Goal: Transaction & Acquisition: Purchase product/service

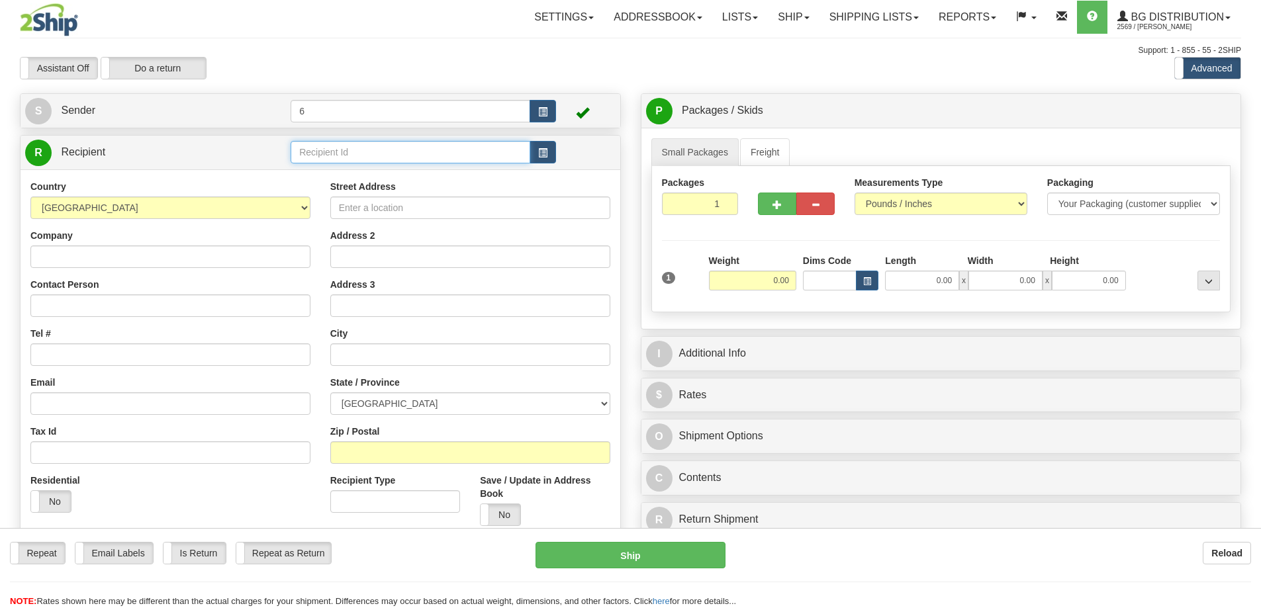
click at [329, 151] on input "text" at bounding box center [411, 152] width 240 height 23
click at [312, 188] on div "43000 - CGY" at bounding box center [408, 192] width 227 height 15
type input "43000 - CGY"
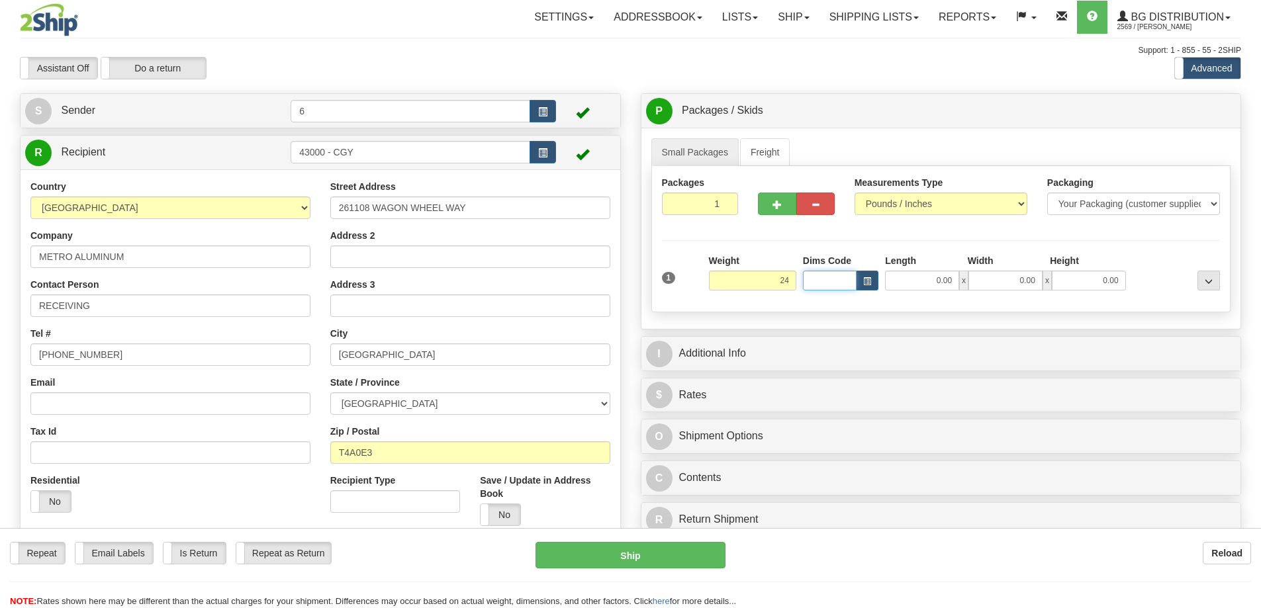
type input "24.00"
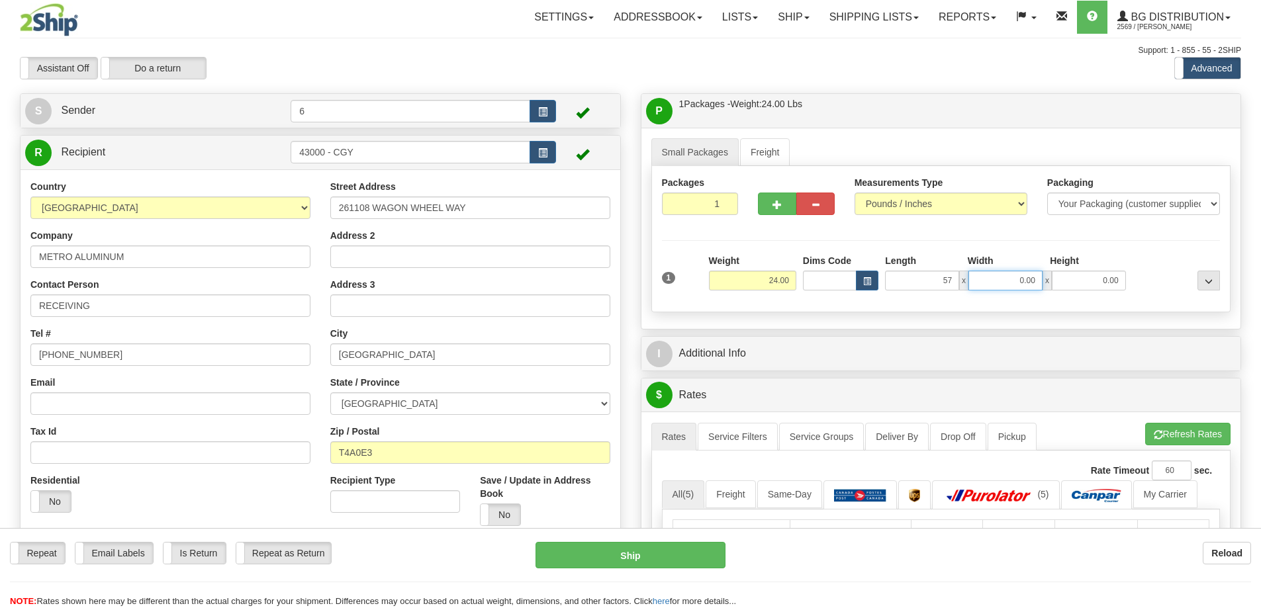
type input "57.00"
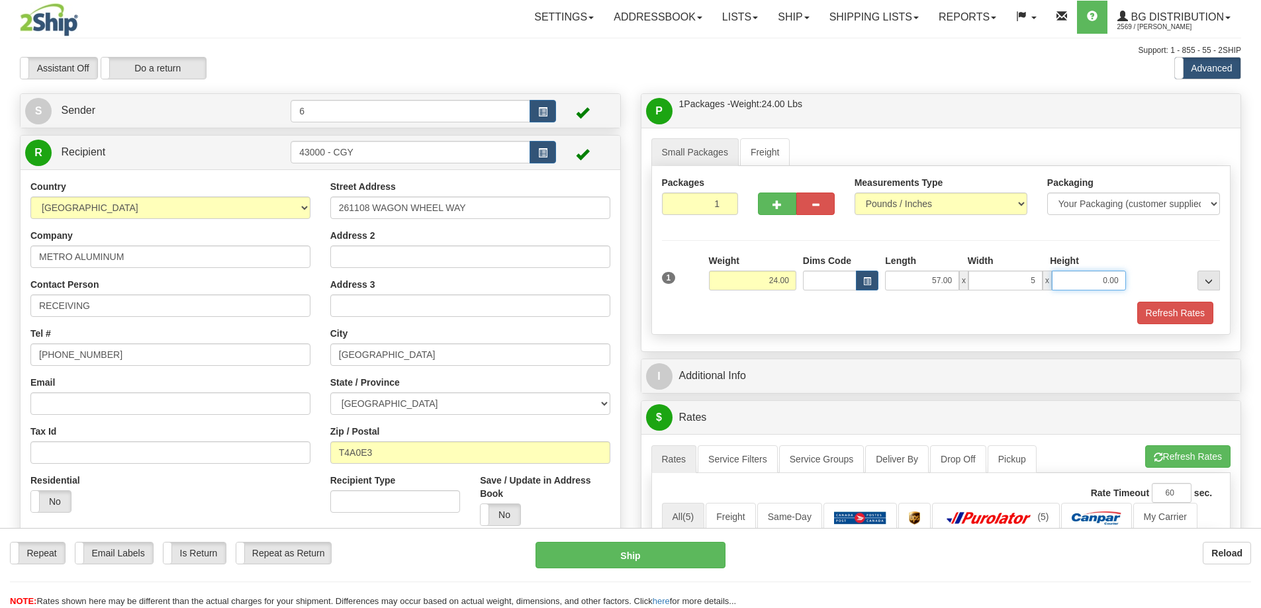
type input "5.00"
type input "11.00"
click at [780, 207] on span "button" at bounding box center [776, 205] width 9 height 9
radio input "true"
type input "2"
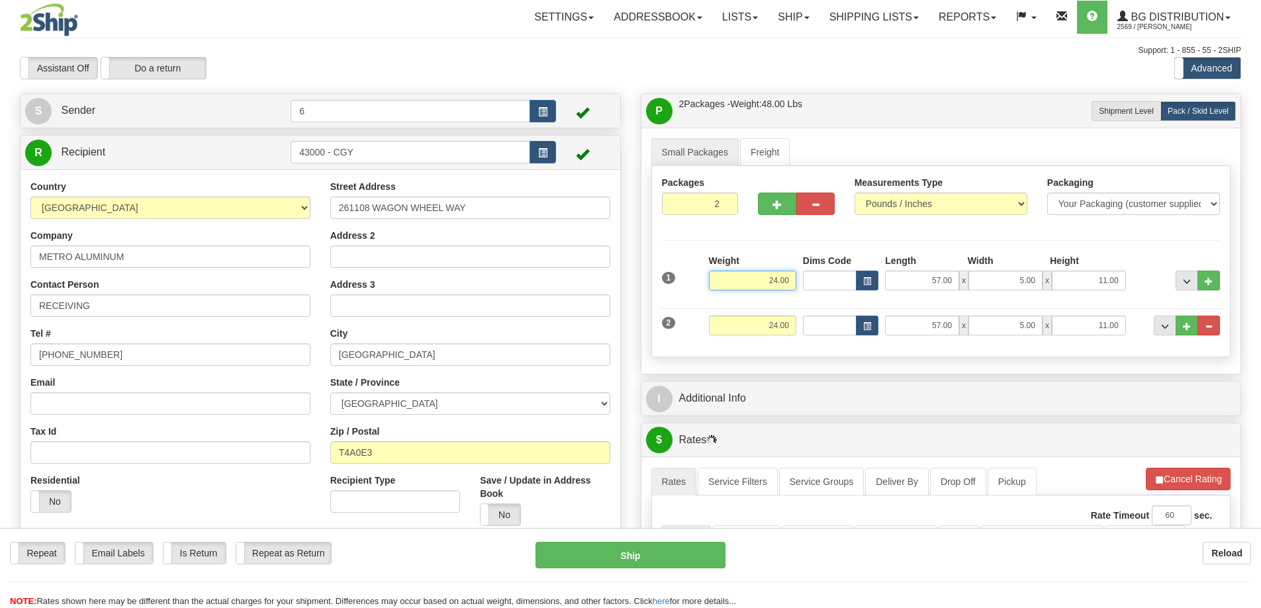
click at [774, 281] on input "24.00" at bounding box center [752, 281] width 87 height 20
type input "21.00"
click at [817, 332] on input "Dims Code" at bounding box center [830, 326] width 54 height 20
type input "19.00"
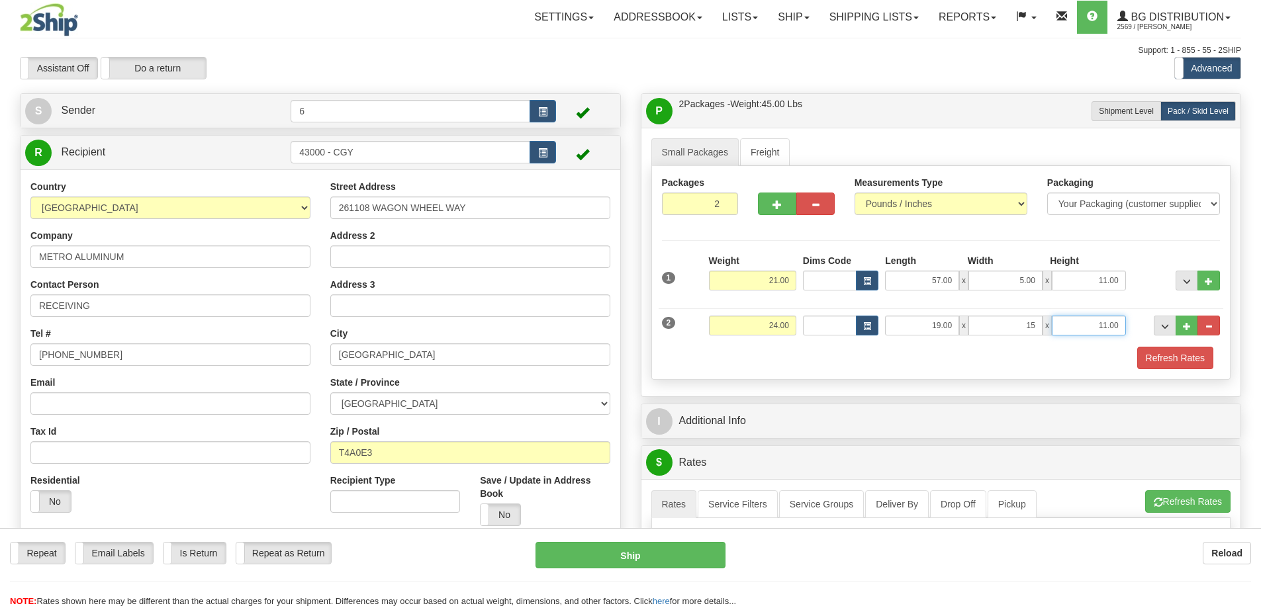
type input "15.00"
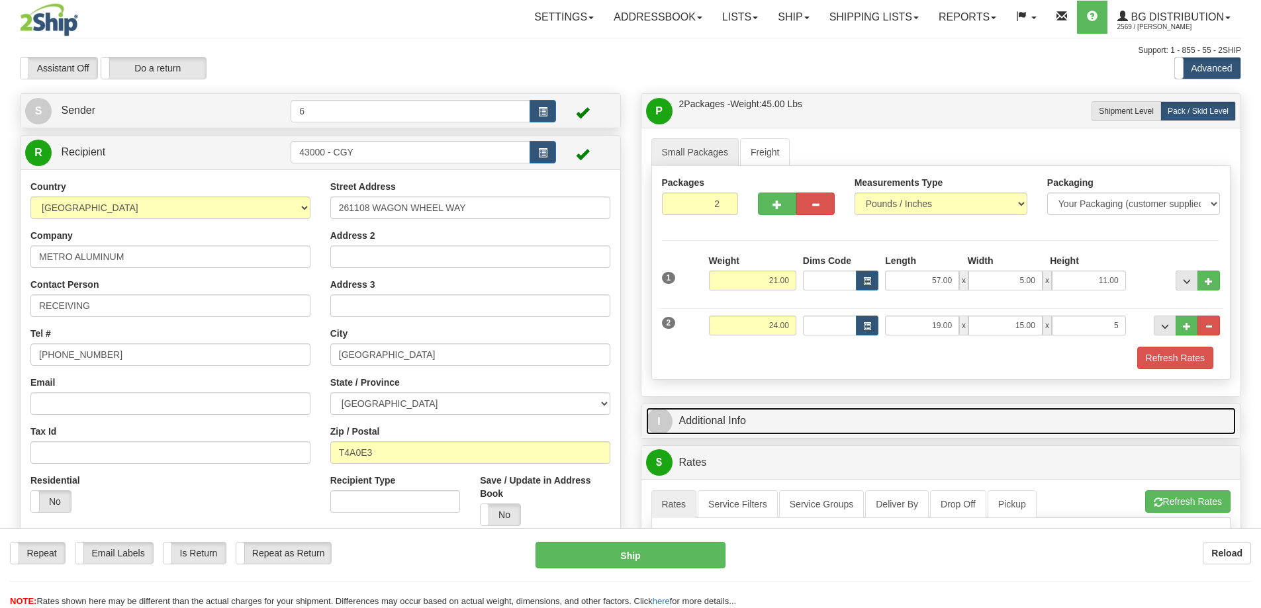
type input "5.00"
click at [833, 416] on link "I Additional Info" at bounding box center [941, 421] width 590 height 27
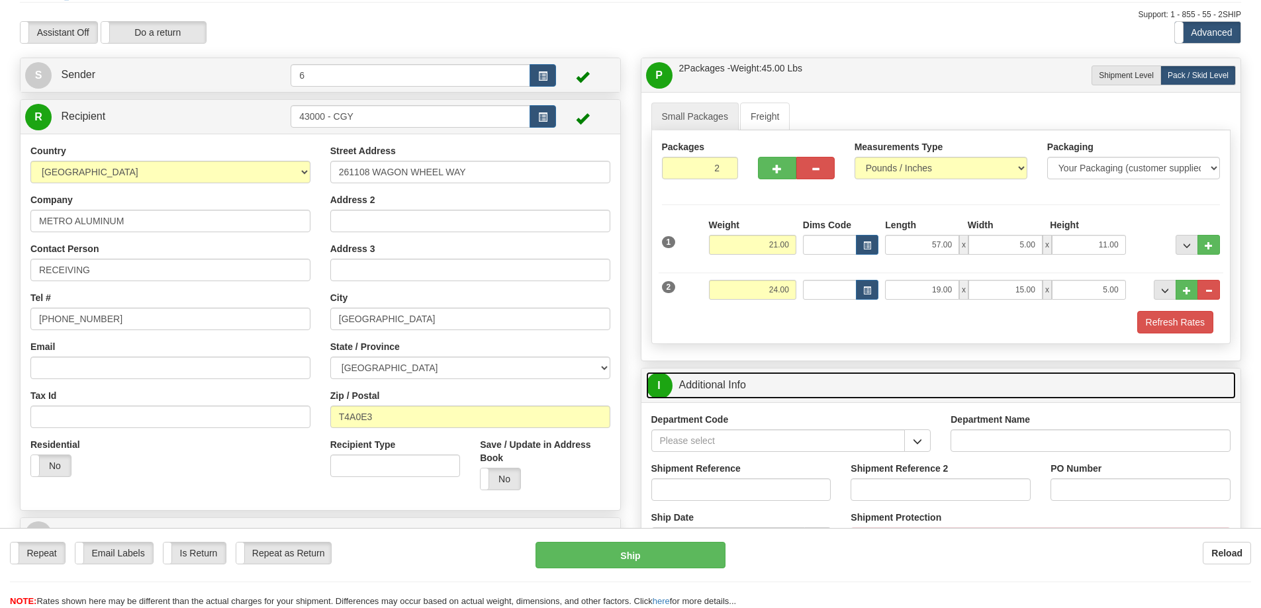
scroll to position [66, 0]
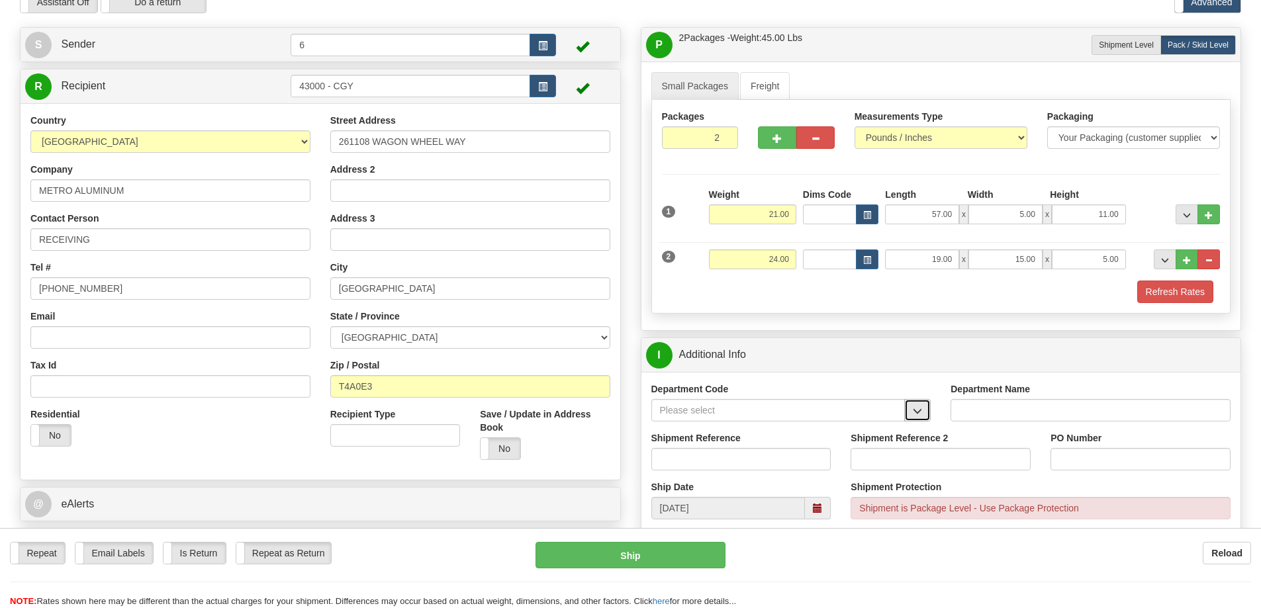
click at [925, 416] on button "button" at bounding box center [917, 410] width 26 height 23
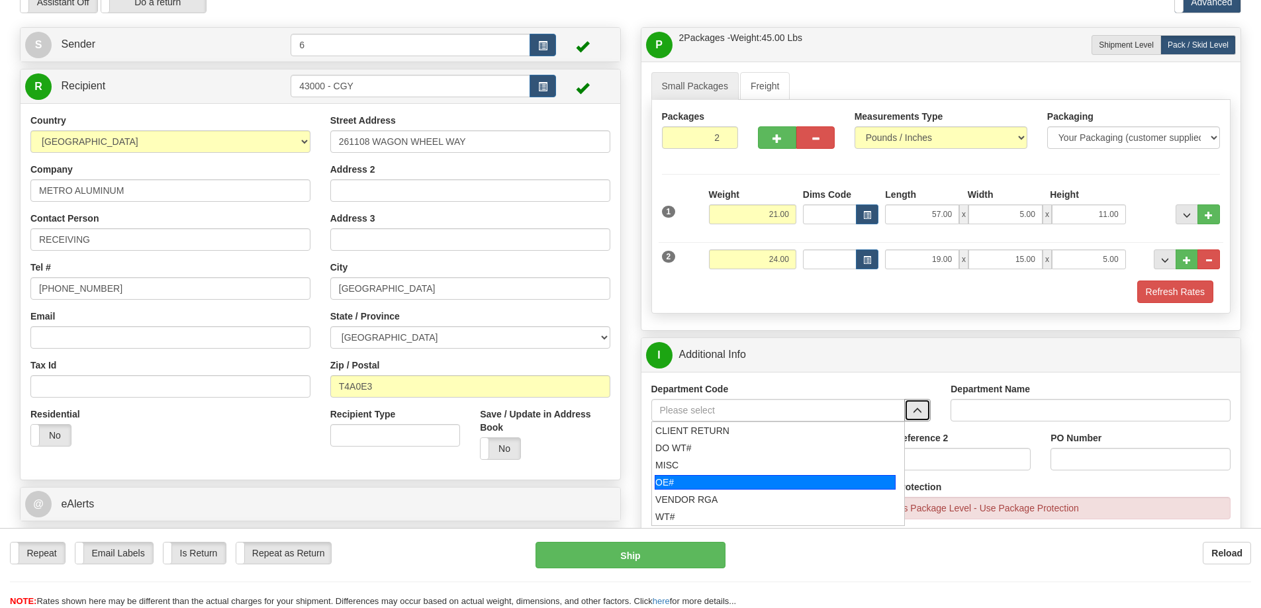
click at [745, 483] on div "OE#" at bounding box center [775, 482] width 241 height 15
type input "OE#"
type input "ORDERS"
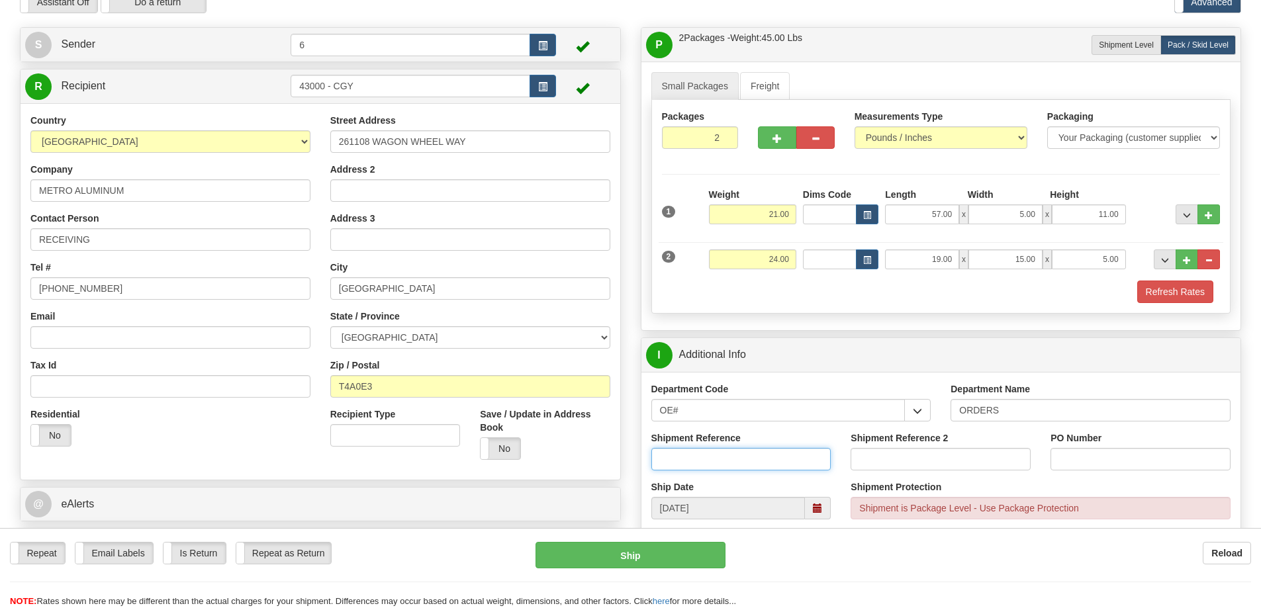
click at [752, 454] on input "Shipment Reference" at bounding box center [741, 459] width 180 height 23
type input "60028658-00"
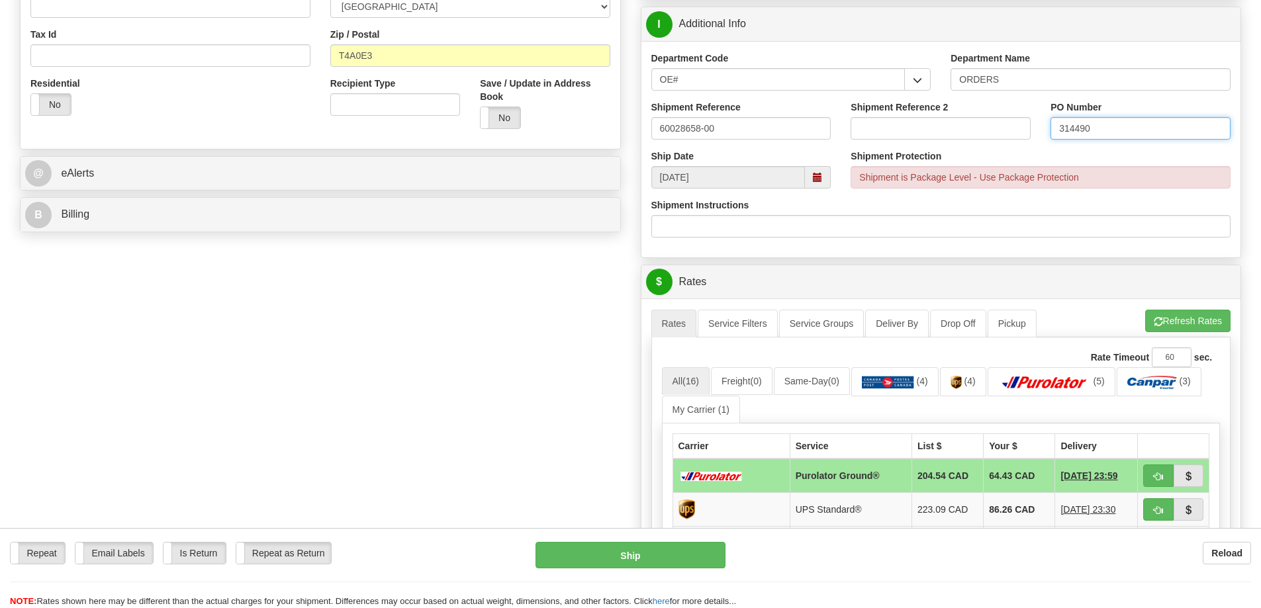
scroll to position [463, 0]
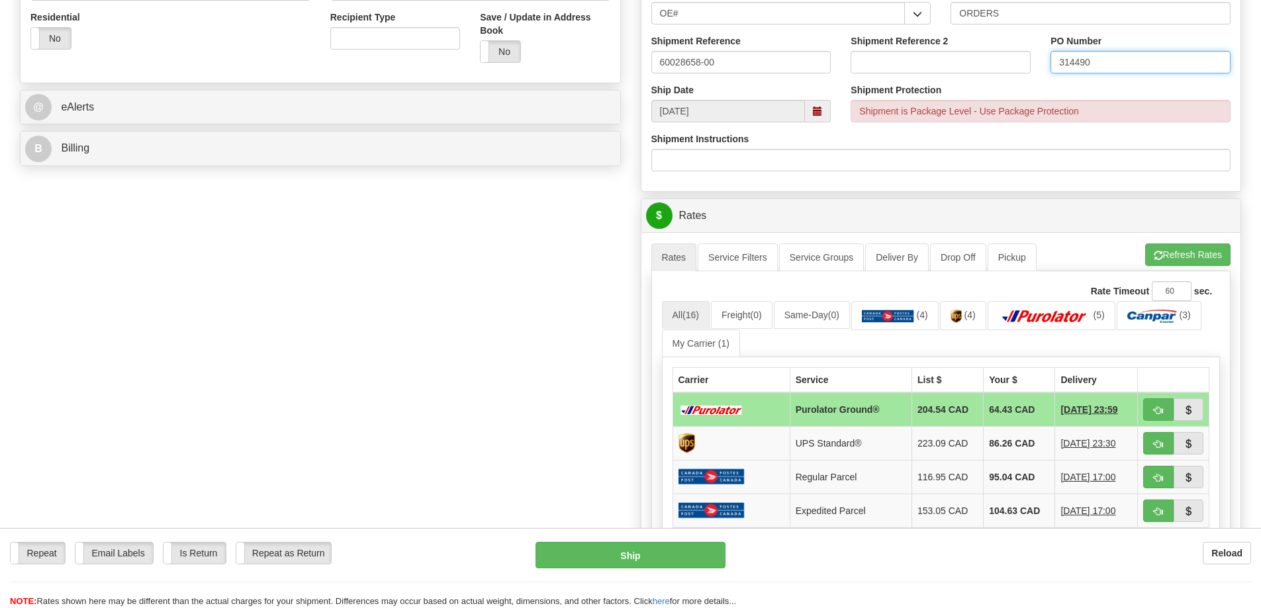
type input "314490"
click at [1175, 252] on button "Refresh Rates" at bounding box center [1187, 255] width 85 height 23
click at [1158, 412] on span "button" at bounding box center [1158, 410] width 9 height 9
type input "260"
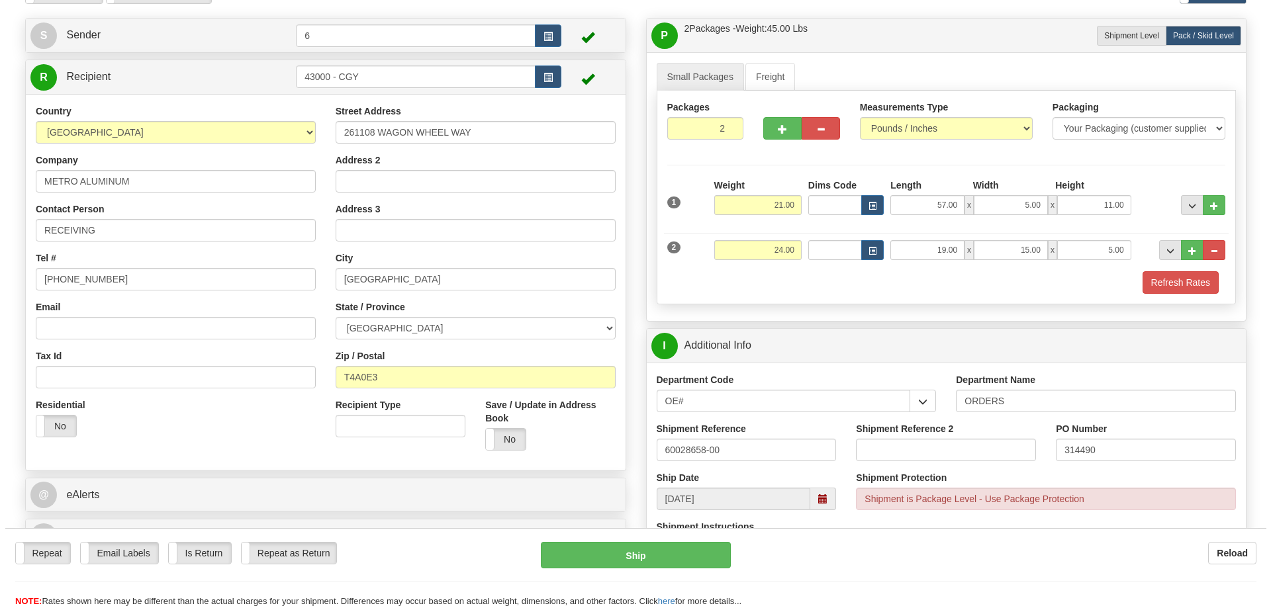
scroll to position [66, 0]
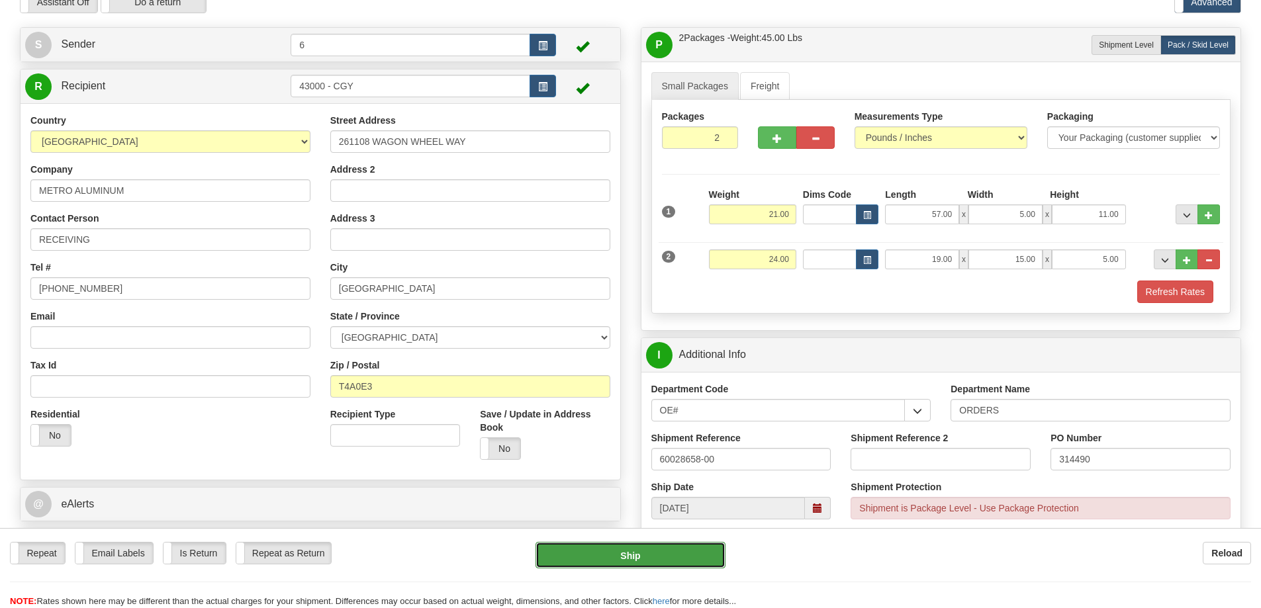
click at [663, 555] on button "Ship" at bounding box center [631, 555] width 190 height 26
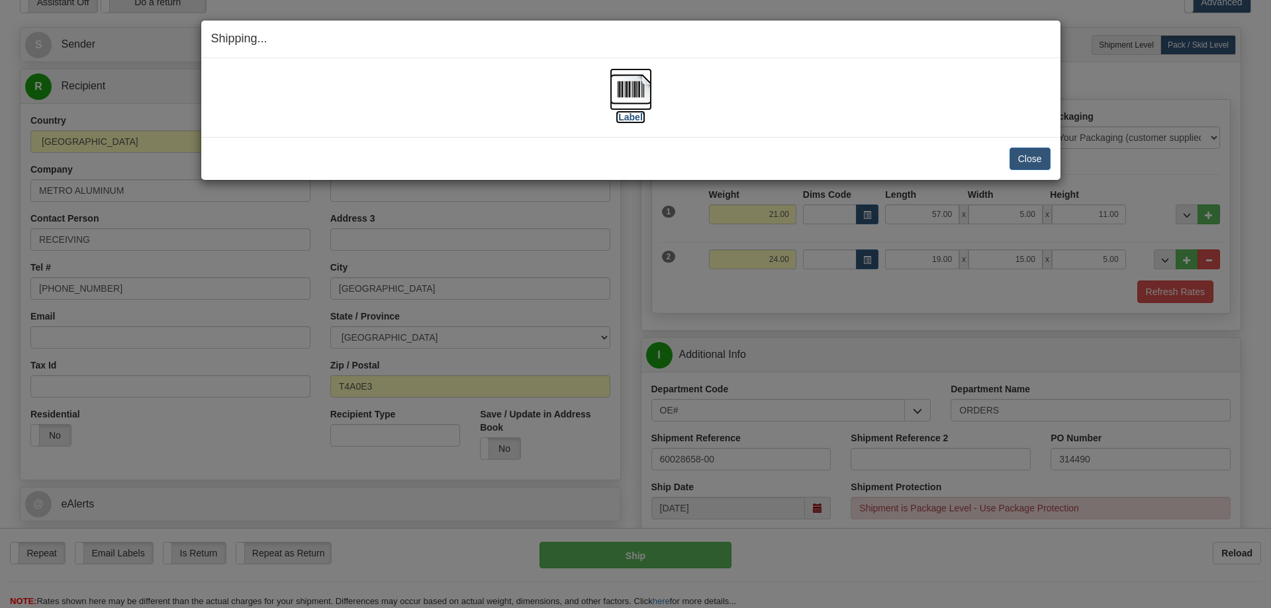
click at [630, 78] on img at bounding box center [631, 89] width 42 height 42
click at [1035, 154] on button "Close" at bounding box center [1029, 159] width 41 height 23
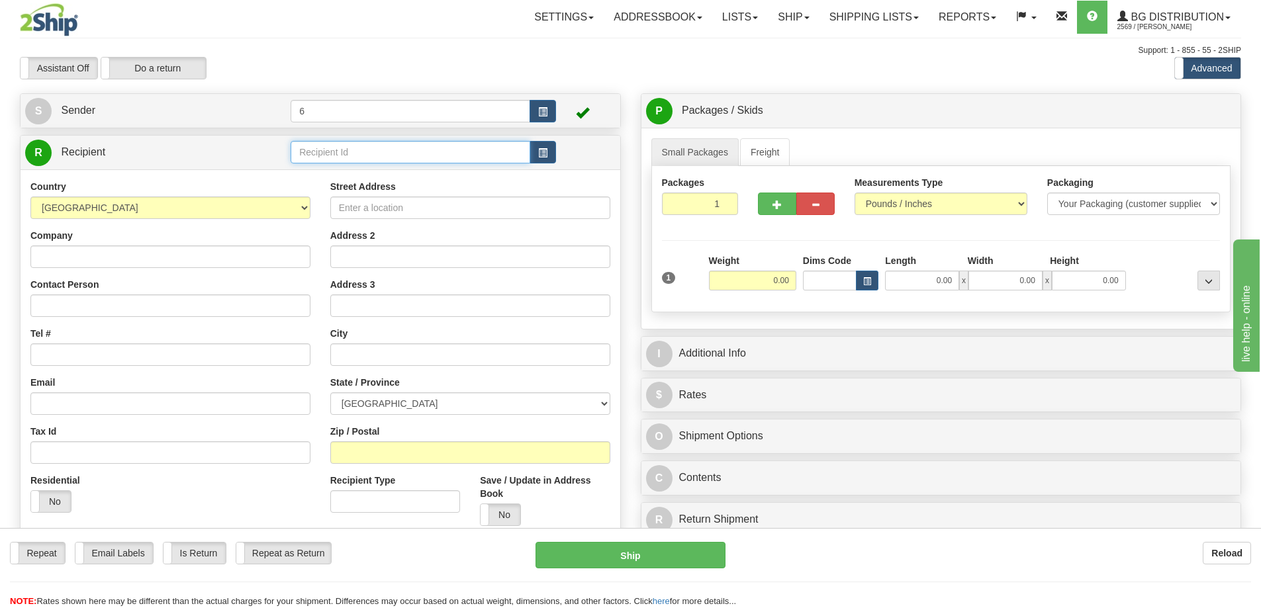
click at [396, 145] on input "text" at bounding box center [411, 152] width 240 height 23
click at [375, 176] on div "41072" at bounding box center [408, 174] width 227 height 15
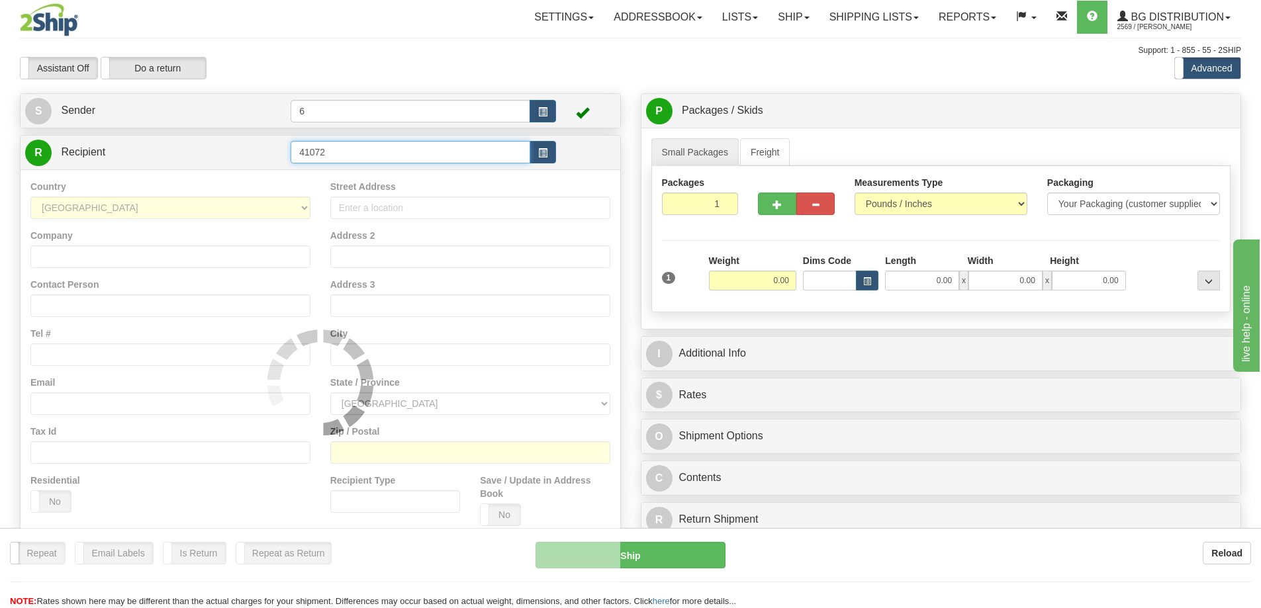
type input "41072"
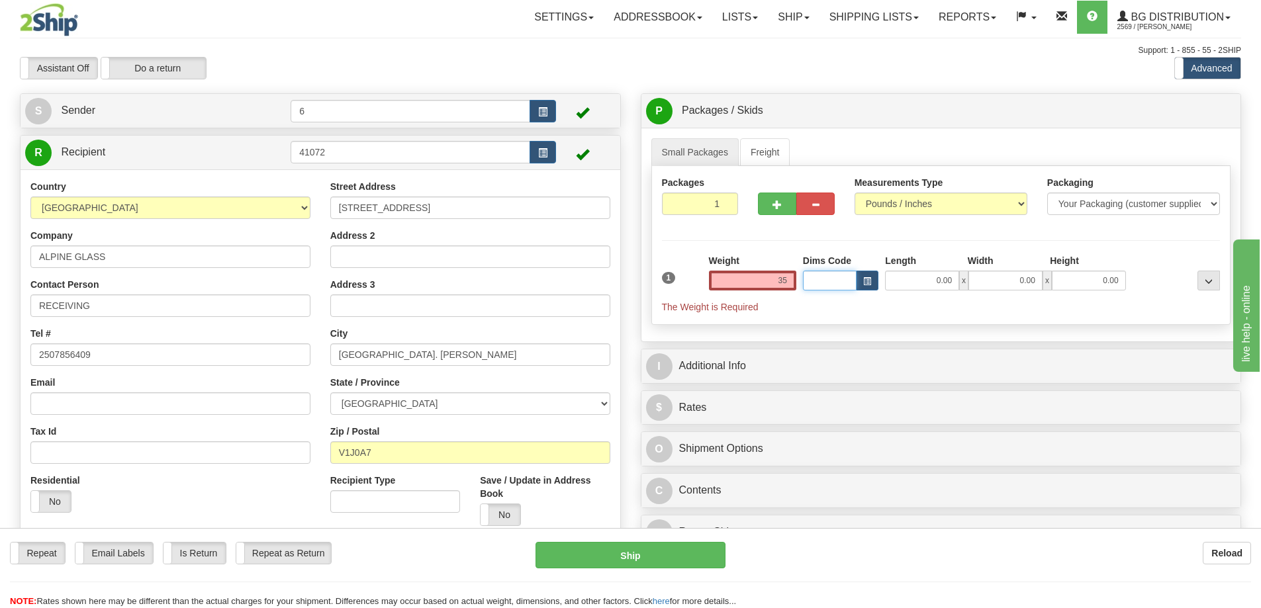
type input "35.00"
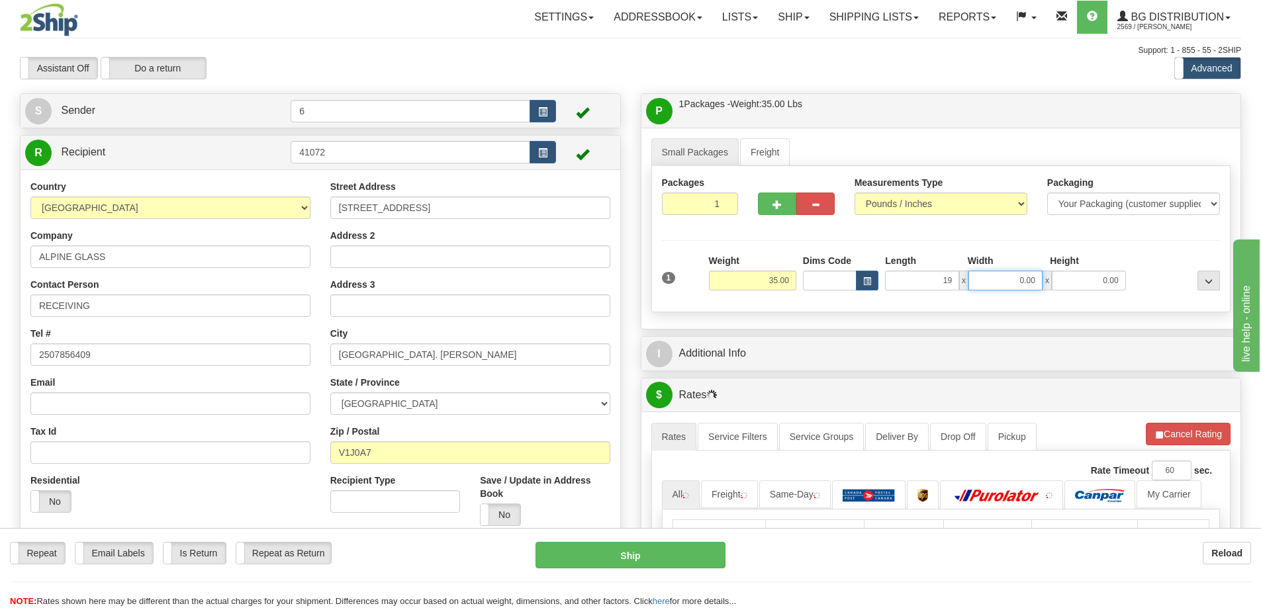
type input "19.00"
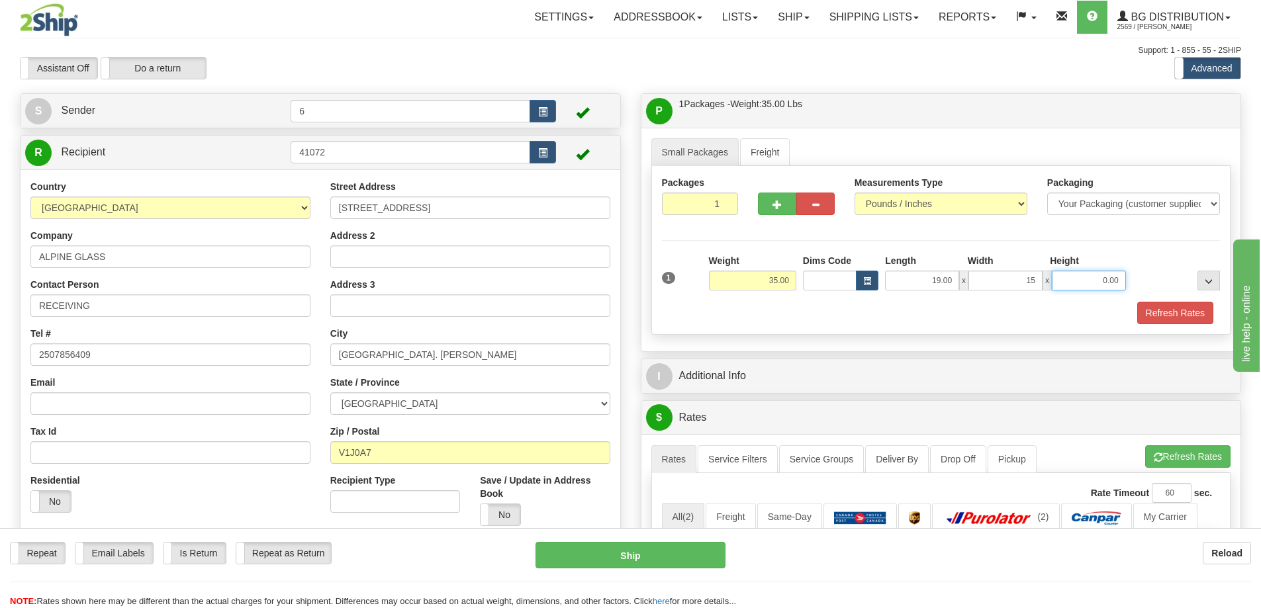
type input "15.00"
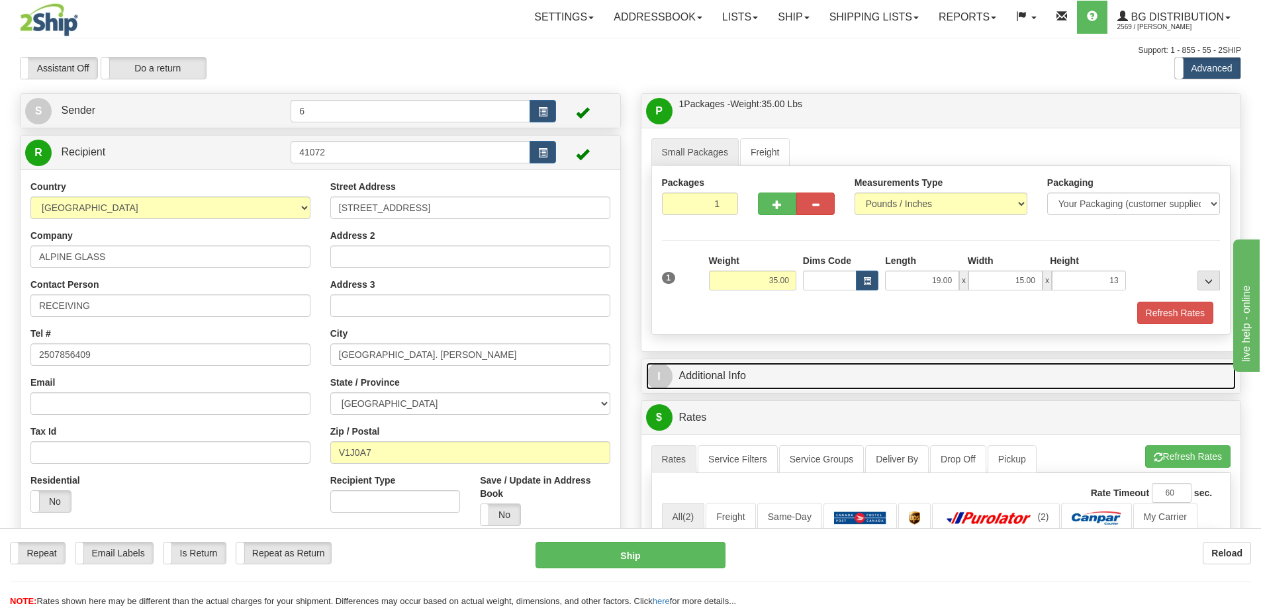
type input "13.00"
click at [755, 376] on link "I Additional Info" at bounding box center [941, 376] width 590 height 27
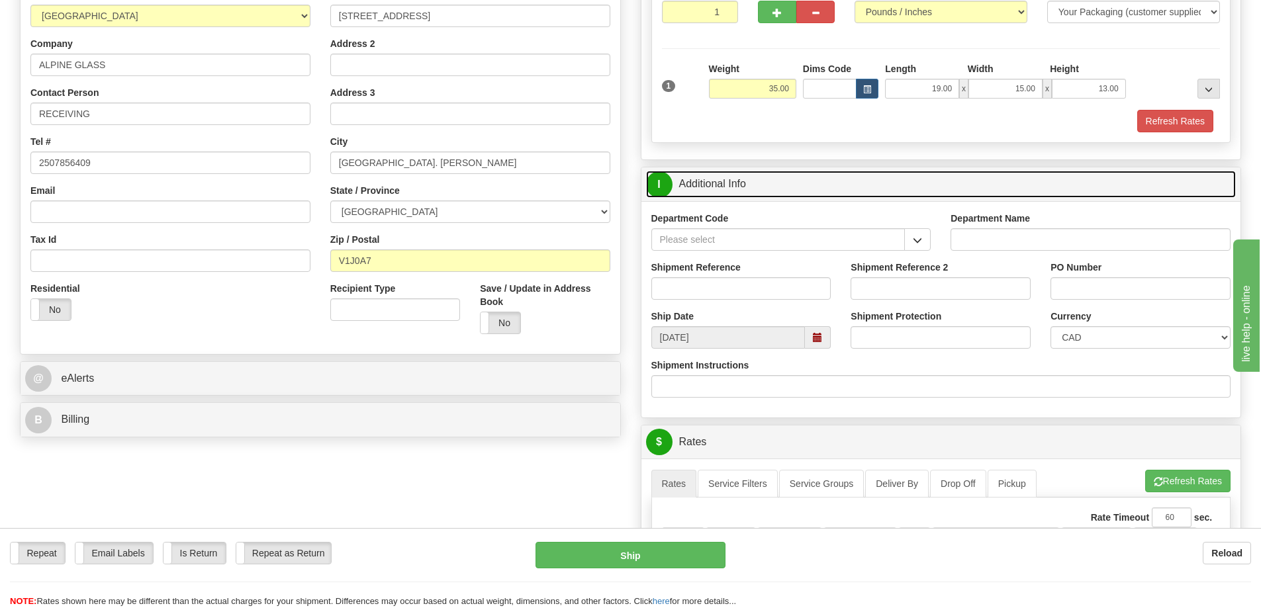
scroll to position [199, 0]
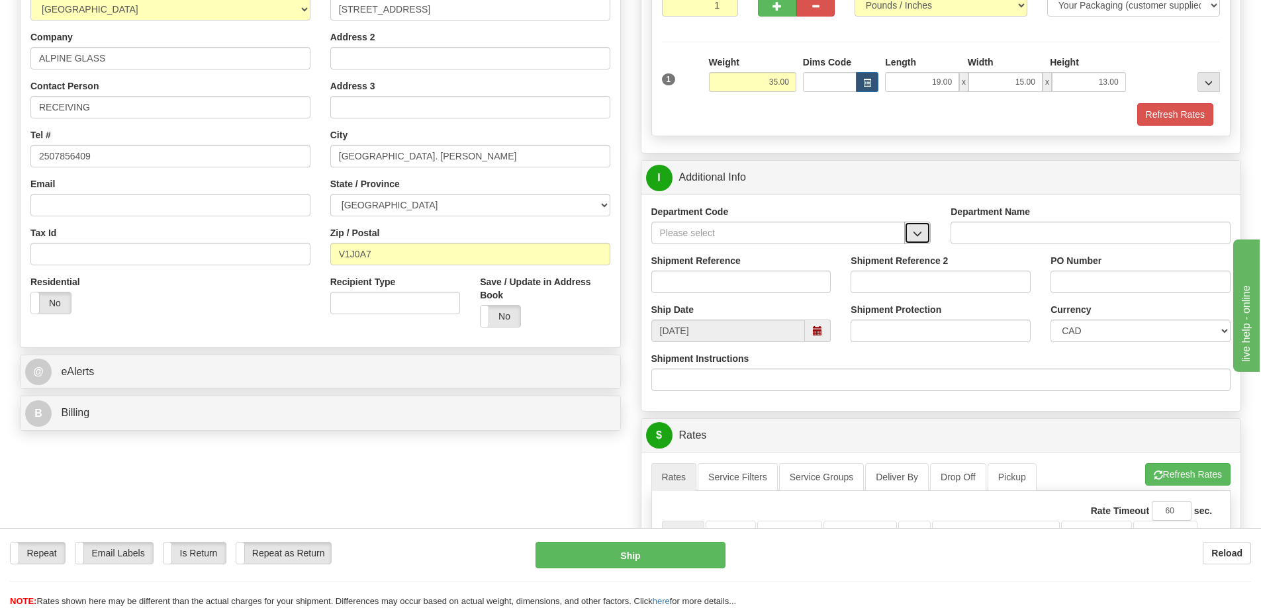
click at [912, 230] on button "button" at bounding box center [917, 233] width 26 height 23
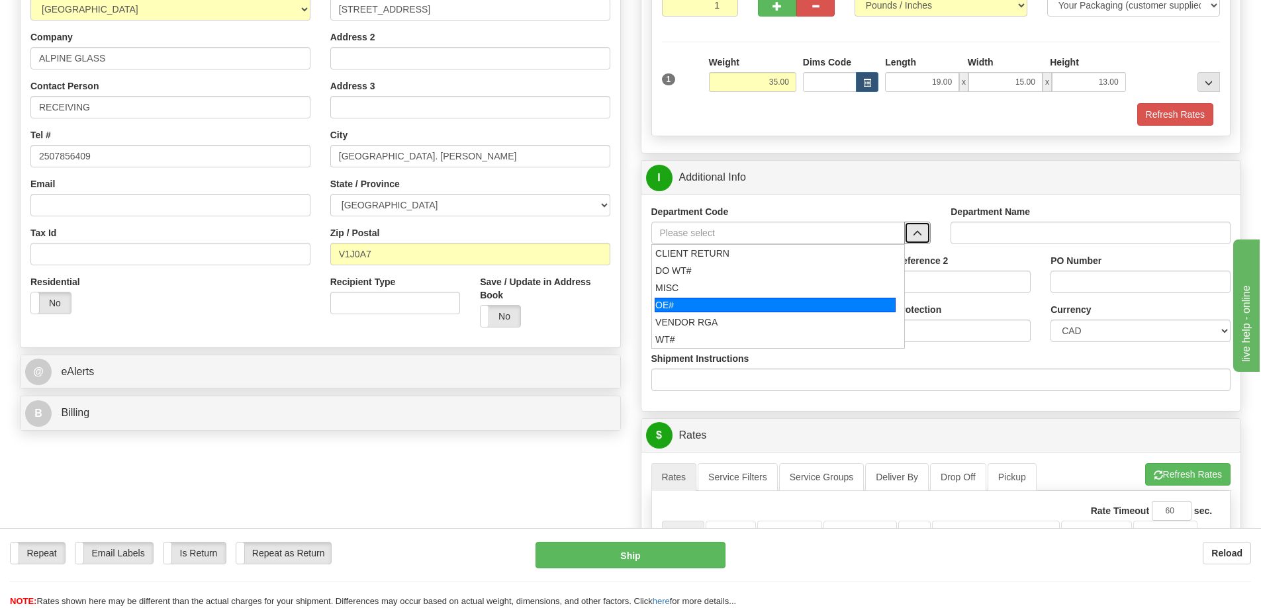
click at [794, 303] on div "OE#" at bounding box center [775, 305] width 241 height 15
type input "OE#"
type input "ORDERS"
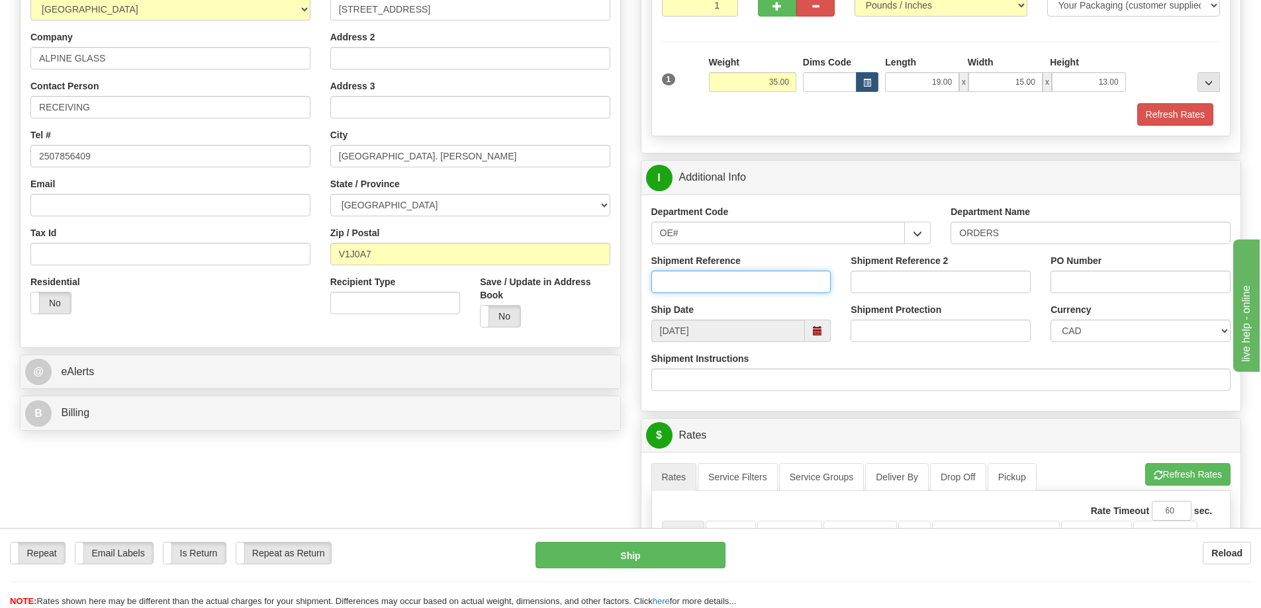
click at [795, 279] on input "Shipment Reference" at bounding box center [741, 282] width 180 height 23
type input "60031774-00"
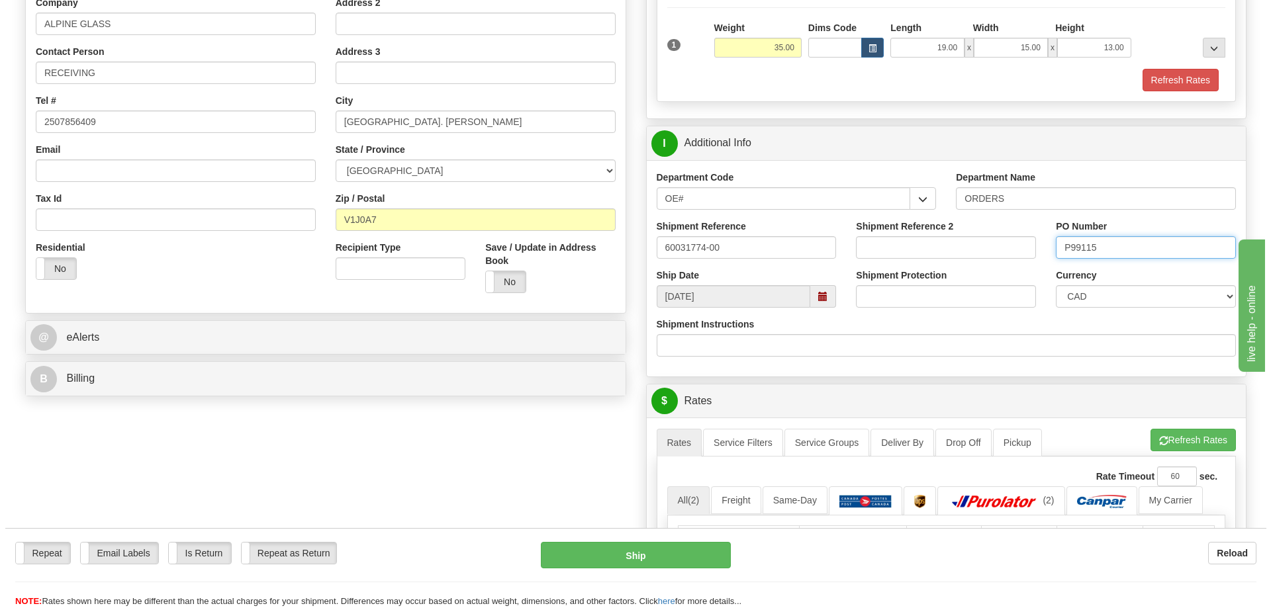
scroll to position [397, 0]
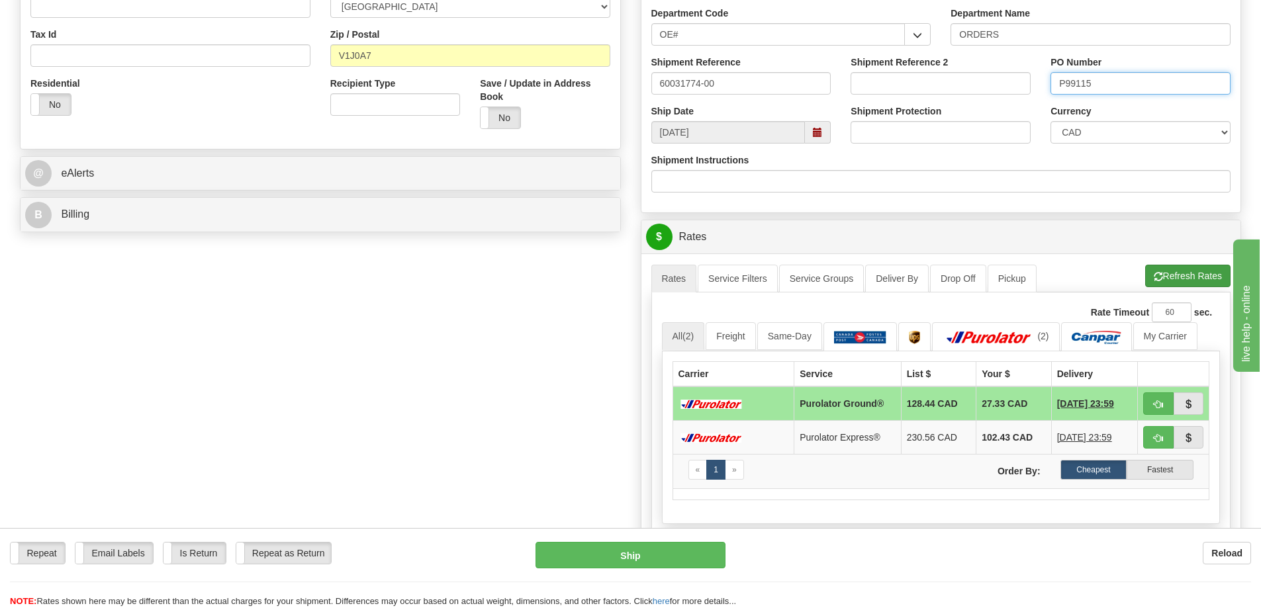
type input "P99115"
click at [1183, 277] on button "Refresh Rates" at bounding box center [1187, 276] width 85 height 23
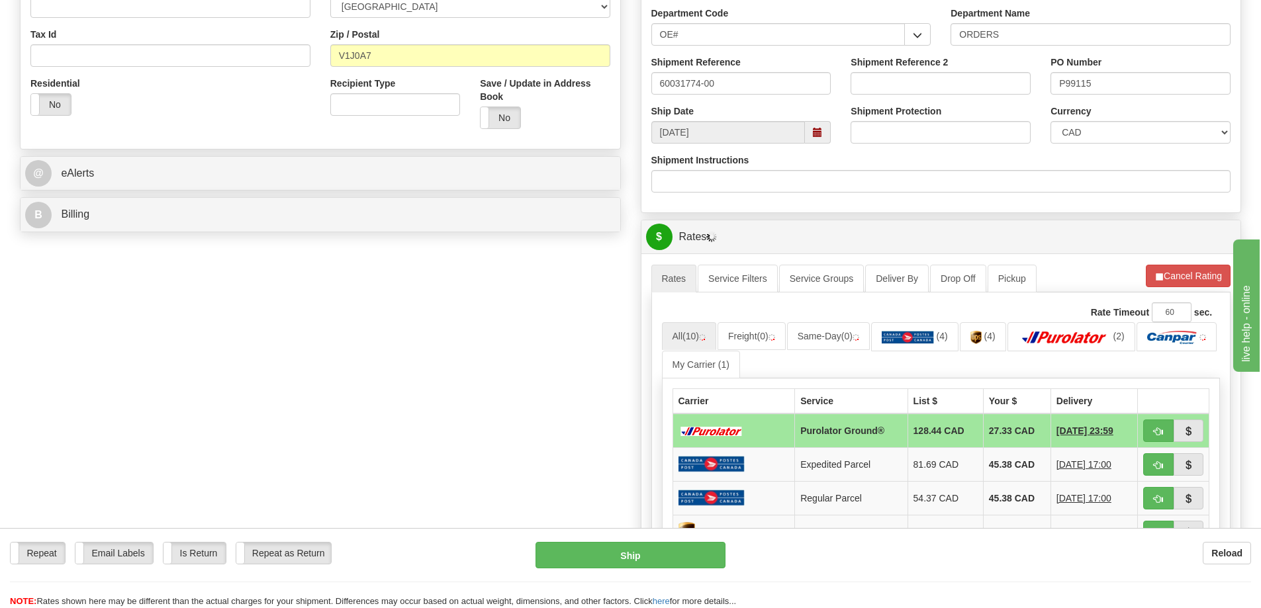
click at [1154, 434] on span "button" at bounding box center [1158, 432] width 9 height 9
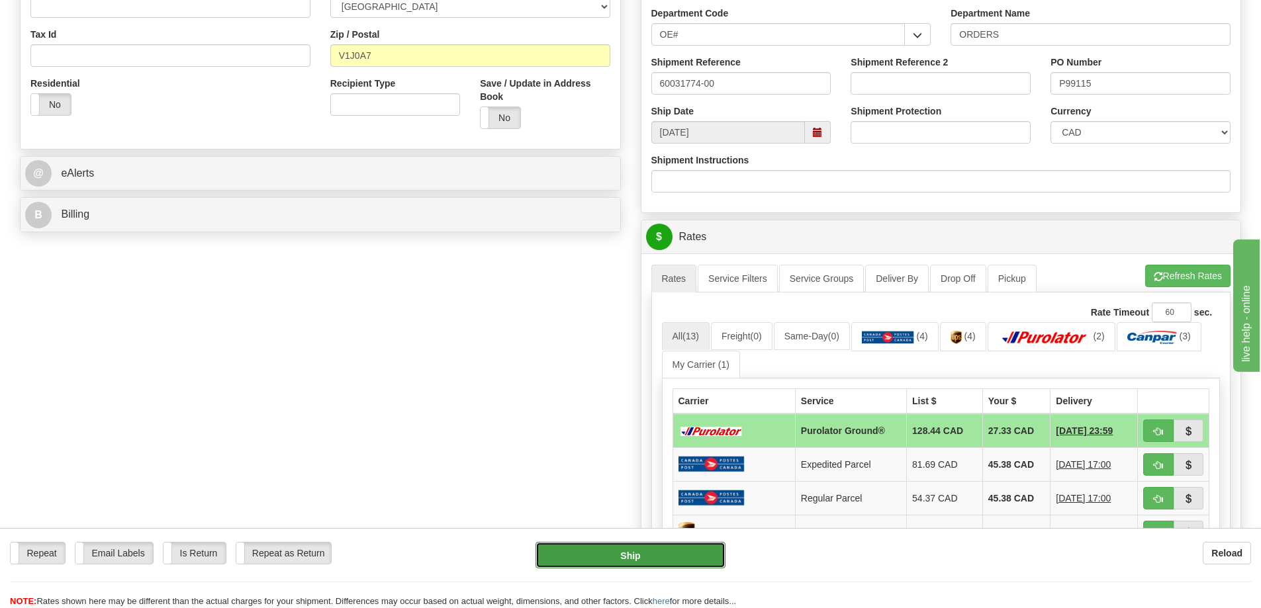
click at [577, 547] on button "Ship" at bounding box center [631, 555] width 190 height 26
type input "260"
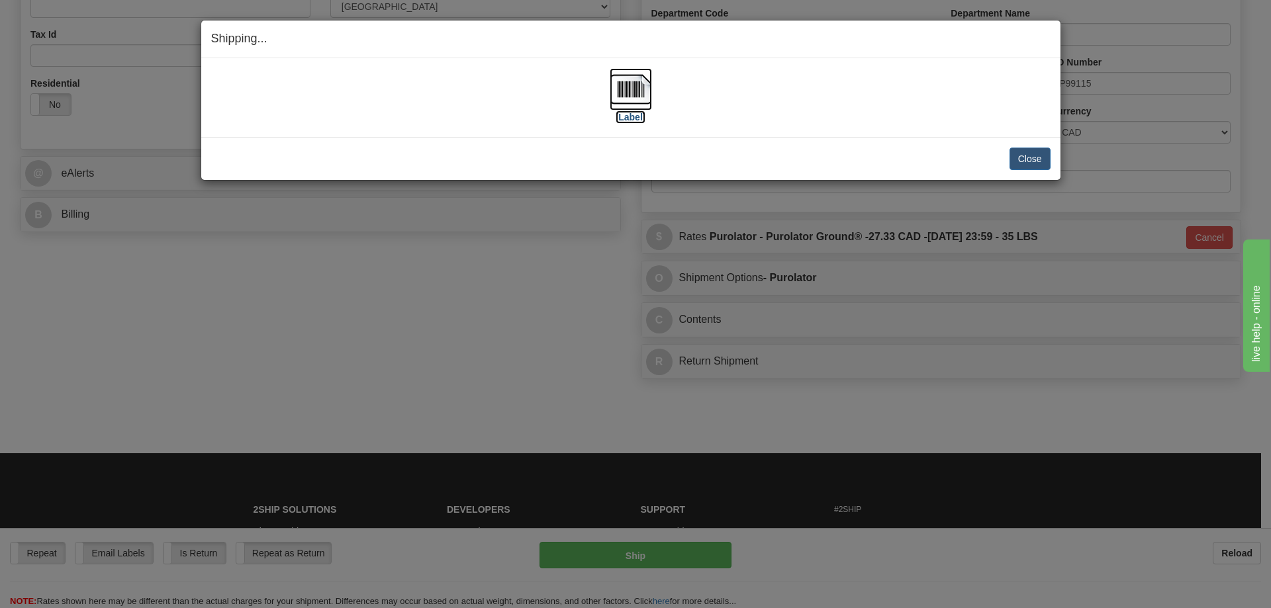
click at [629, 95] on img at bounding box center [631, 89] width 42 height 42
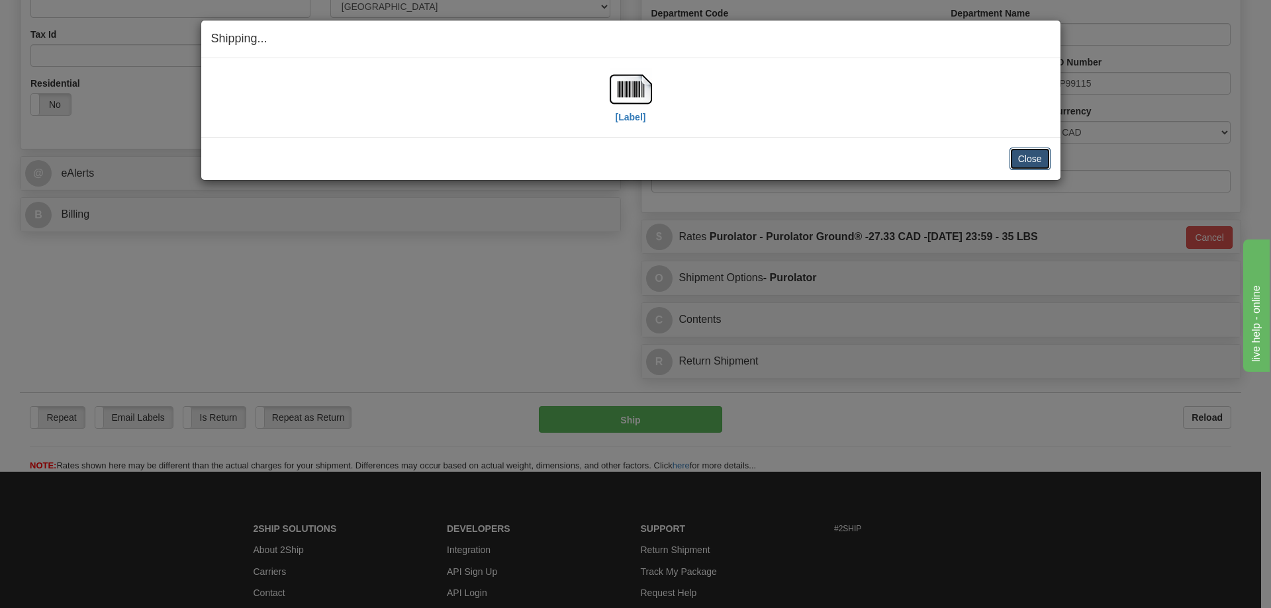
click at [1039, 158] on button "Close" at bounding box center [1029, 159] width 41 height 23
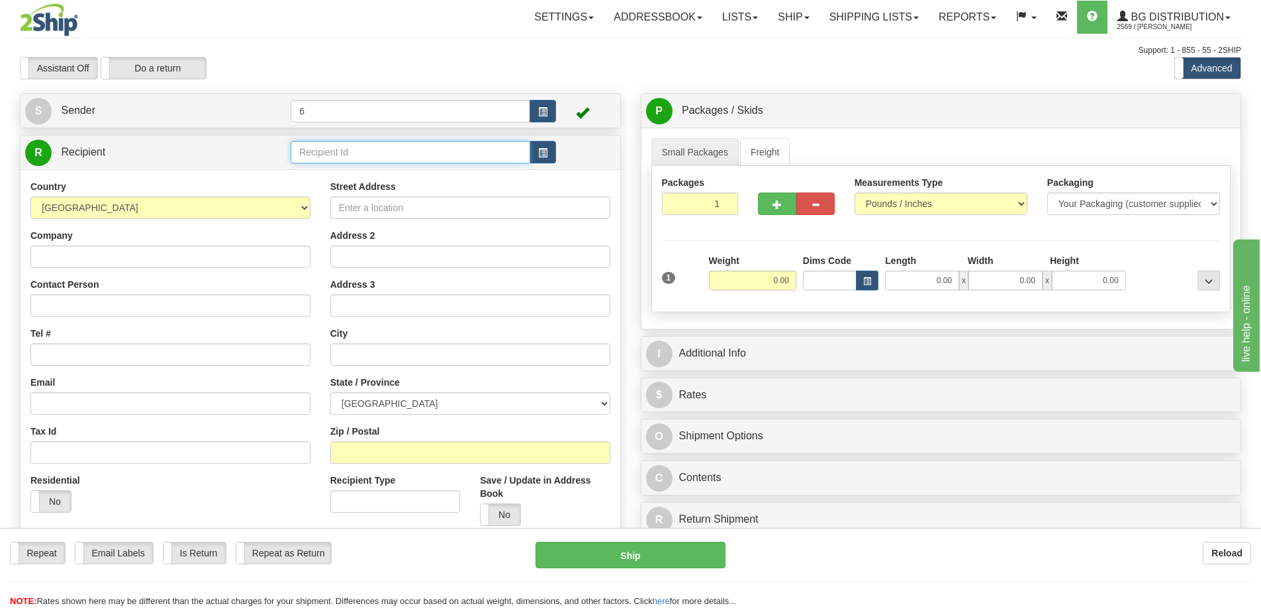
click at [344, 147] on input "text" at bounding box center [411, 152] width 240 height 23
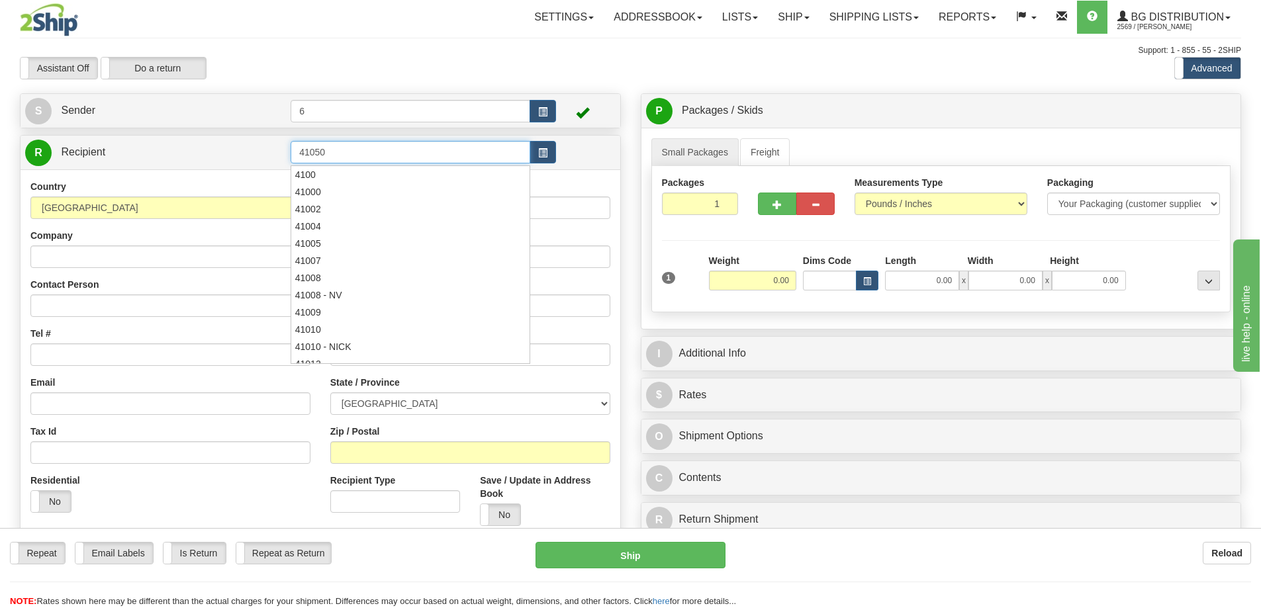
type input "41050"
click button "Delete" at bounding box center [0, 0] width 0 height 0
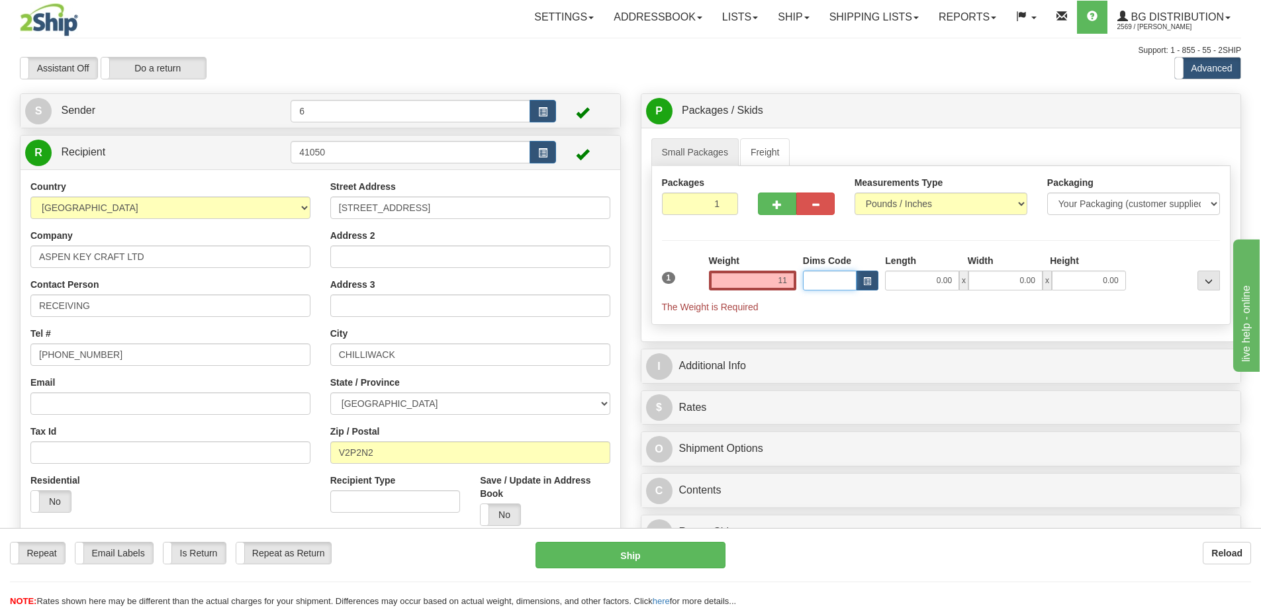
type input "11.00"
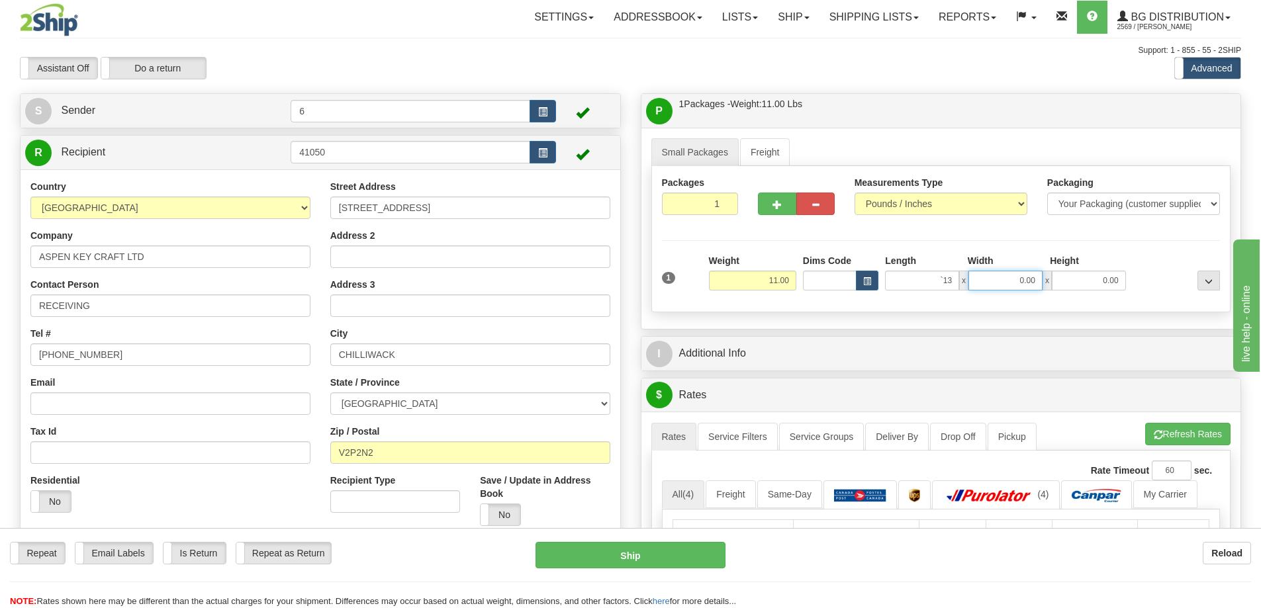
type input "0.00"
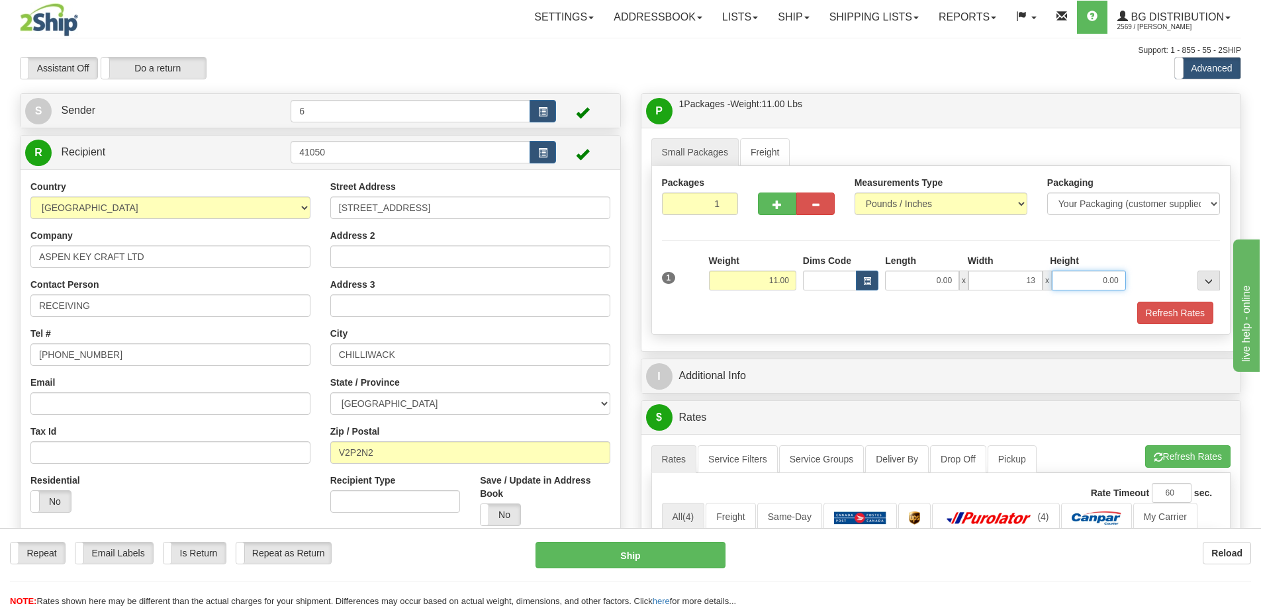
type input "13.00"
type input "8.00"
click at [750, 362] on div "I Additional Info" at bounding box center [941, 376] width 600 height 34
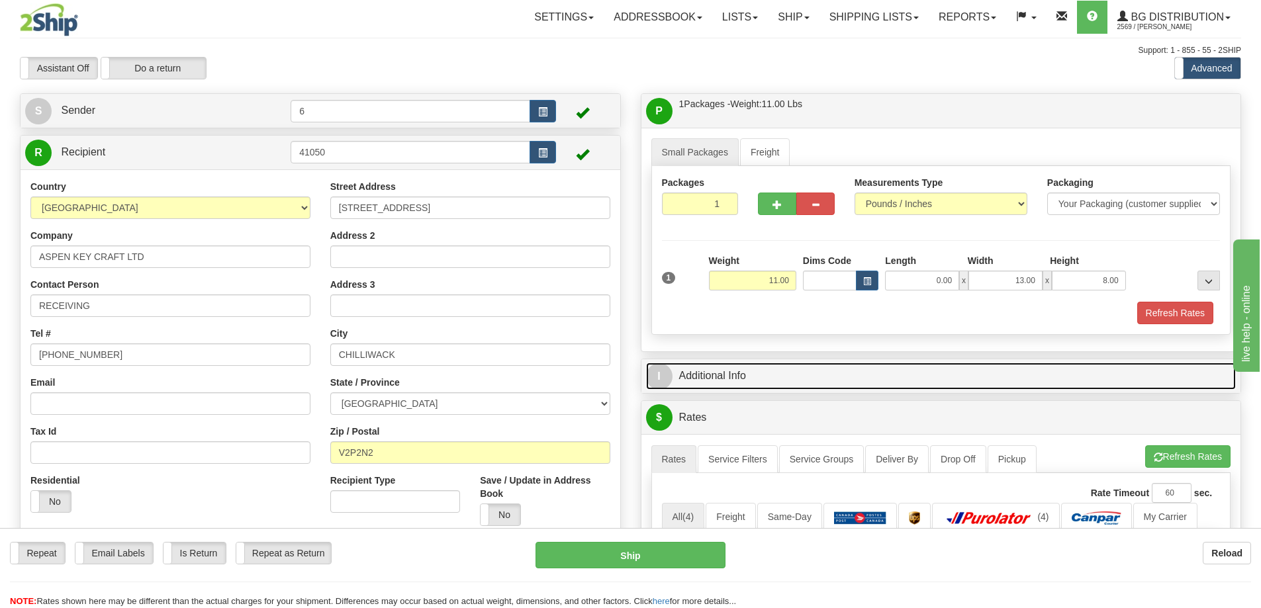
click at [750, 369] on link "I Additional Info" at bounding box center [941, 376] width 590 height 27
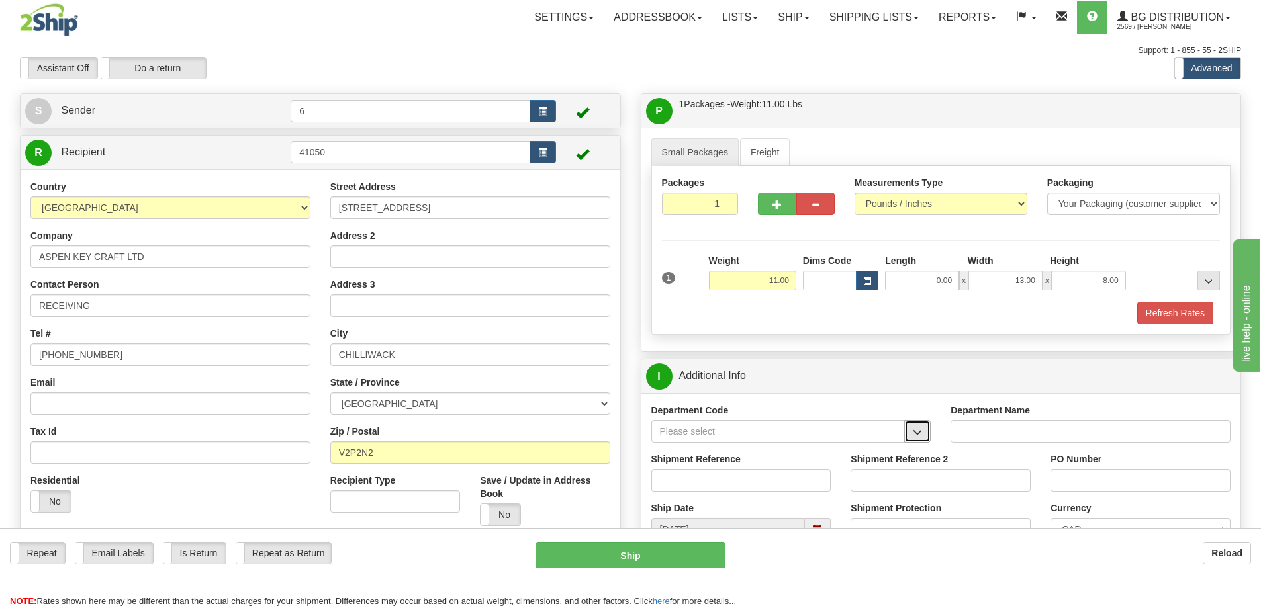
click at [913, 437] on span "button" at bounding box center [917, 432] width 9 height 9
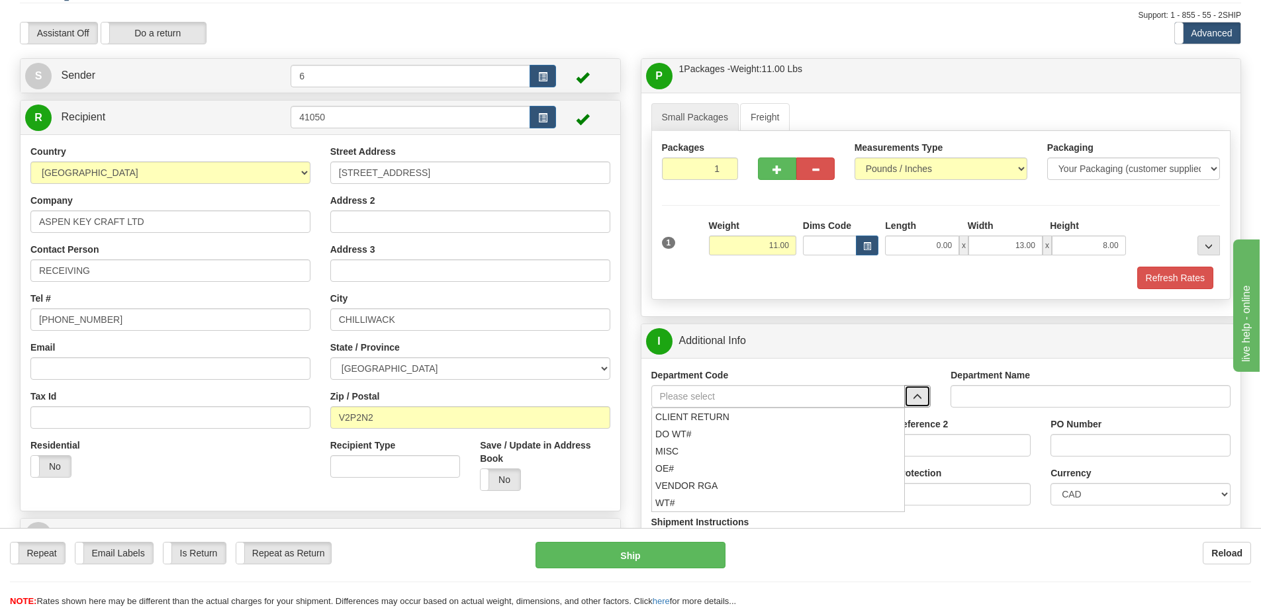
scroll to position [66, 0]
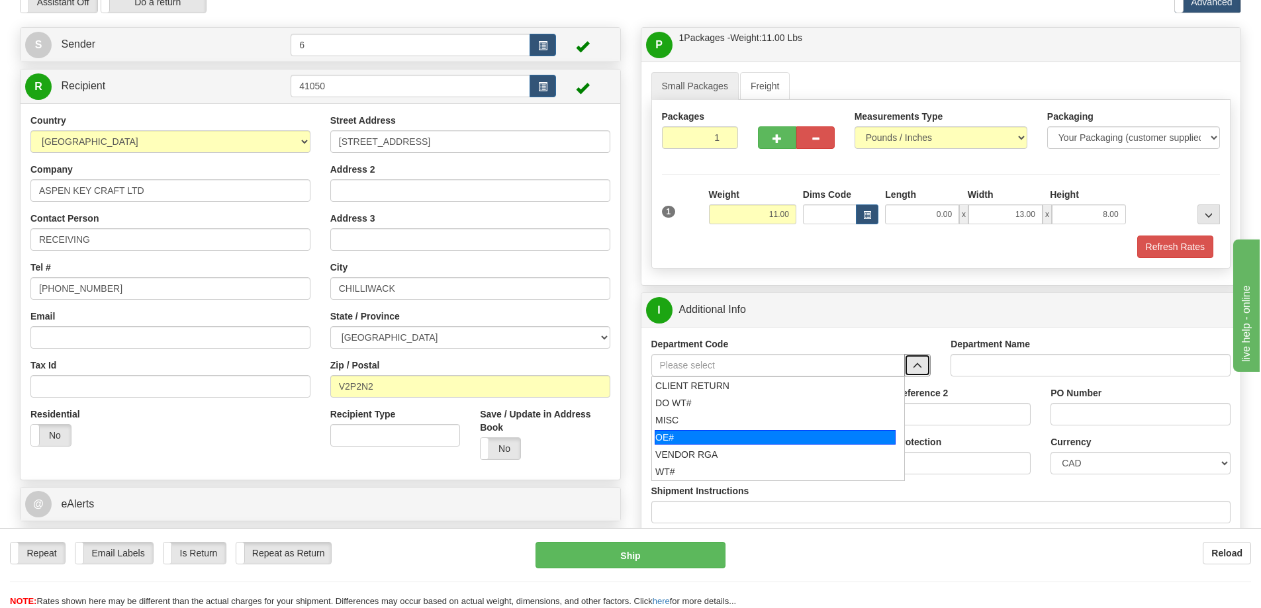
click at [693, 440] on div "OE#" at bounding box center [775, 437] width 241 height 15
type input "OE#"
type input "ORDERS"
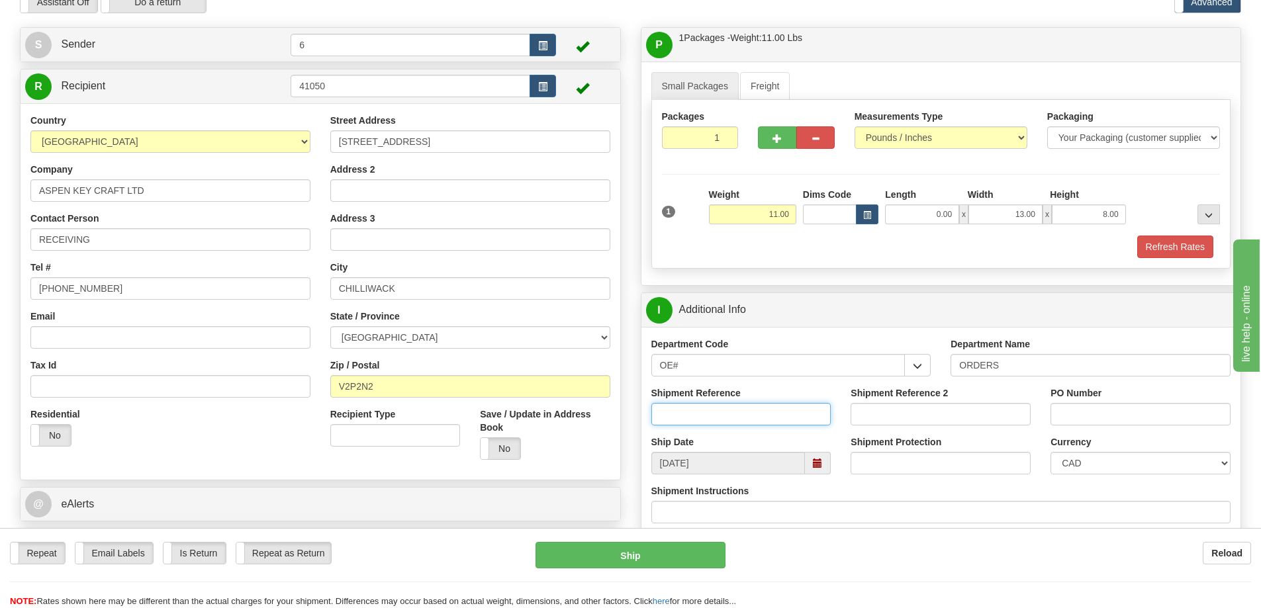
click at [736, 410] on input "Shipment Reference" at bounding box center [741, 414] width 180 height 23
drag, startPoint x: 735, startPoint y: 415, endPoint x: 595, endPoint y: 393, distance: 141.5
click at [593, 27] on div "Create a label for the return Create Pickup Without Label S Sender 6" at bounding box center [630, 27] width 1241 height 0
type input "60031773-00"
click at [1123, 412] on input "PO Number" at bounding box center [1141, 414] width 180 height 23
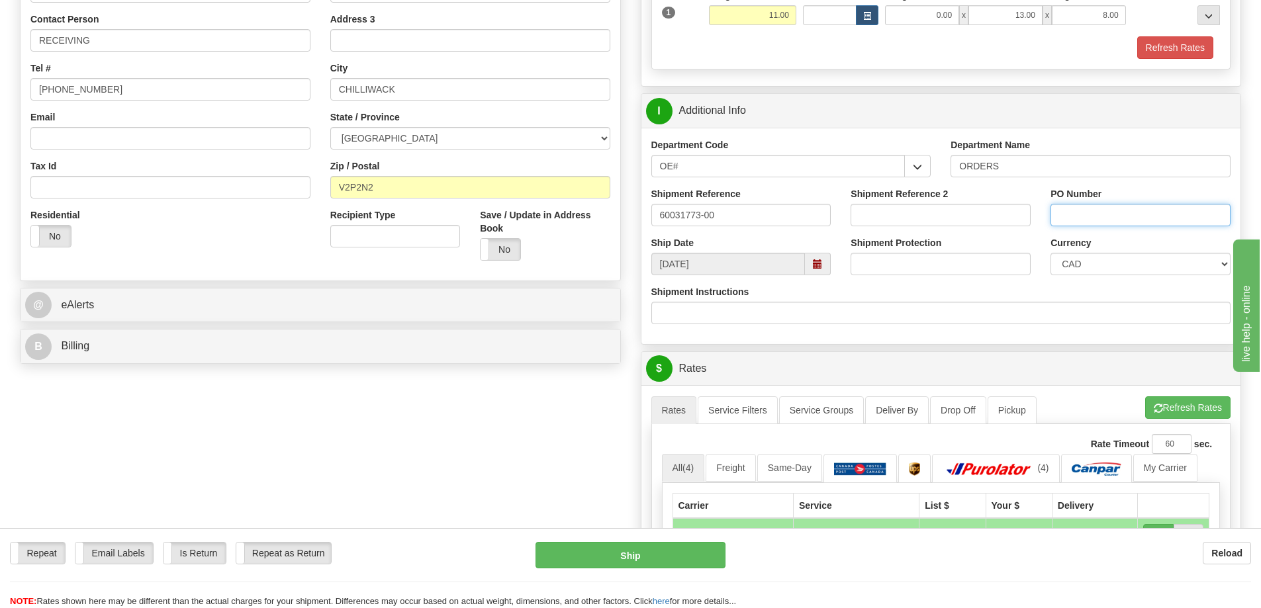
scroll to position [331, 0]
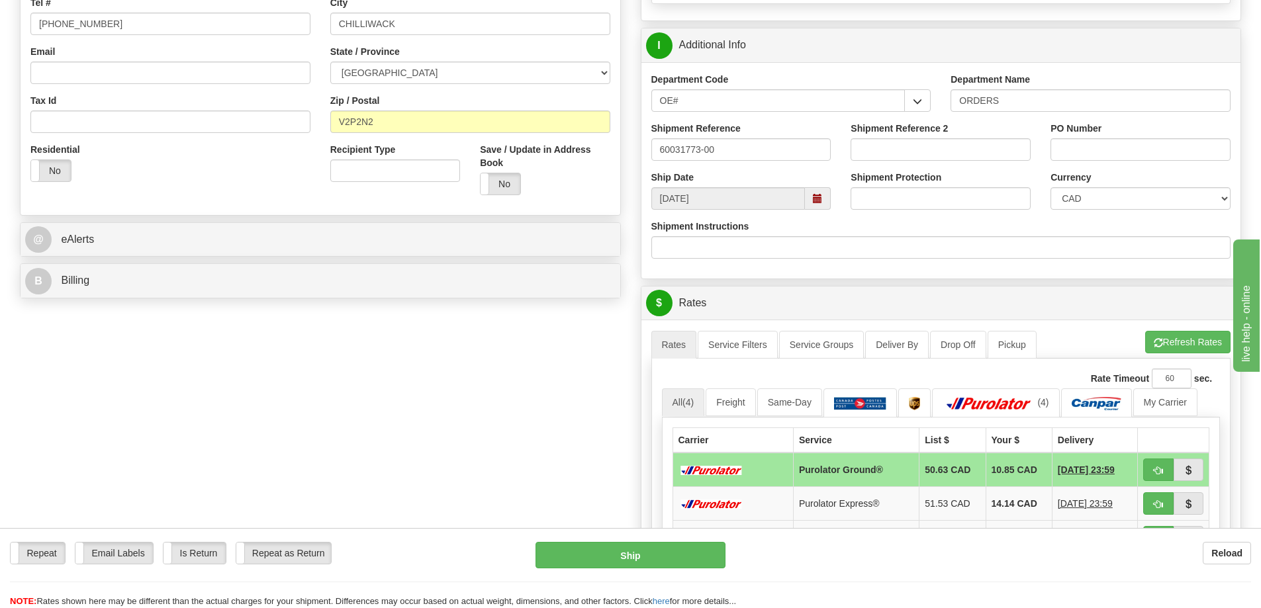
click at [1167, 330] on div "A change has been made which could impact your rate estimate. To ensure the est…" at bounding box center [941, 533] width 600 height 426
click at [1171, 346] on button "Refresh Rates" at bounding box center [1187, 342] width 85 height 23
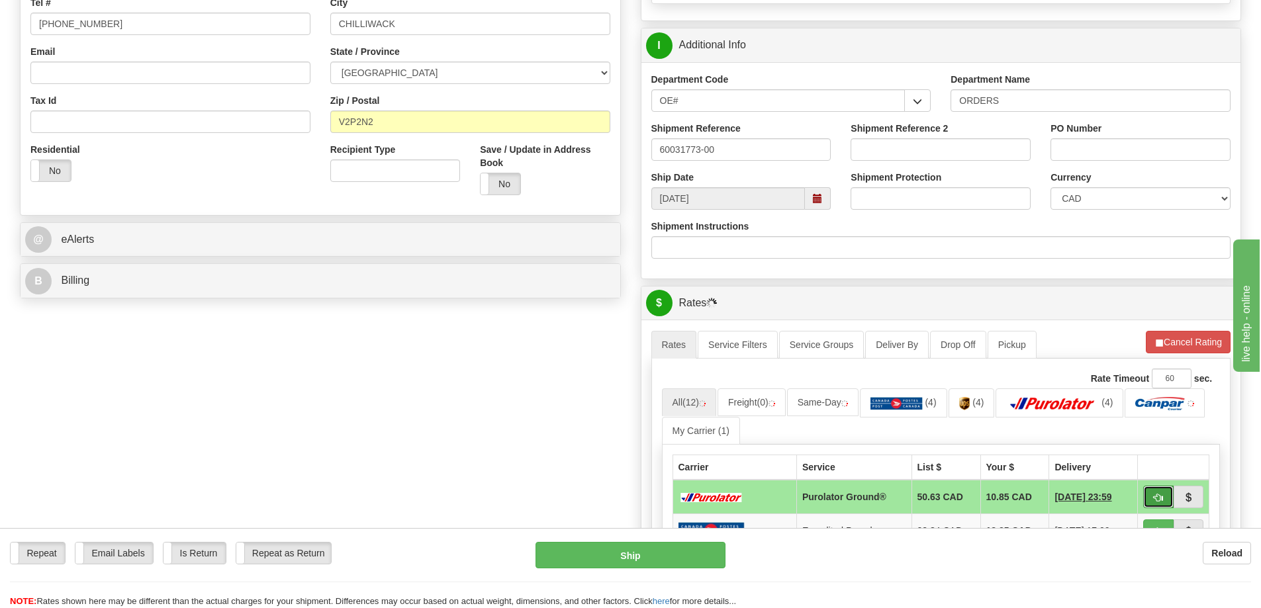
click at [1160, 502] on span "button" at bounding box center [1158, 498] width 9 height 9
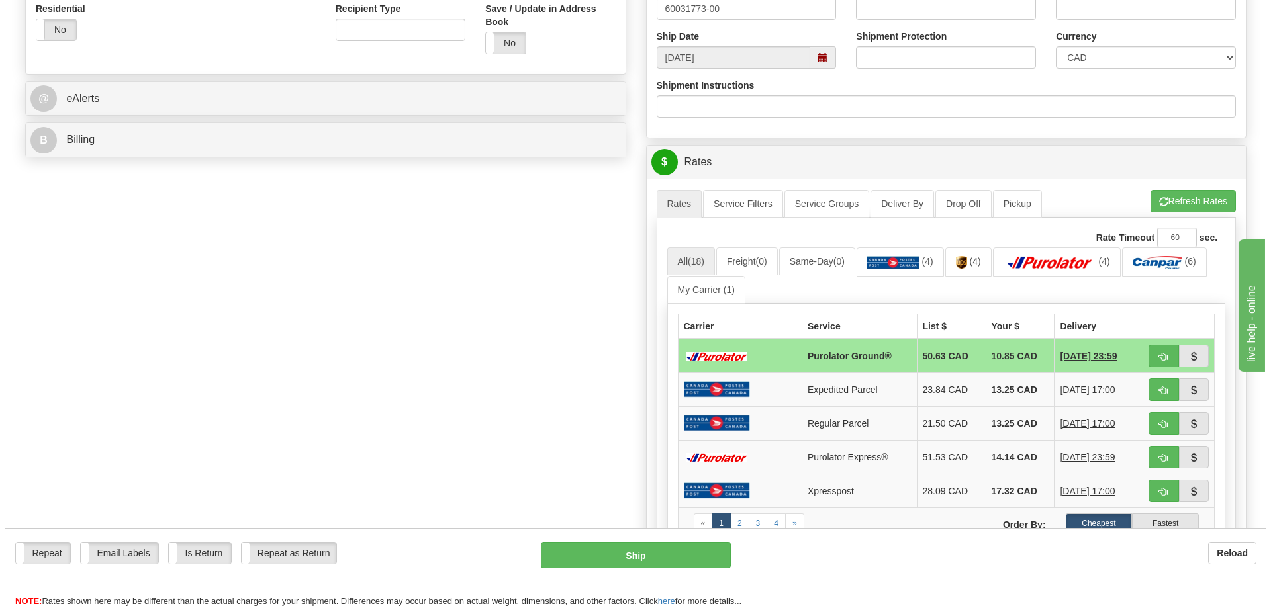
scroll to position [530, 0]
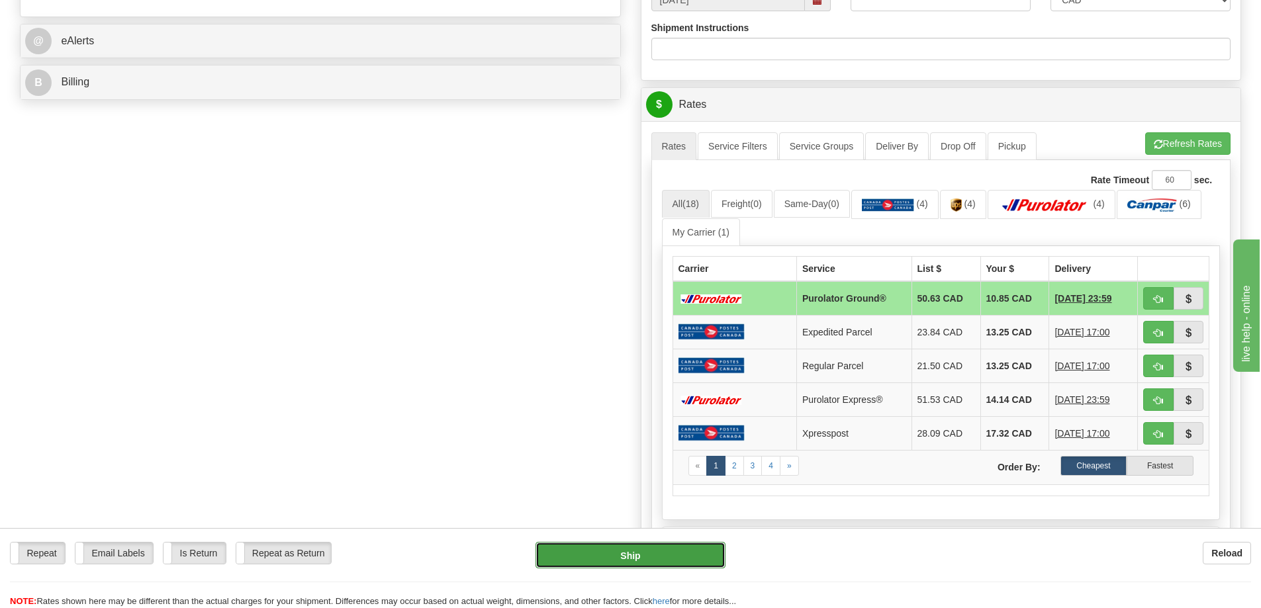
click at [640, 557] on button "Ship" at bounding box center [631, 555] width 190 height 26
type input "260"
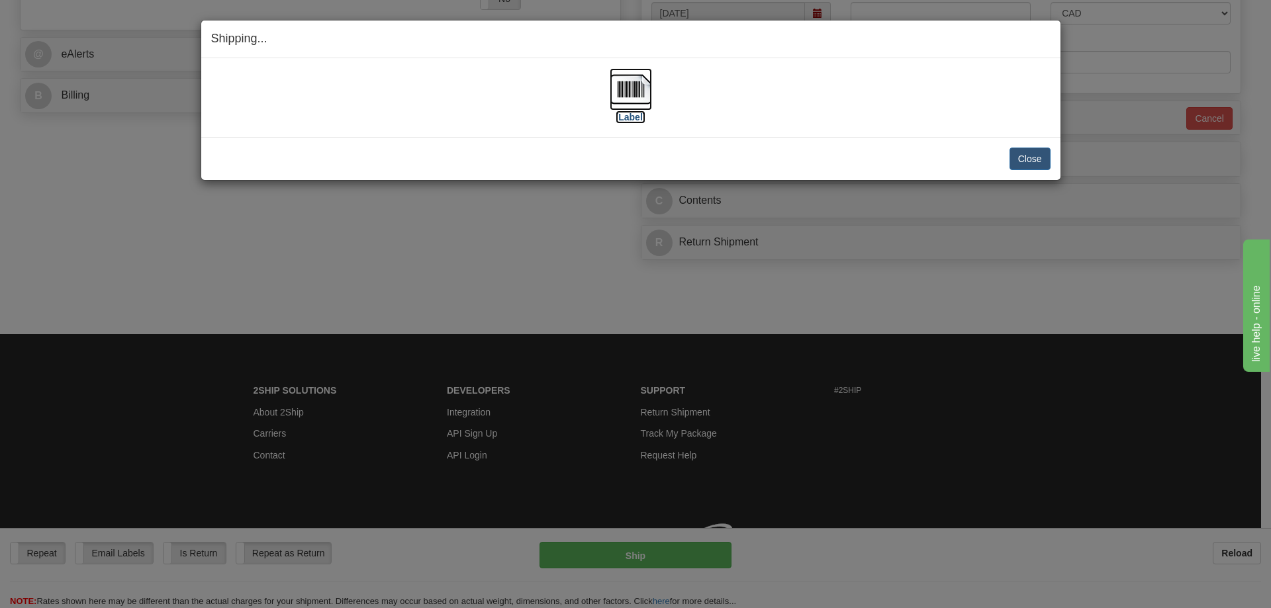
click at [628, 81] on img at bounding box center [631, 89] width 42 height 42
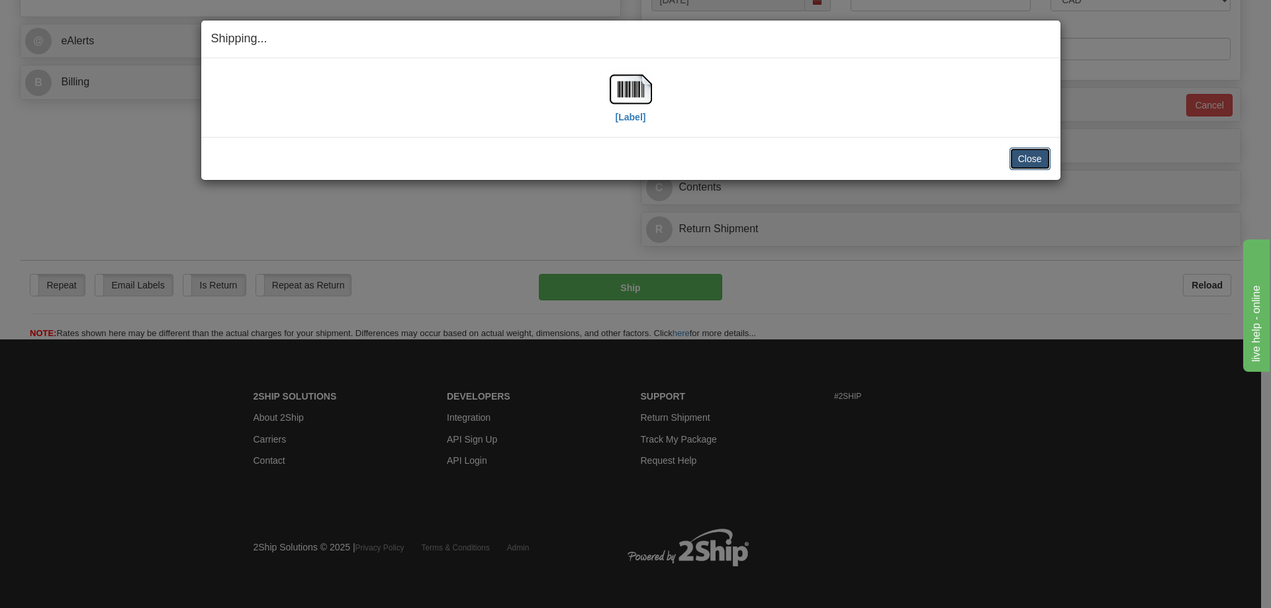
click at [1027, 156] on button "Close" at bounding box center [1029, 159] width 41 height 23
click at [1029, 157] on button "Close" at bounding box center [1029, 159] width 41 height 23
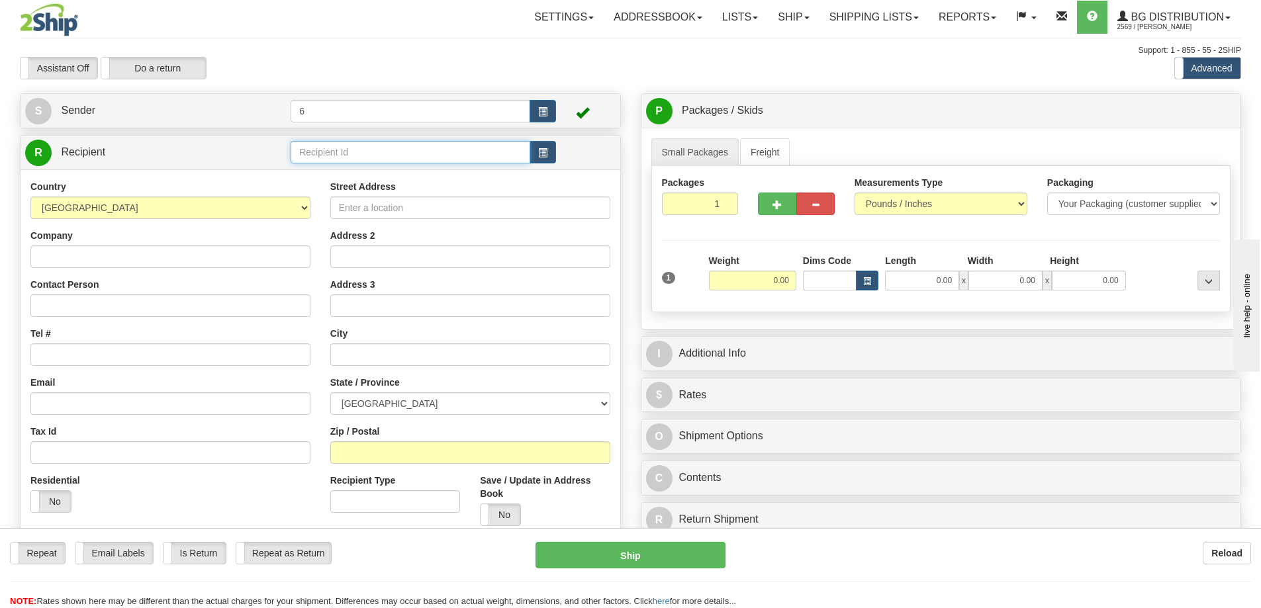
click at [433, 160] on input "text" at bounding box center [411, 152] width 240 height 23
type input "5902"
click button "Delete" at bounding box center [0, 0] width 0 height 0
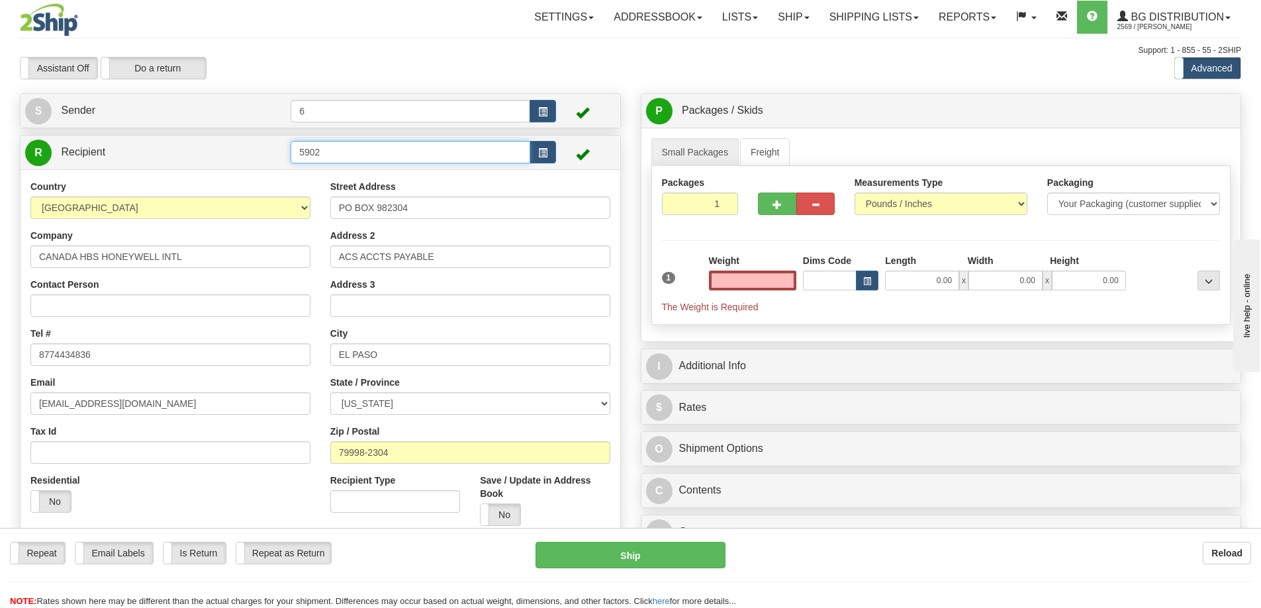
type input "0.00"
click at [415, 158] on input "5902" at bounding box center [411, 152] width 240 height 23
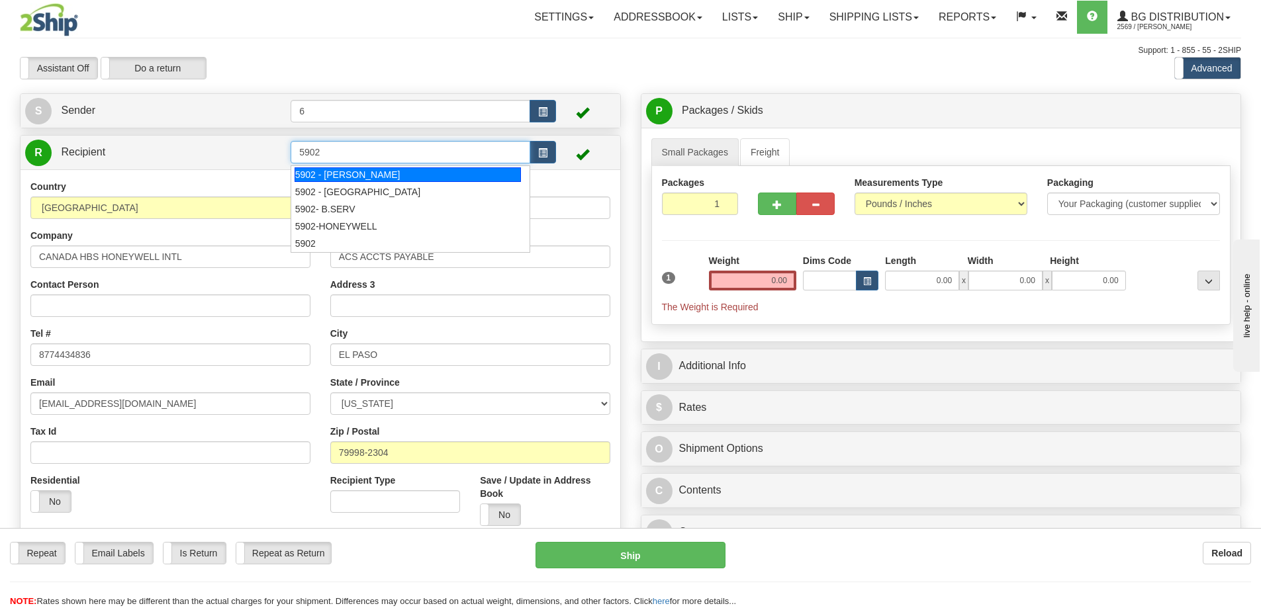
click at [366, 175] on div "5902 - CAMPBELL" at bounding box center [408, 174] width 227 height 15
type input "5902 - CAMPBELL"
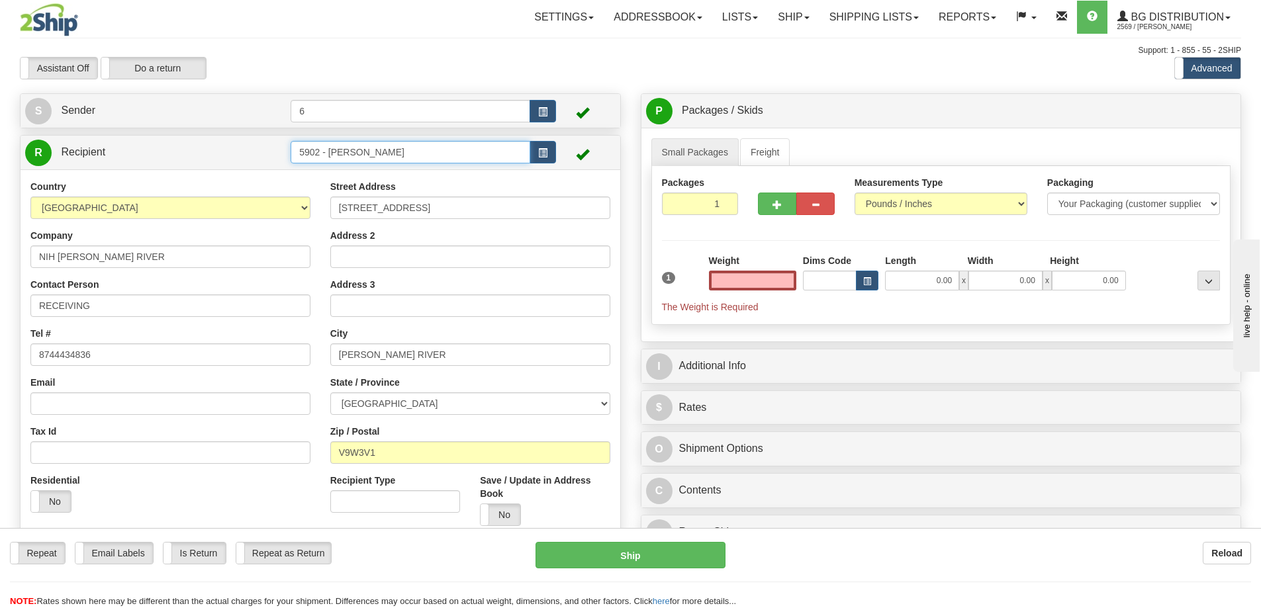
type input "0.00"
click at [384, 155] on input "5902 - CAMPBELL" at bounding box center [411, 152] width 240 height 23
drag, startPoint x: 384, startPoint y: 155, endPoint x: 358, endPoint y: 158, distance: 26.0
click at [358, 158] on input "5902 - CAMPBELL" at bounding box center [411, 152] width 240 height 23
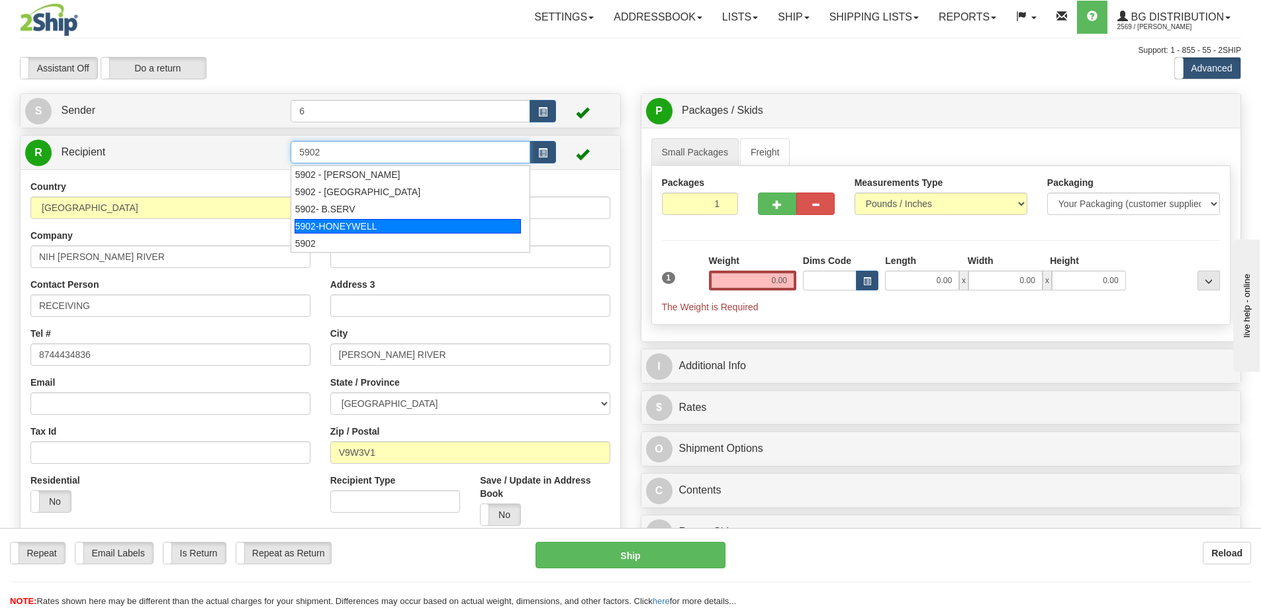
click at [373, 224] on div "5902-HONEYWELL" at bounding box center [408, 226] width 227 height 15
type input "5902-HONEYWELL"
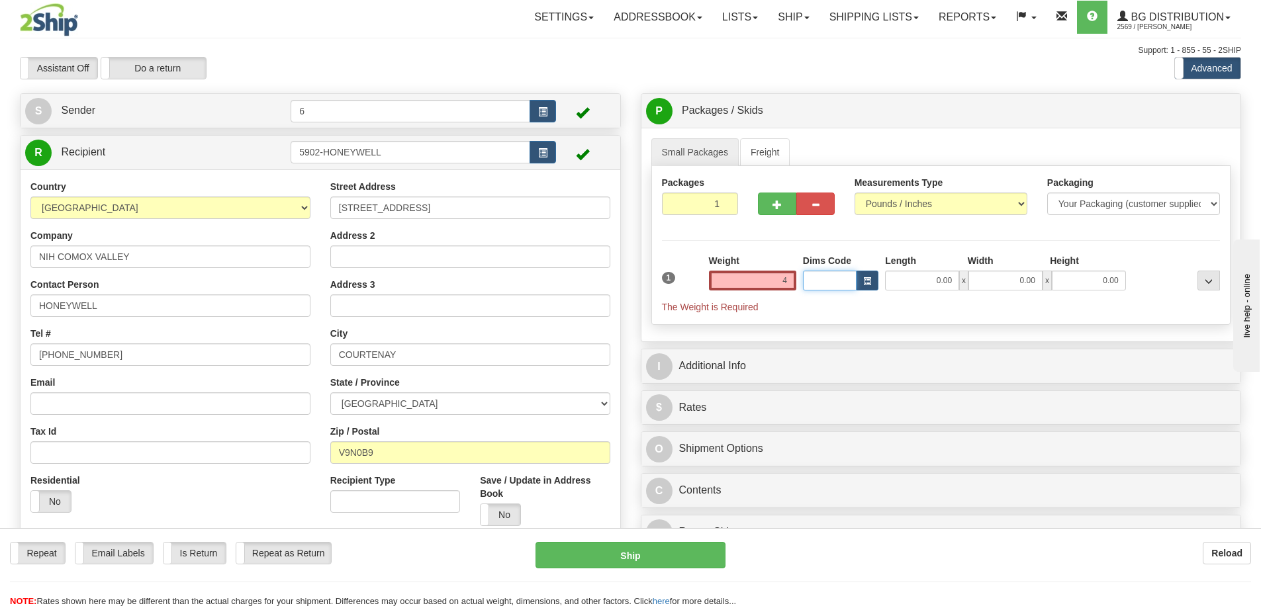
type input "4.00"
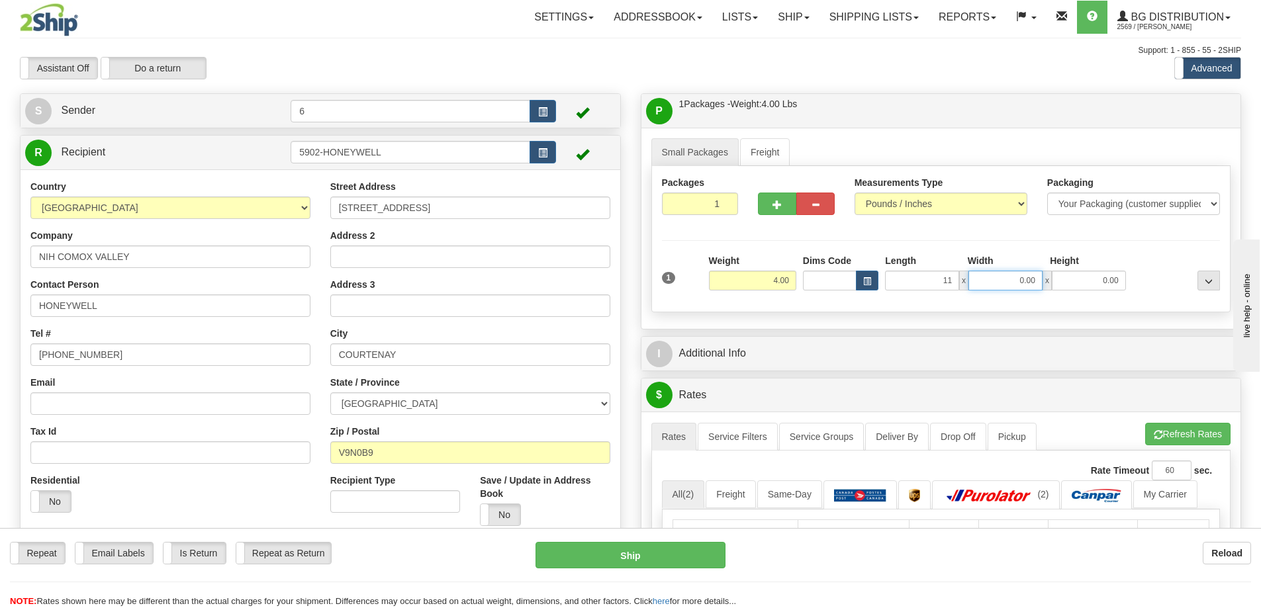
type input "11.00"
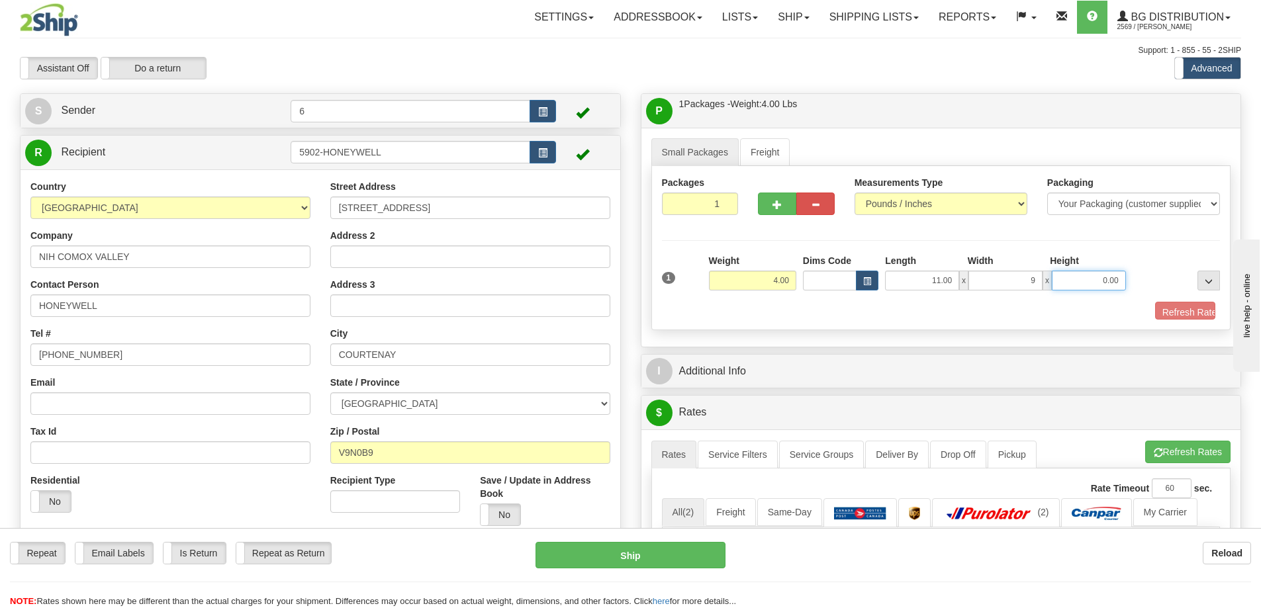
type input "9.00"
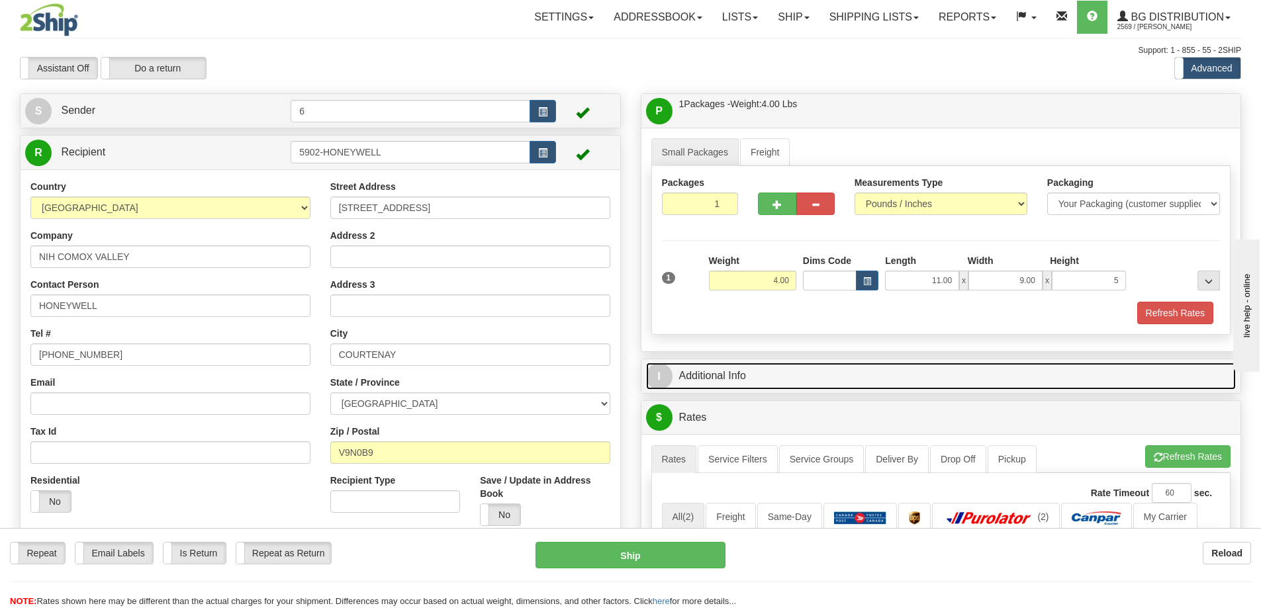
type input "5.00"
click at [737, 373] on link "I Additional Info" at bounding box center [941, 376] width 590 height 27
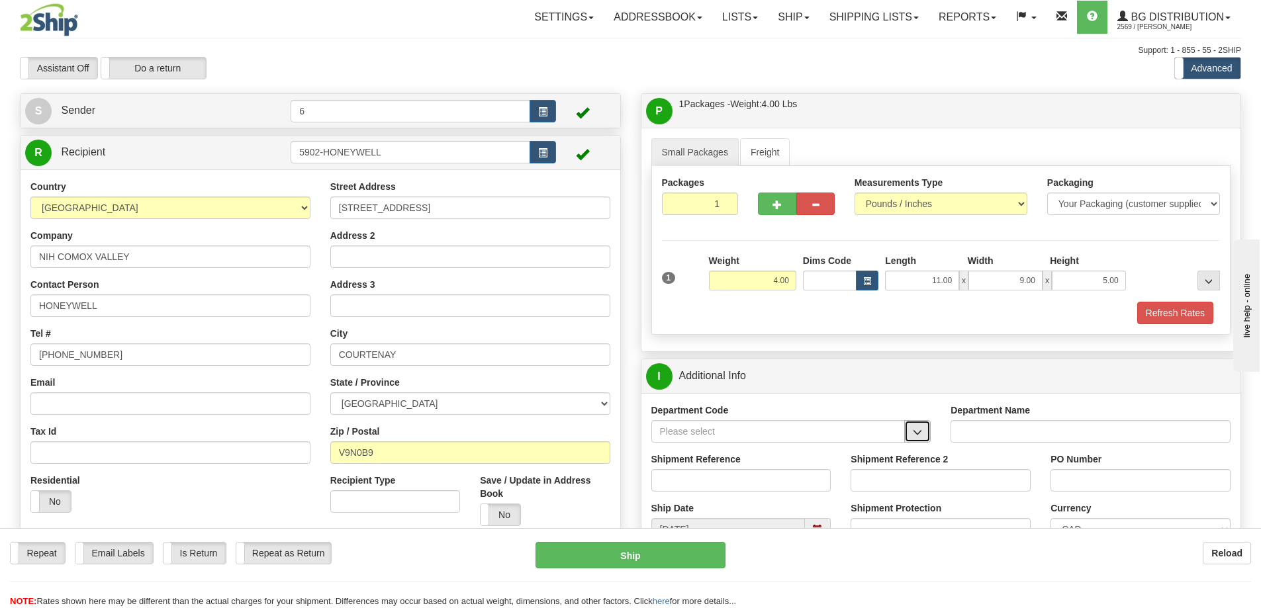
click at [919, 427] on button "button" at bounding box center [917, 431] width 26 height 23
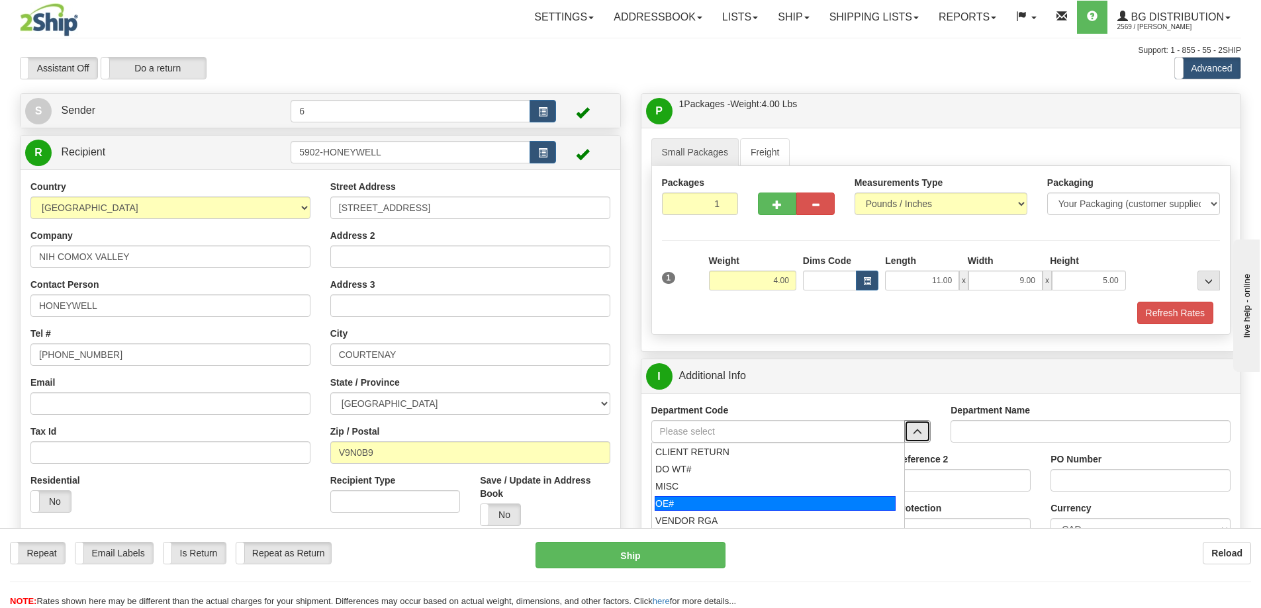
click at [799, 500] on div "OE#" at bounding box center [775, 503] width 241 height 15
type input "OE#"
type input "ORDERS"
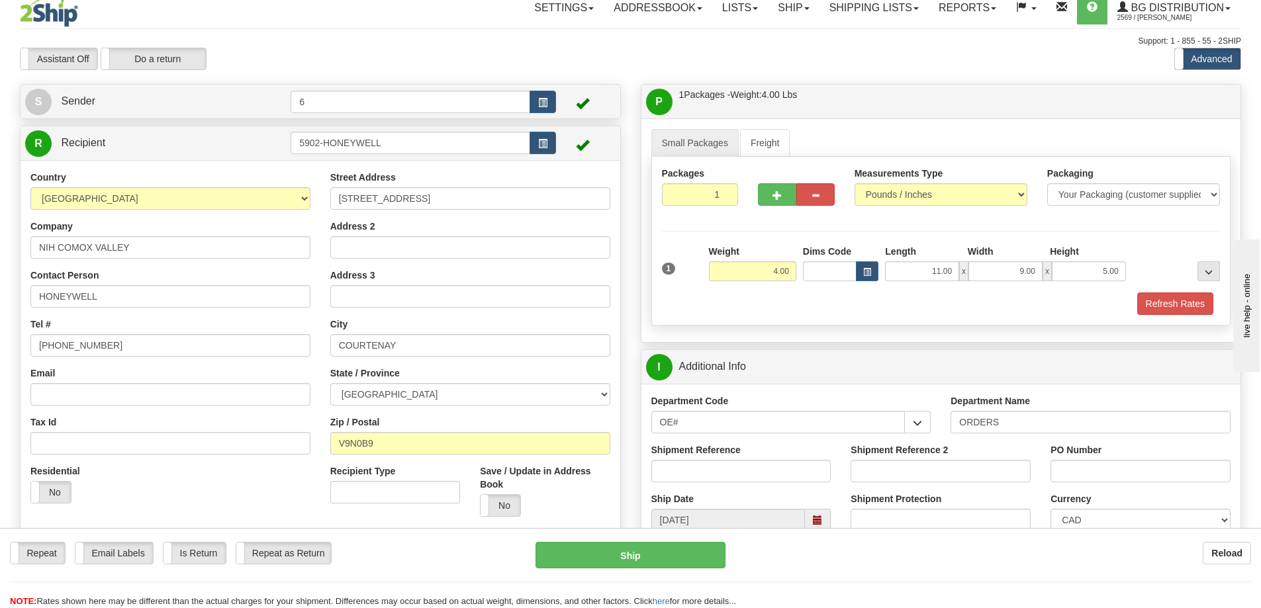
scroll to position [66, 0]
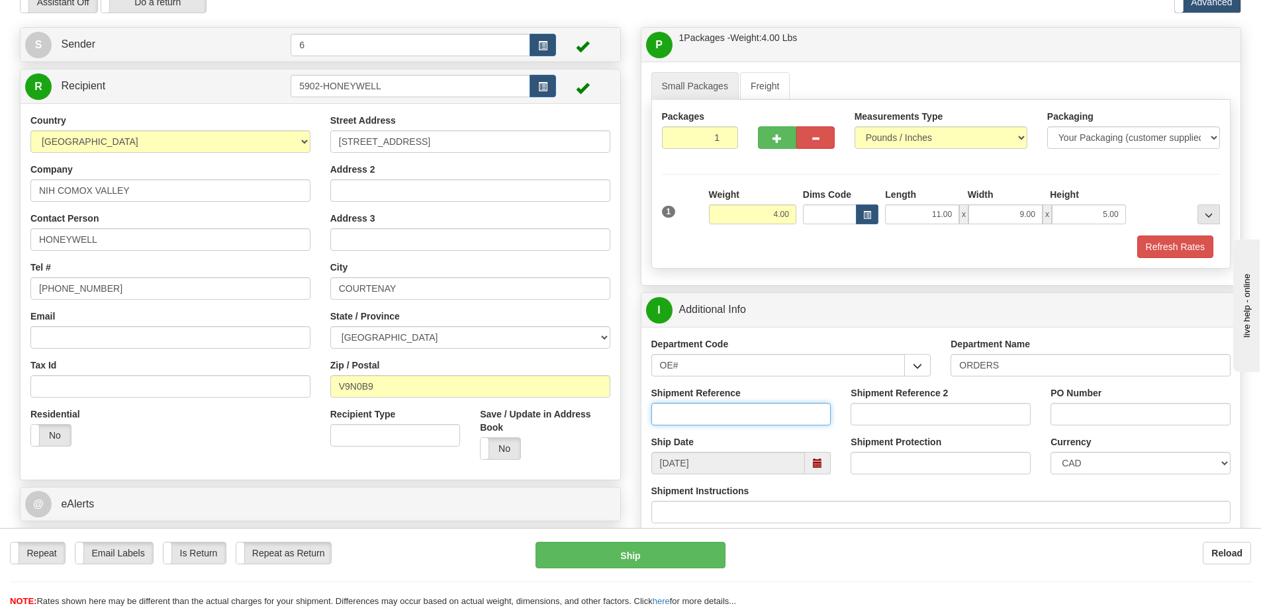
click at [761, 418] on input "Shipment Reference" at bounding box center [741, 414] width 180 height 23
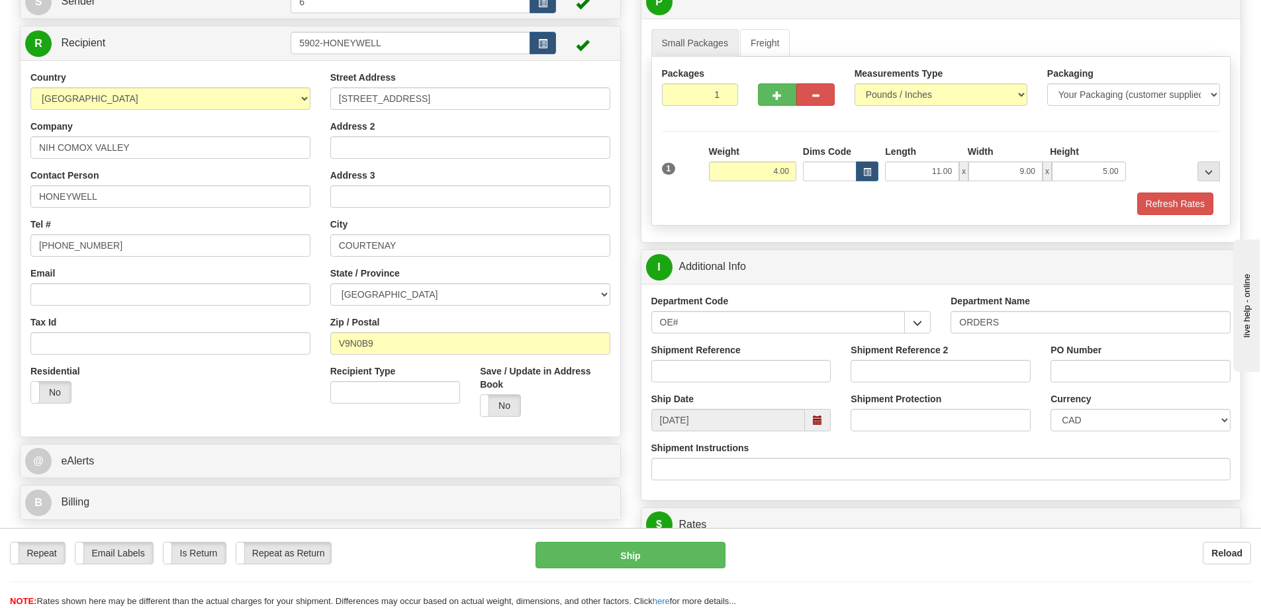
scroll to position [132, 0]
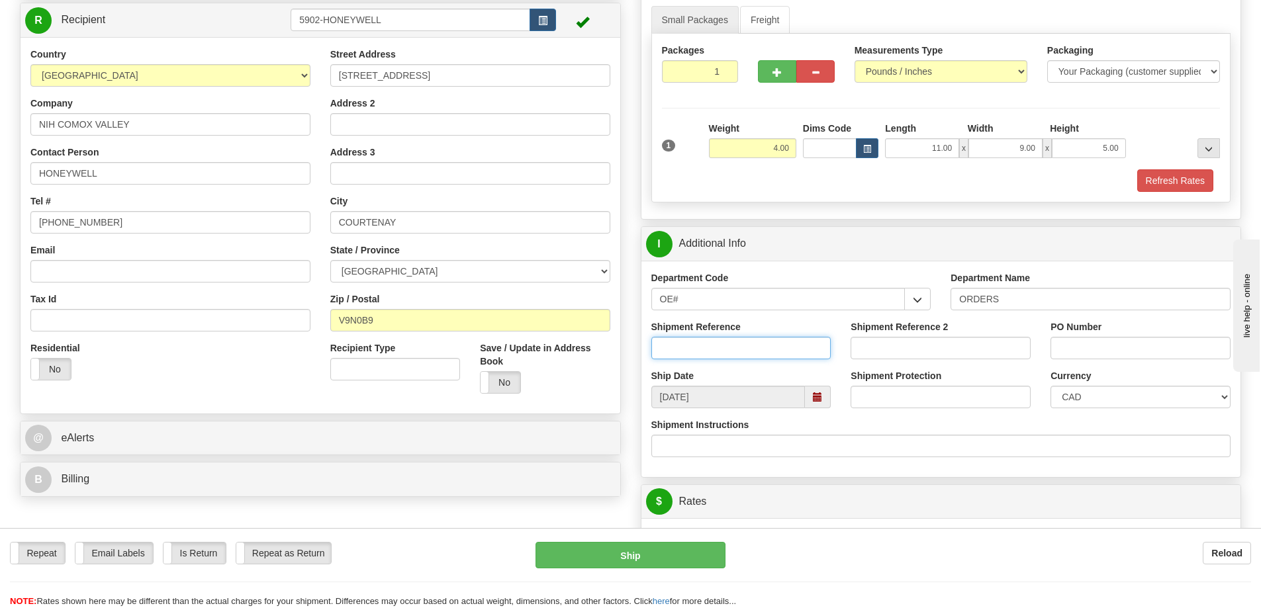
click at [743, 346] on input "Shipment Reference" at bounding box center [741, 348] width 180 height 23
type input "60029291-00"
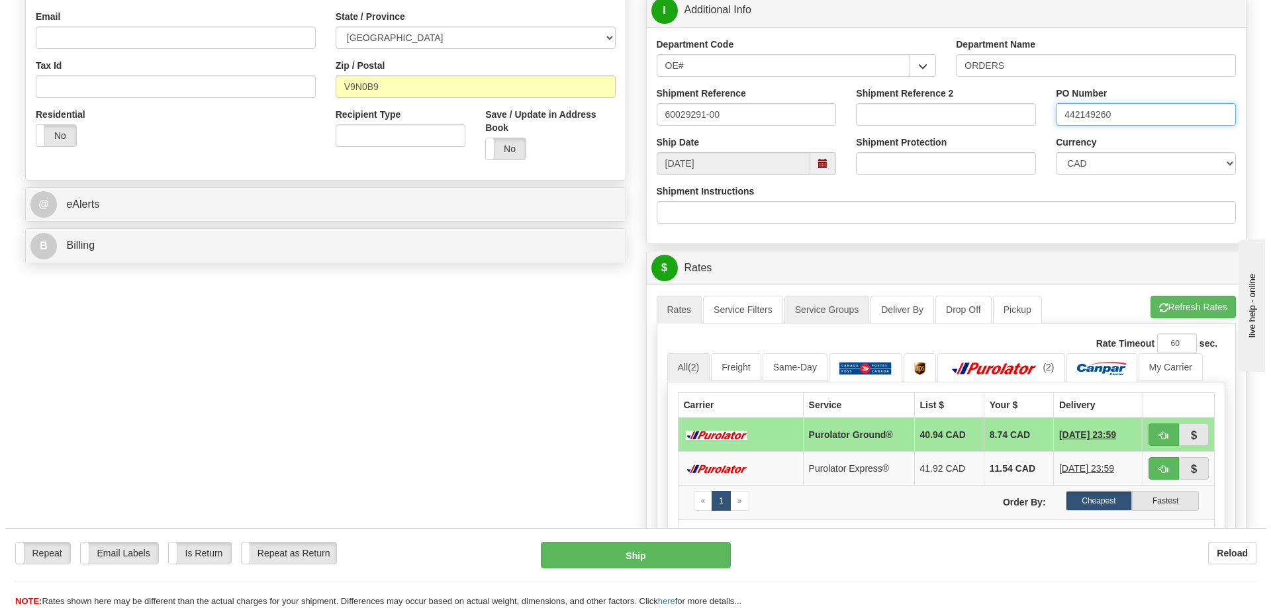
scroll to position [397, 0]
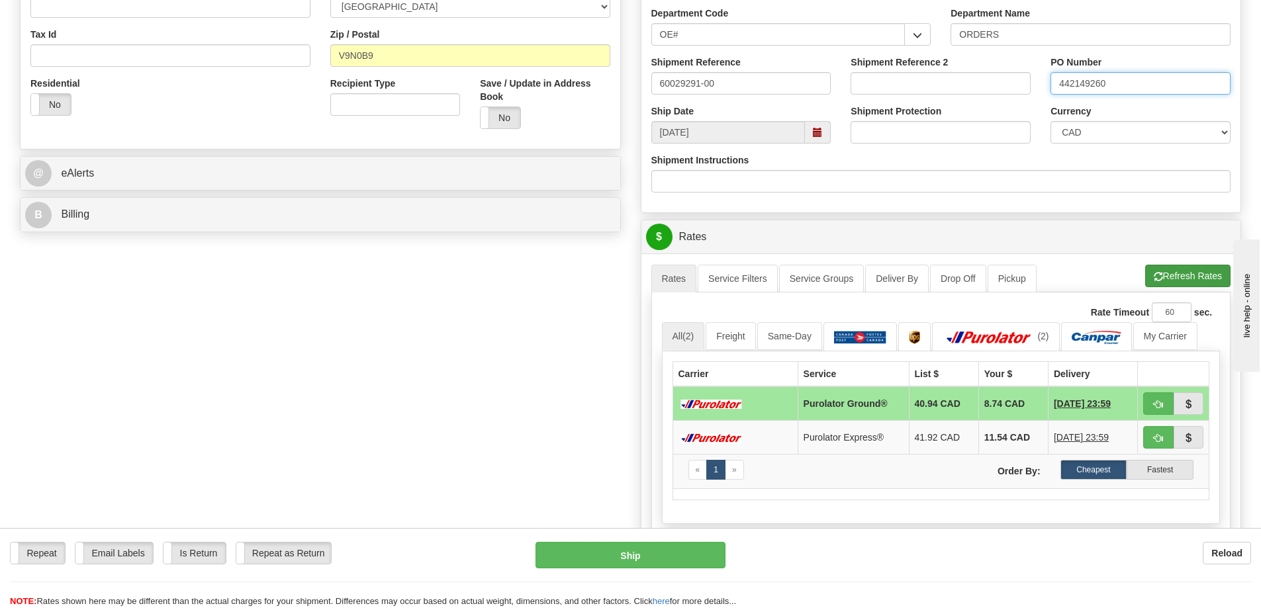
type input "442149260"
click at [1164, 280] on button "Refresh Rates" at bounding box center [1187, 276] width 85 height 23
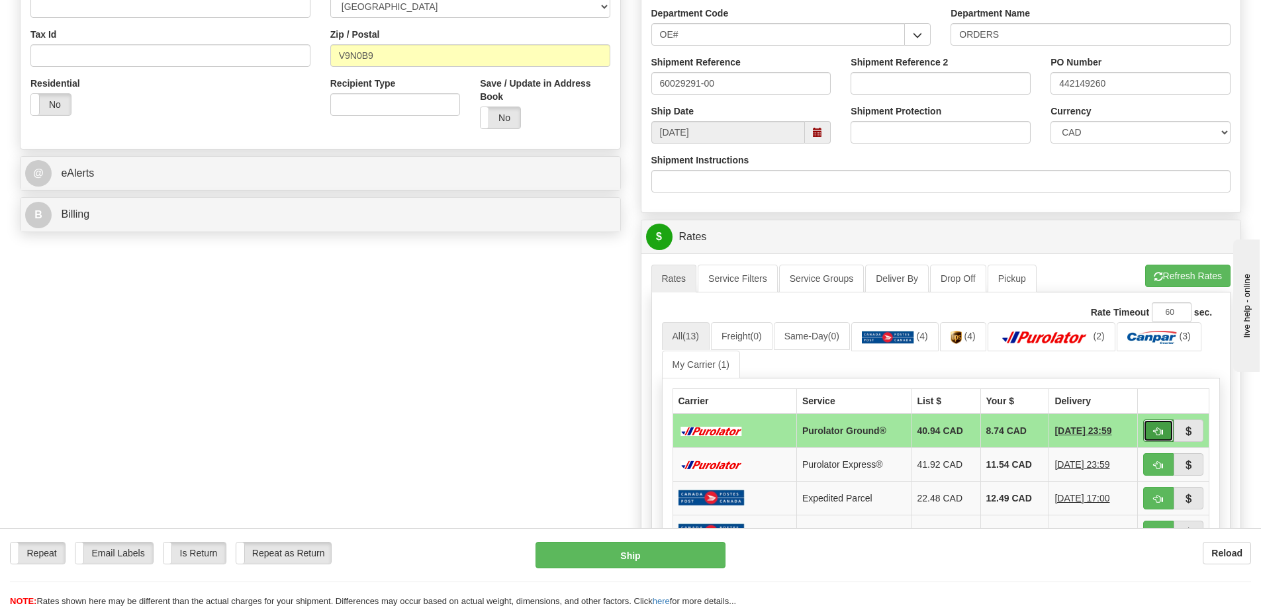
drag, startPoint x: 1161, startPoint y: 432, endPoint x: 1152, endPoint y: 432, distance: 9.3
click at [1161, 432] on span "button" at bounding box center [1158, 432] width 9 height 9
type input "260"
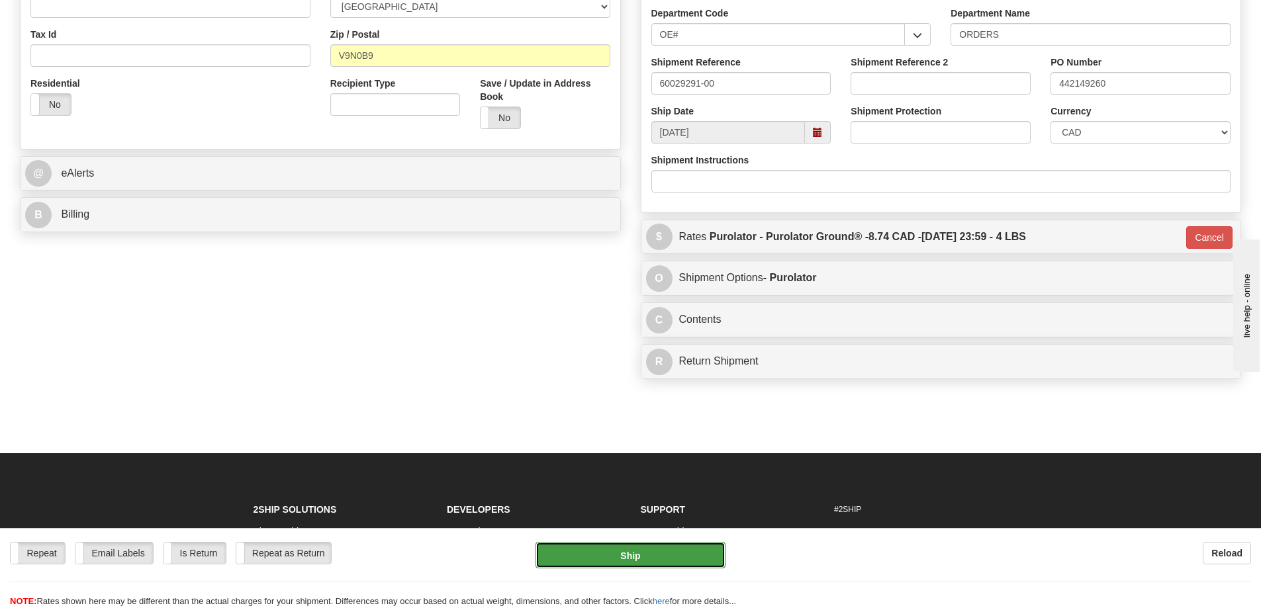
click at [622, 556] on button "Ship" at bounding box center [631, 555] width 190 height 26
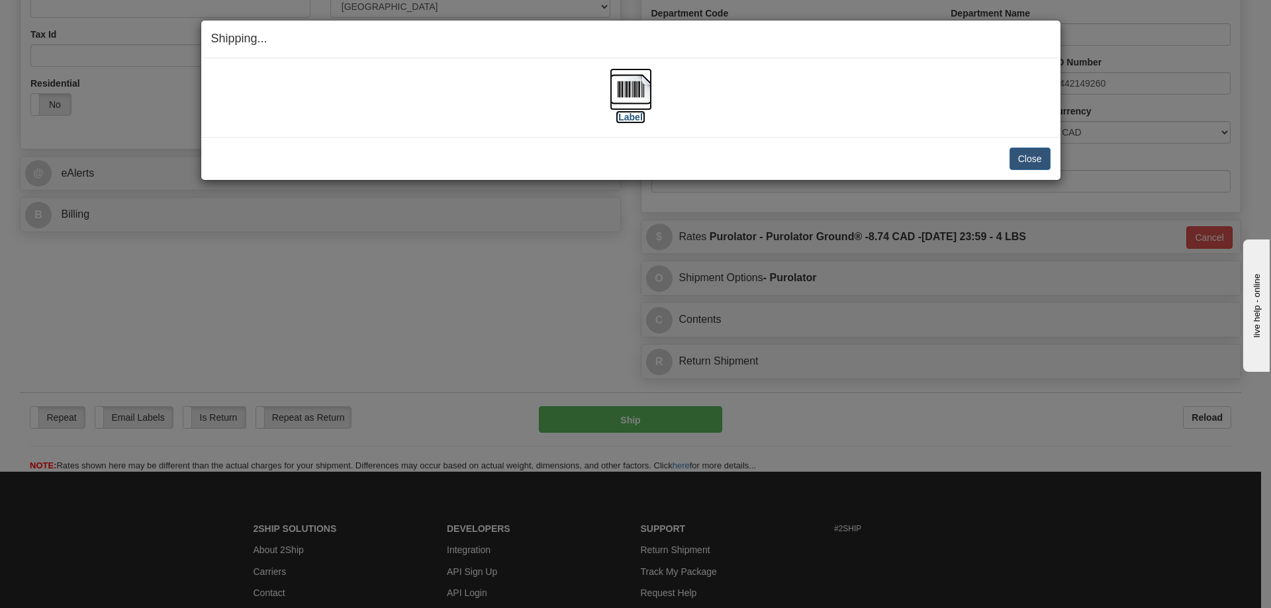
click at [636, 96] on img at bounding box center [631, 89] width 42 height 42
click at [1029, 158] on button "Close" at bounding box center [1029, 159] width 41 height 23
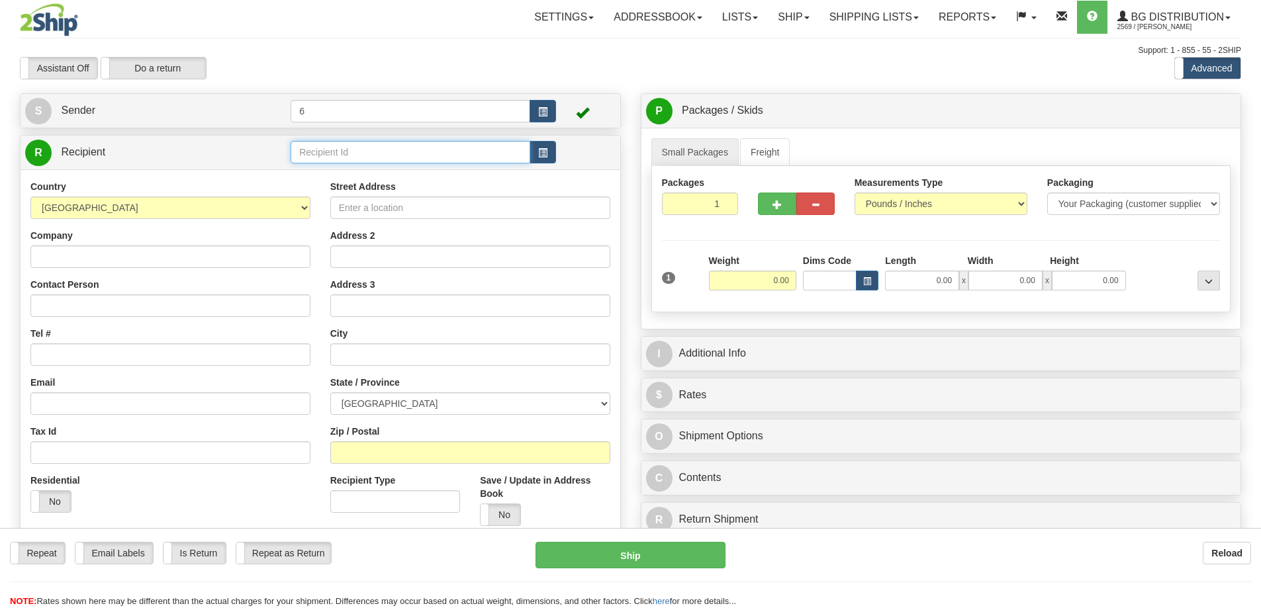
click at [350, 156] on input "text" at bounding box center [411, 152] width 240 height 23
click at [347, 174] on div "41054" at bounding box center [408, 174] width 227 height 15
type input "41054"
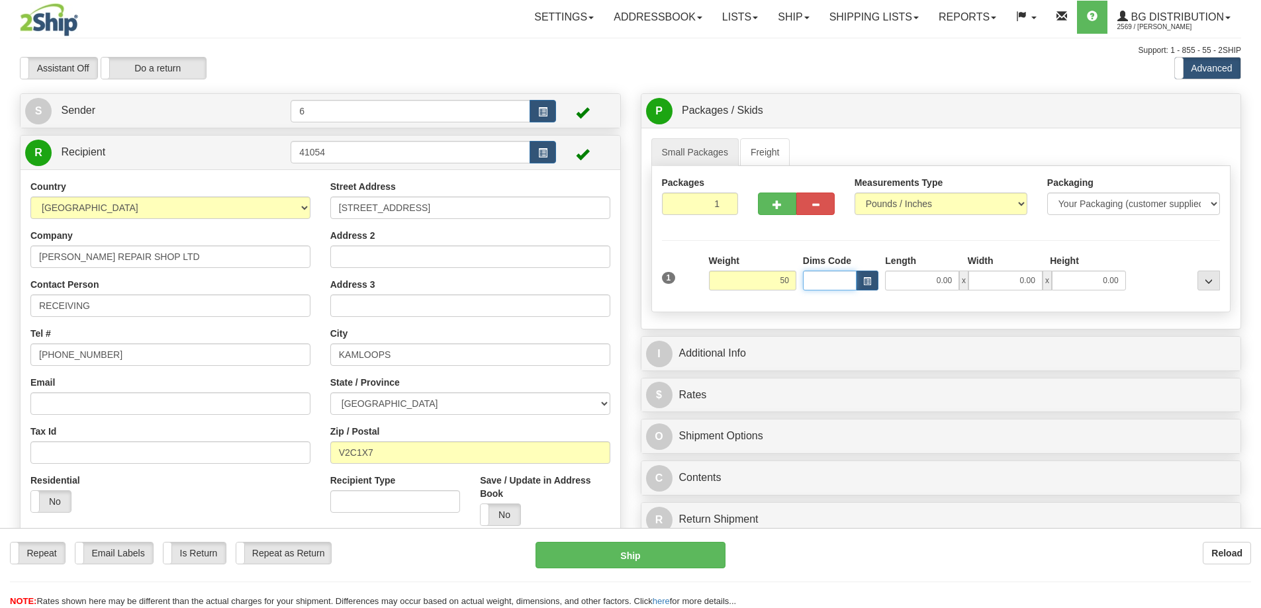
type input "50.00"
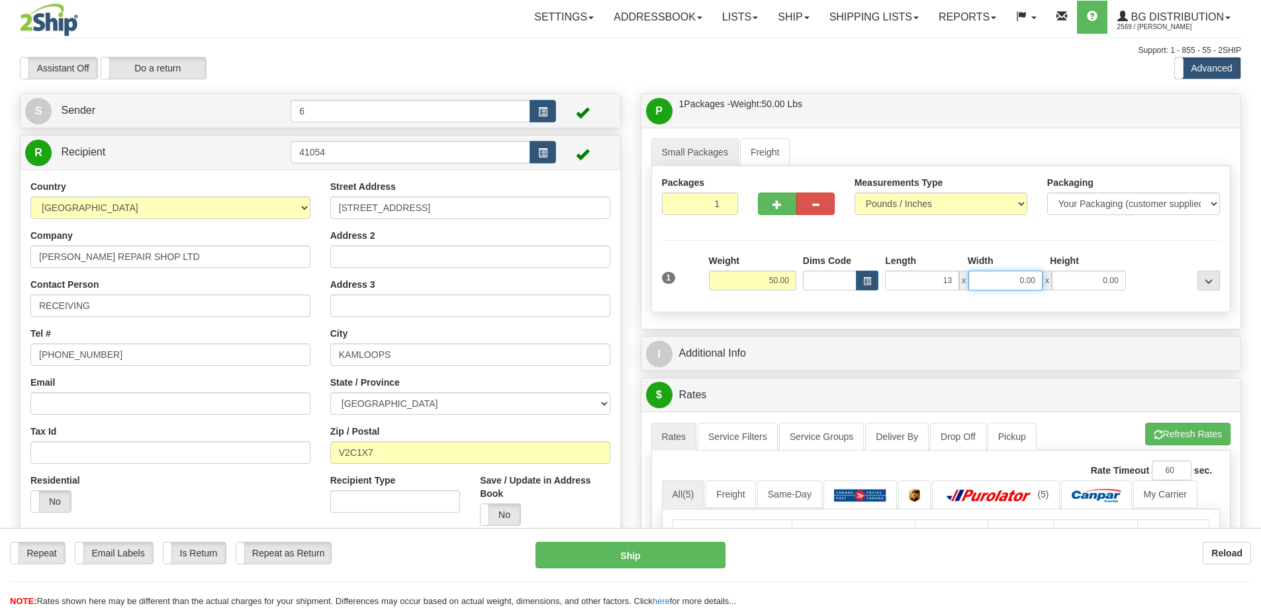
type input "13.00"
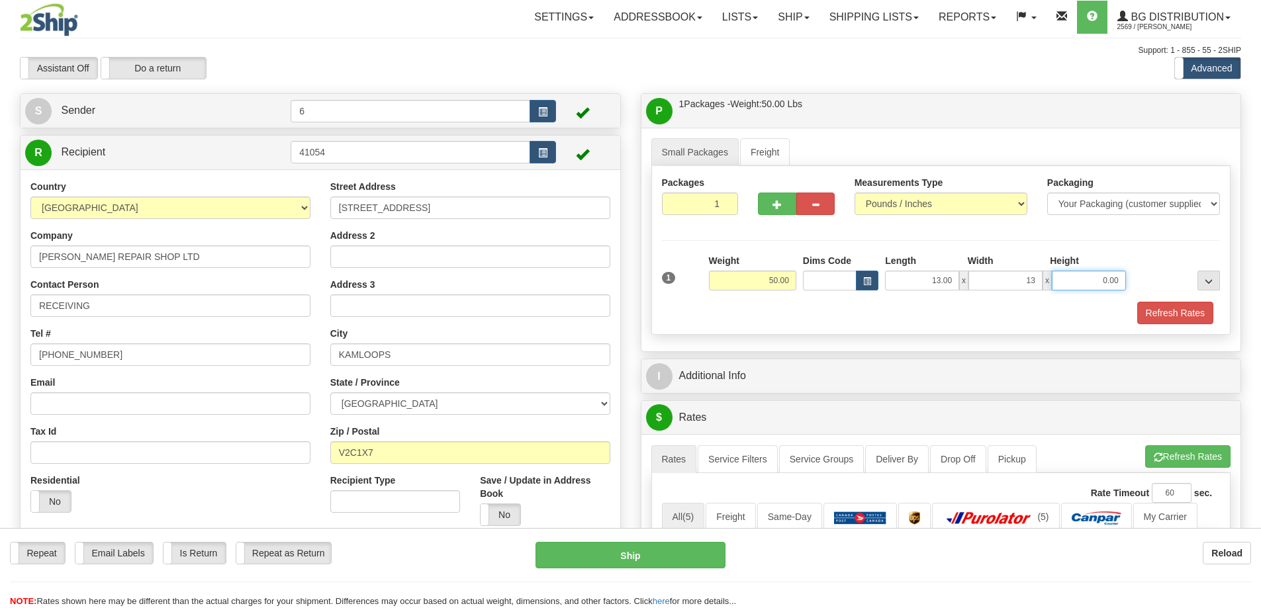
type input "13.00"
click at [784, 205] on button "button" at bounding box center [777, 204] width 38 height 23
radio input "true"
type input "2"
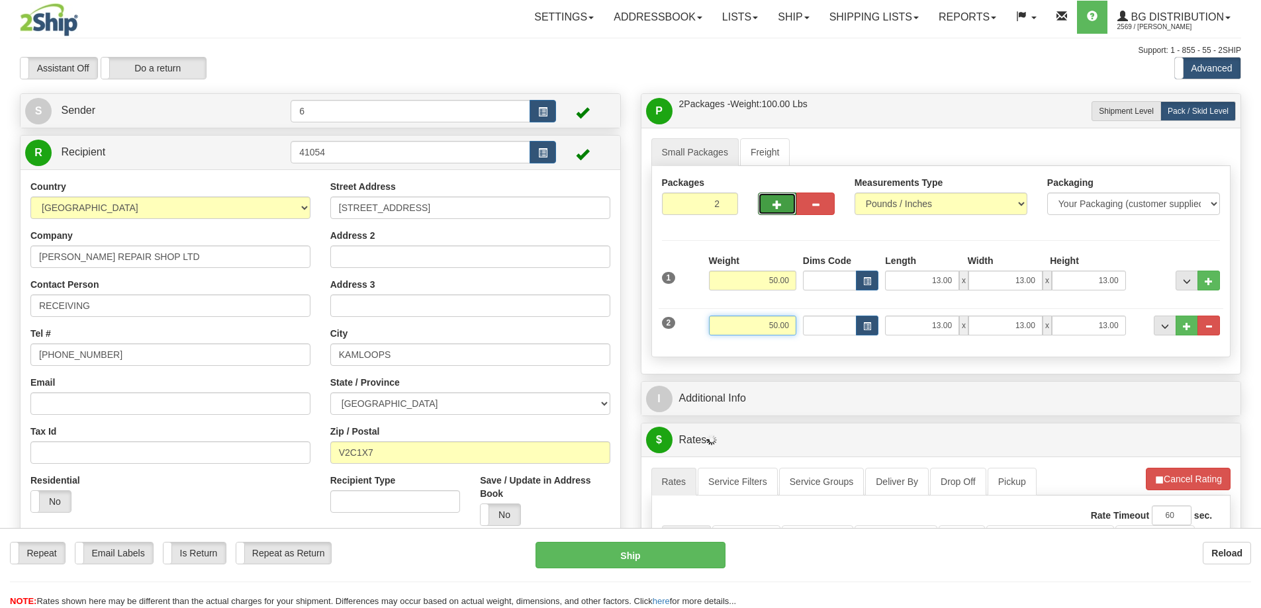
click at [788, 326] on input "50.00" at bounding box center [752, 326] width 87 height 20
type input "15.00"
type input "11.00"
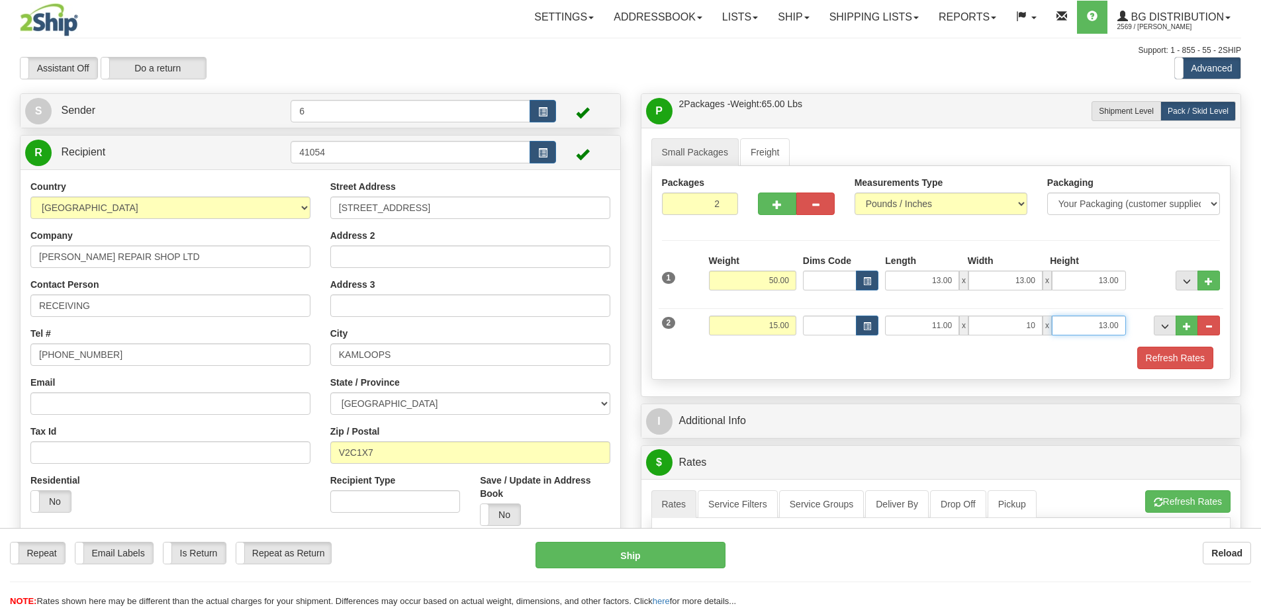
type input "10.00"
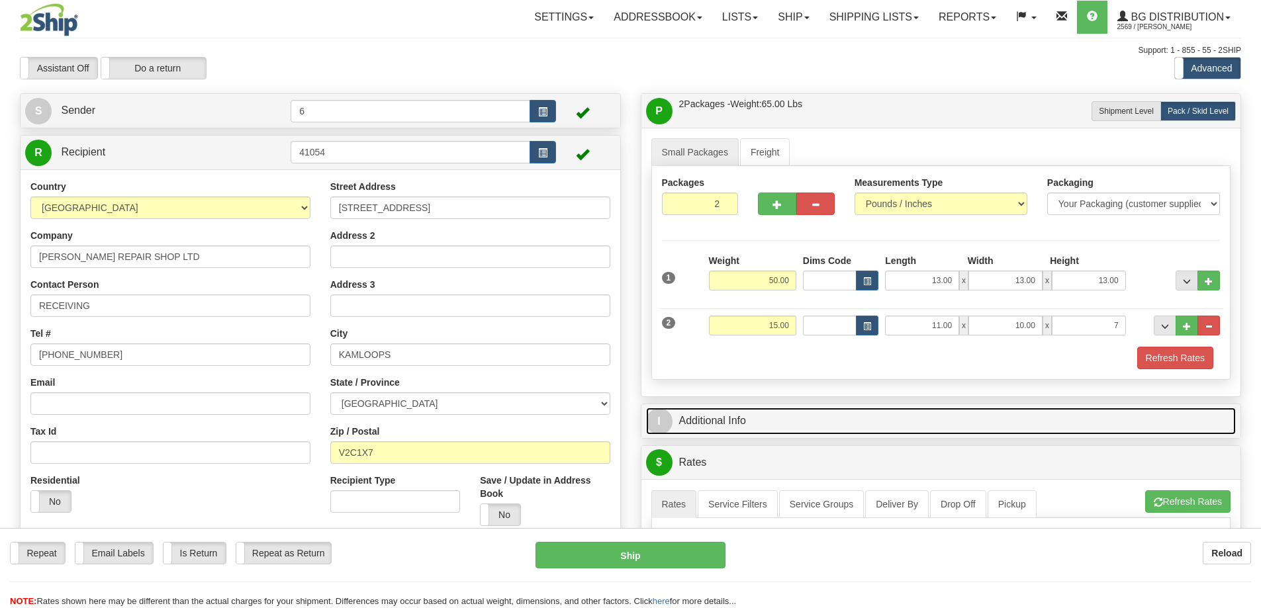
type input "7.00"
click at [843, 426] on link "I Additional Info" at bounding box center [941, 421] width 590 height 27
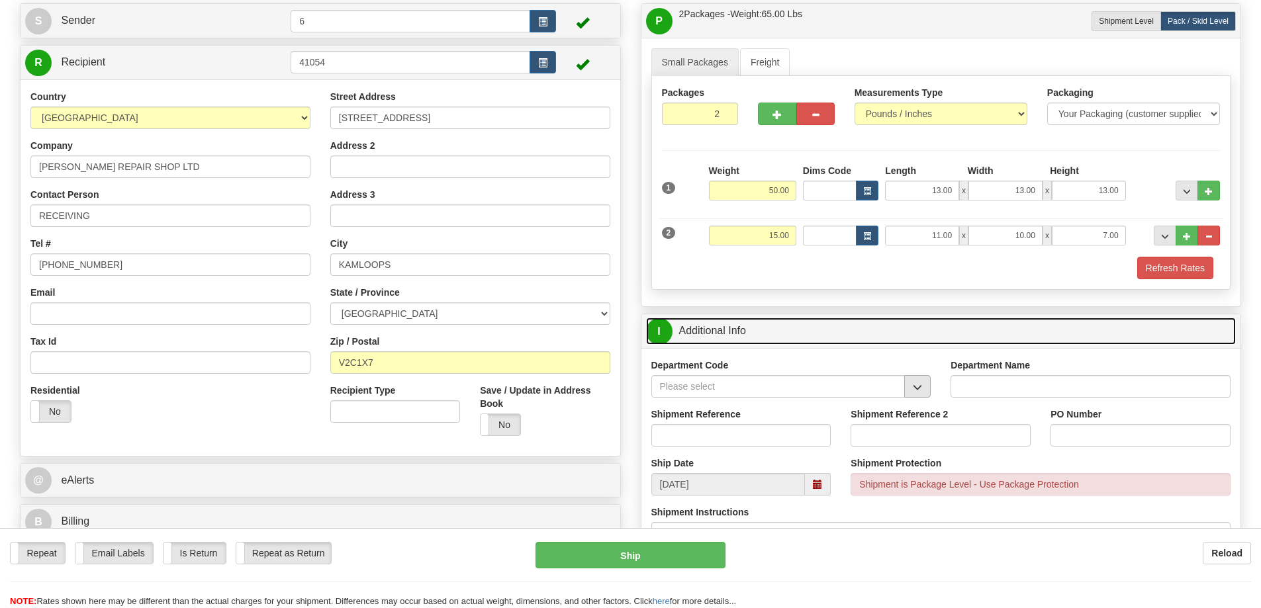
scroll to position [132, 0]
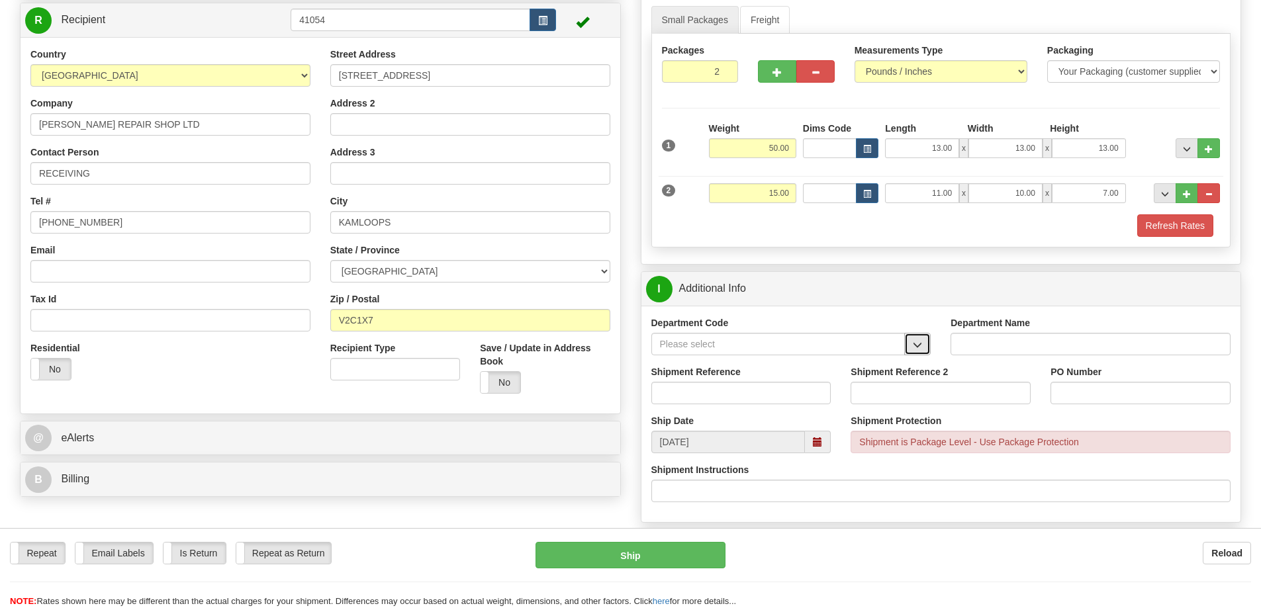
click at [916, 350] on span "button" at bounding box center [917, 345] width 9 height 9
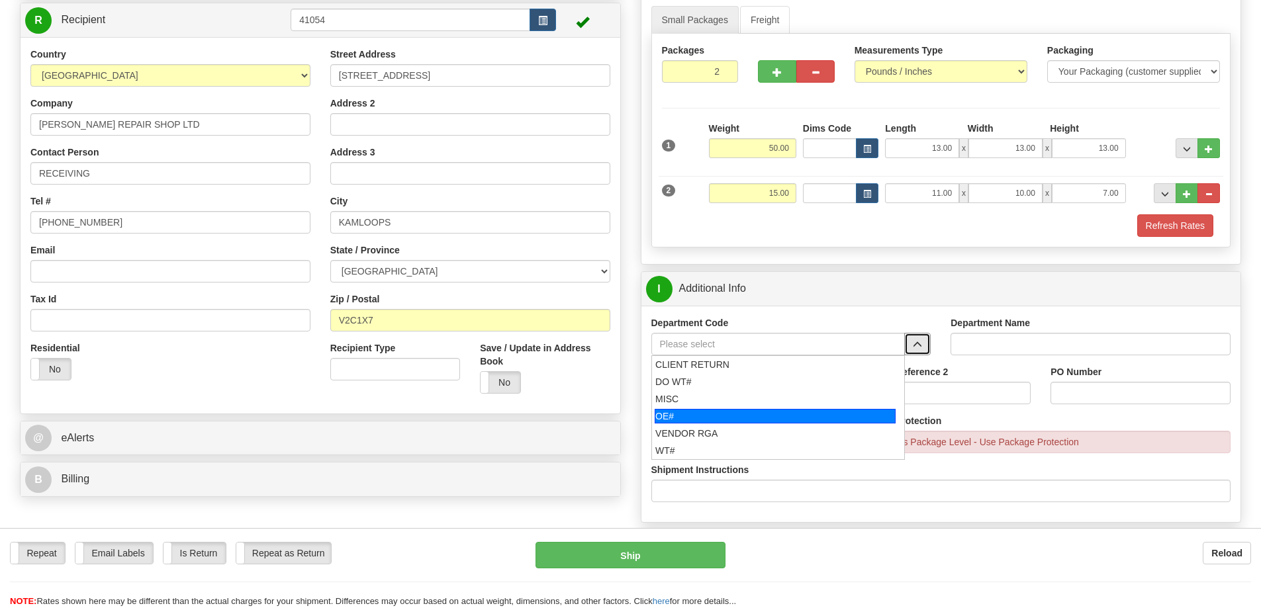
click at [772, 416] on div "OE#" at bounding box center [775, 416] width 241 height 15
type input "OE#"
type input "ORDERS"
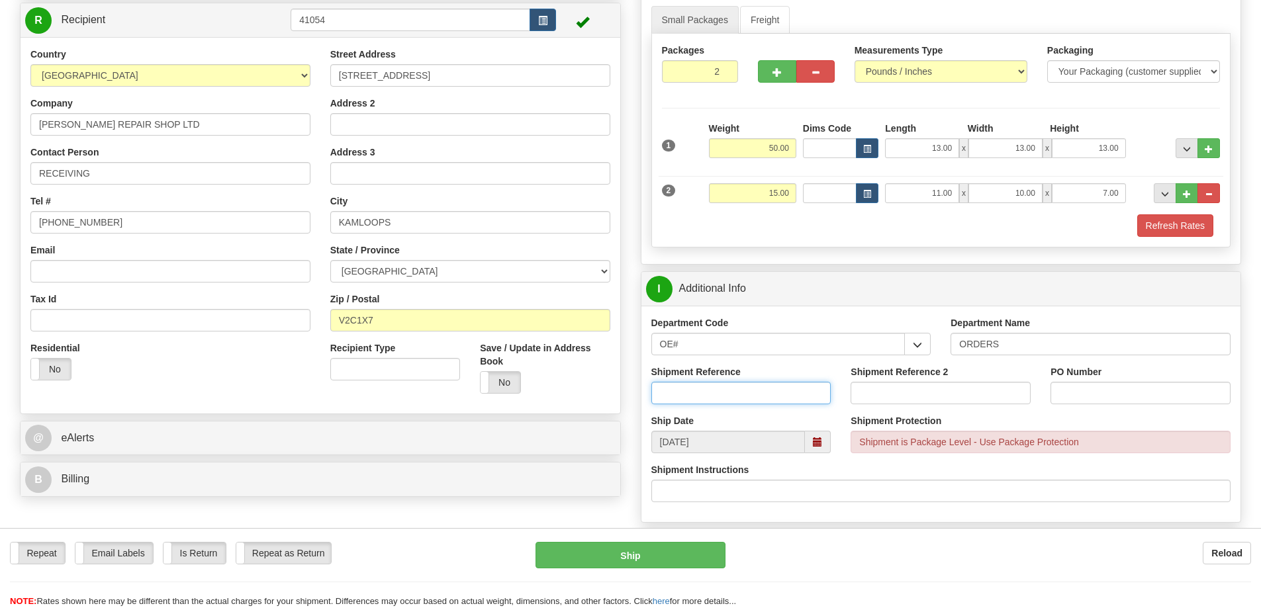
click at [770, 397] on input "Shipment Reference" at bounding box center [741, 393] width 180 height 23
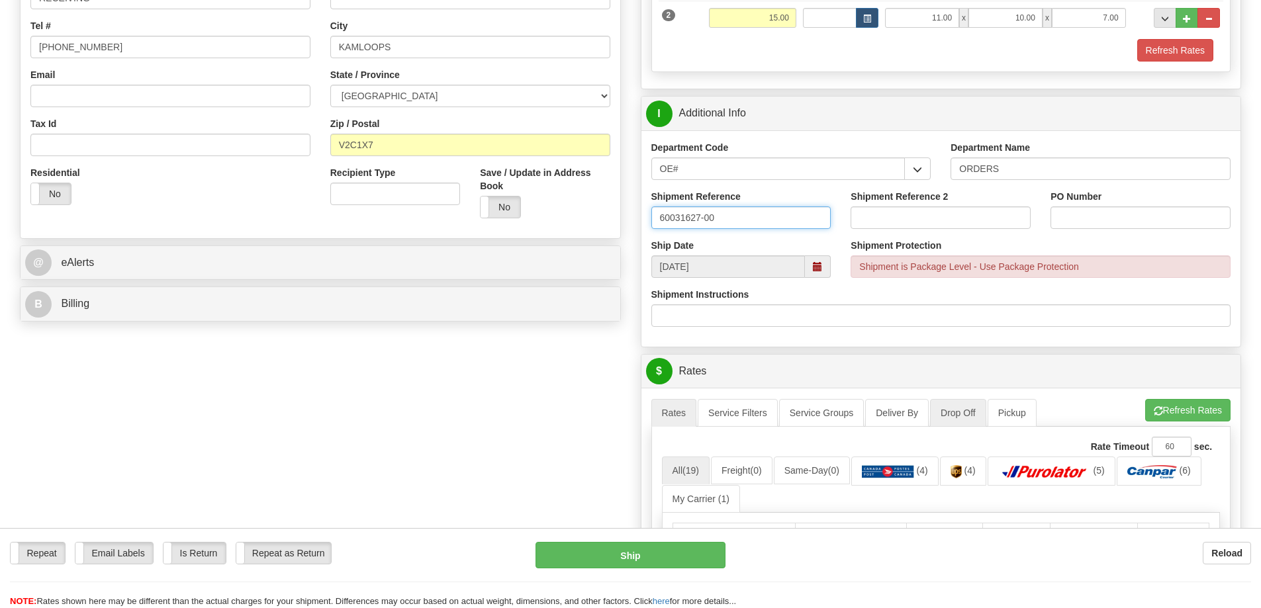
scroll to position [331, 0]
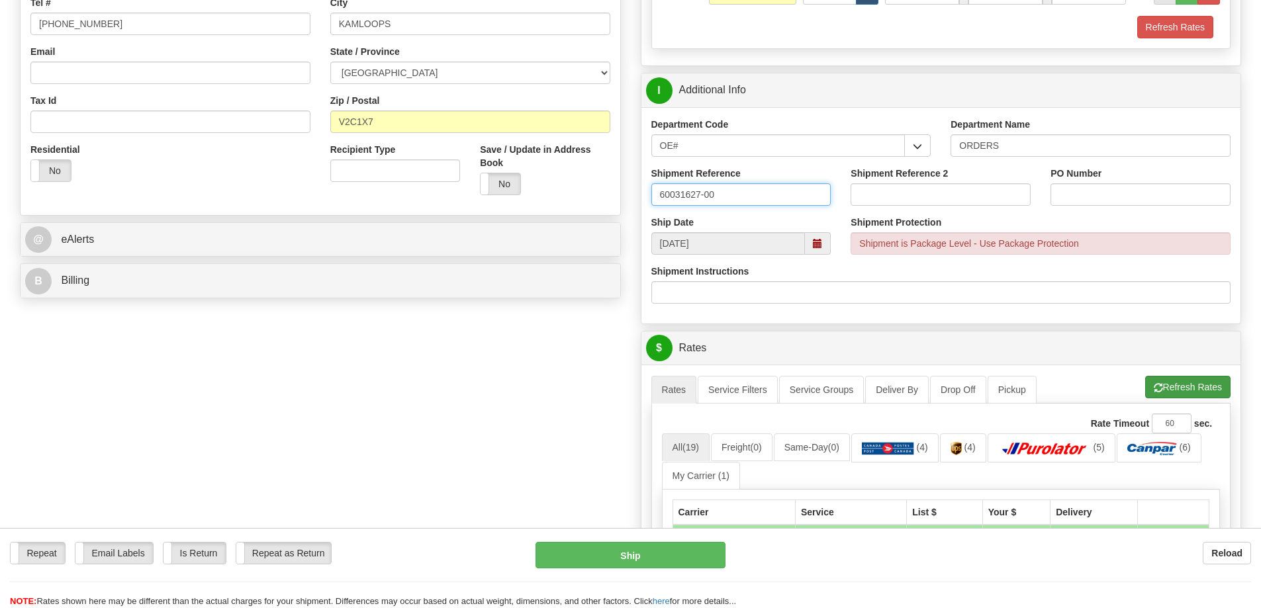
type input "60031627-00"
click at [1157, 381] on button "Refresh Rates" at bounding box center [1187, 387] width 85 height 23
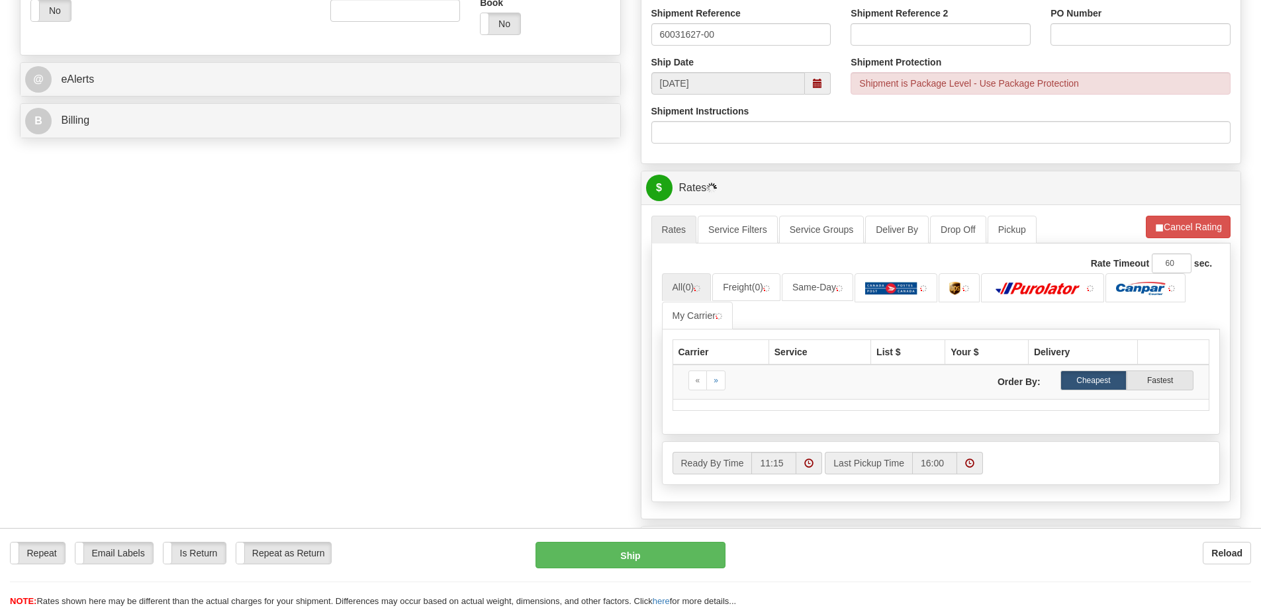
scroll to position [530, 0]
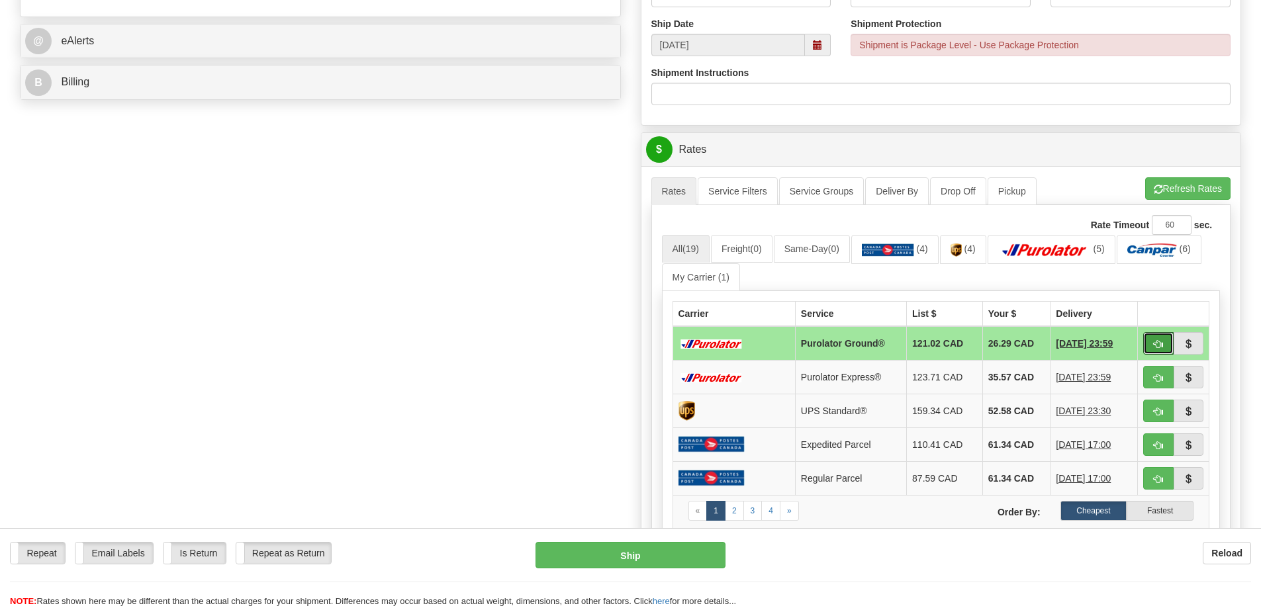
drag, startPoint x: 1162, startPoint y: 346, endPoint x: 1170, endPoint y: 358, distance: 14.9
click at [1162, 346] on span "button" at bounding box center [1158, 344] width 9 height 9
type input "260"
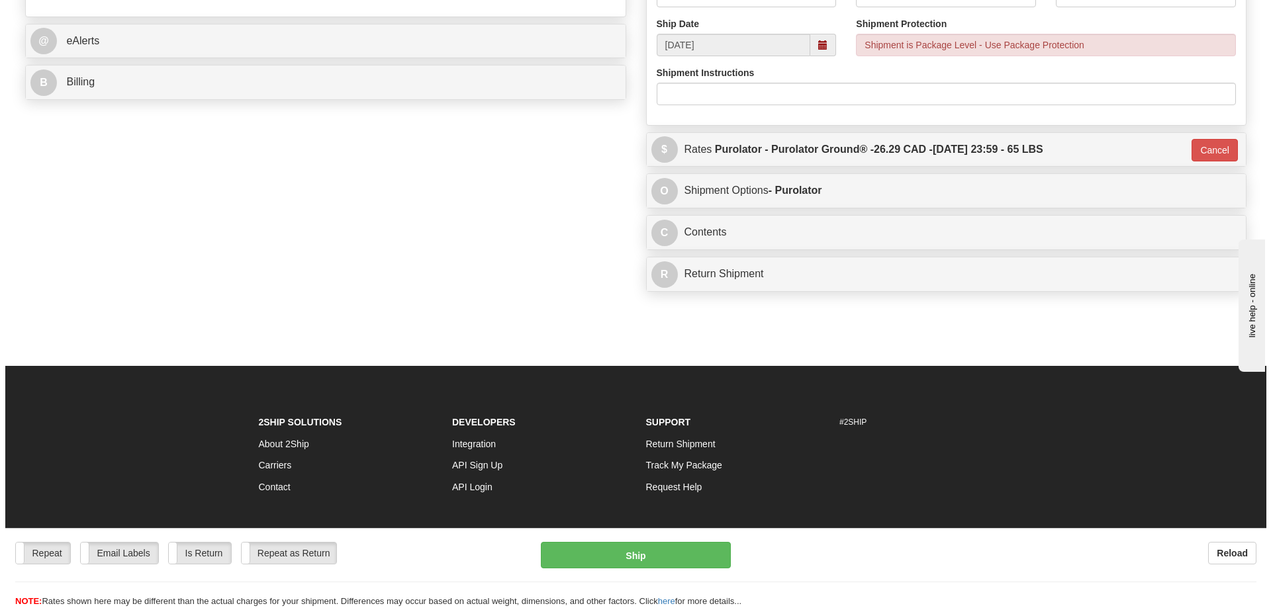
scroll to position [0, 0]
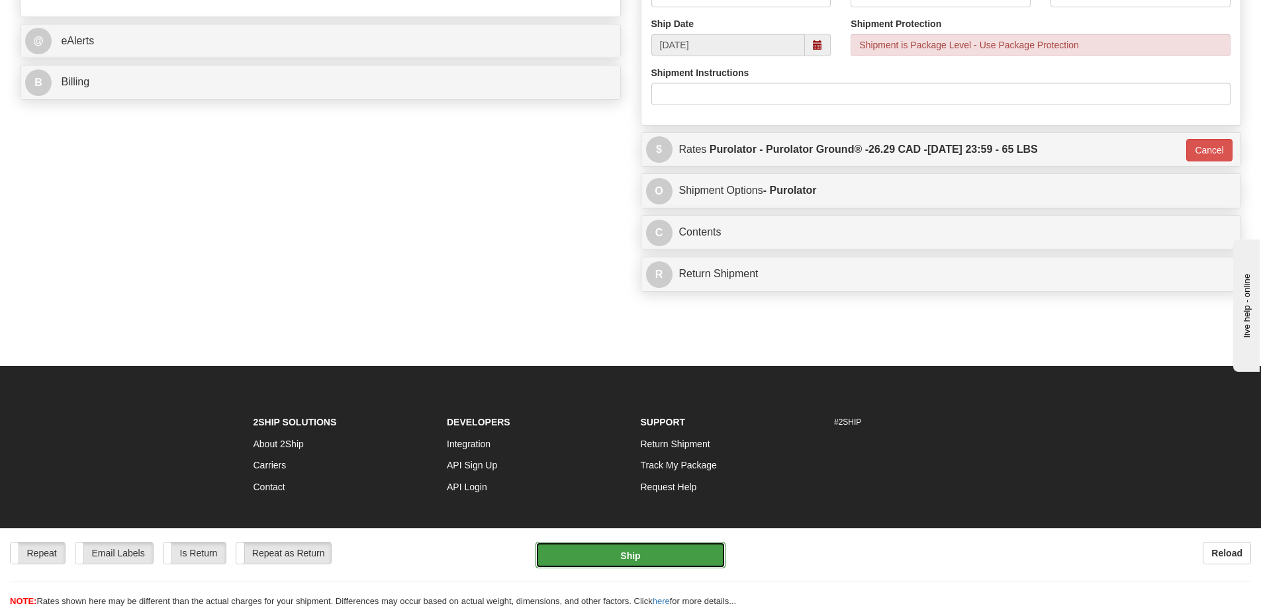
click at [687, 553] on button "Ship" at bounding box center [631, 555] width 190 height 26
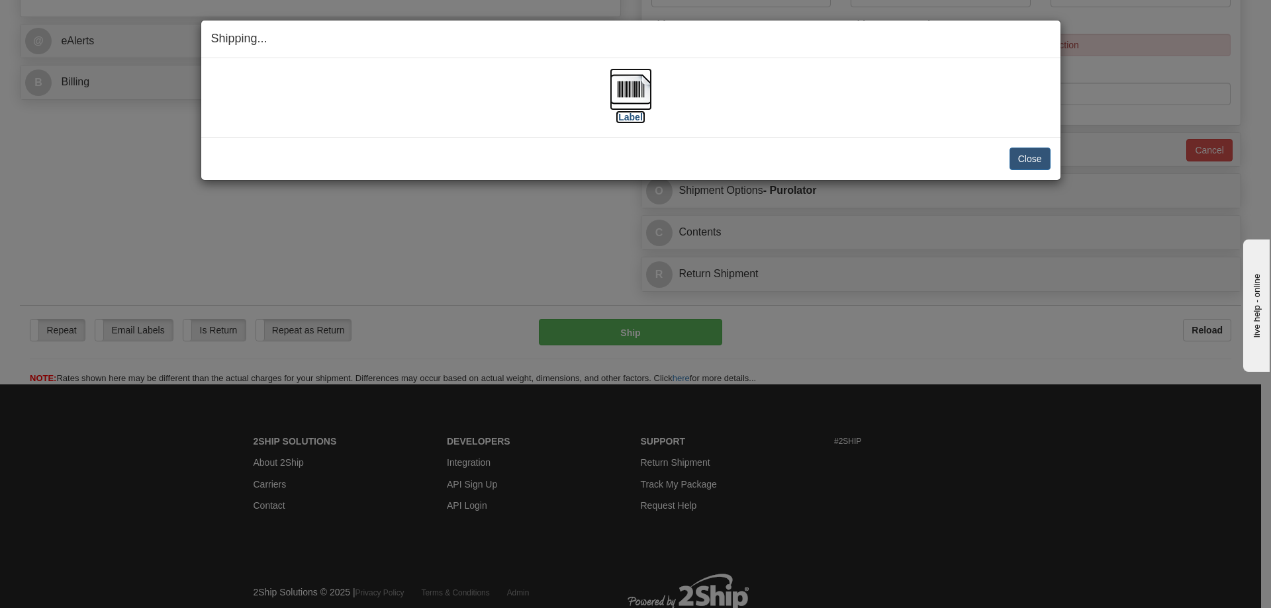
click at [630, 102] on img at bounding box center [631, 89] width 42 height 42
click at [287, 230] on div "Shipping... Your SHIPMENT will EXPIRE in [Label] IMPORTANT NOTICE Embassy / Con…" at bounding box center [635, 304] width 1271 height 608
click at [1024, 156] on button "Close" at bounding box center [1029, 159] width 41 height 23
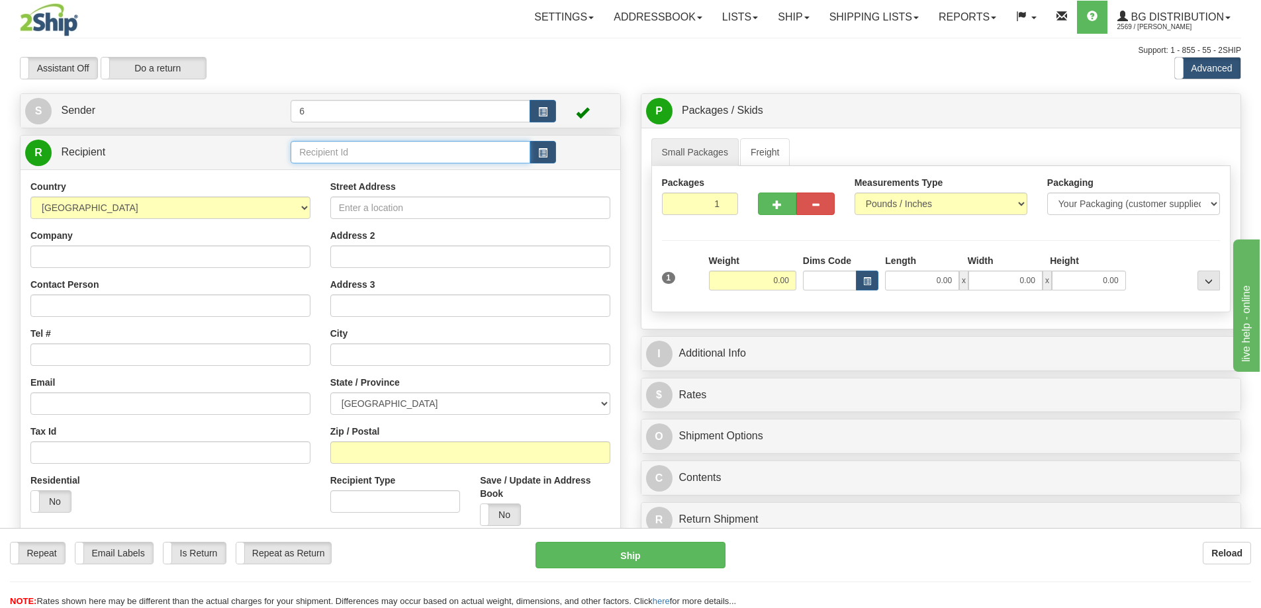
click at [385, 157] on input "text" at bounding box center [411, 152] width 240 height 23
type input "5508"
click button "Delete" at bounding box center [0, 0] width 0 height 0
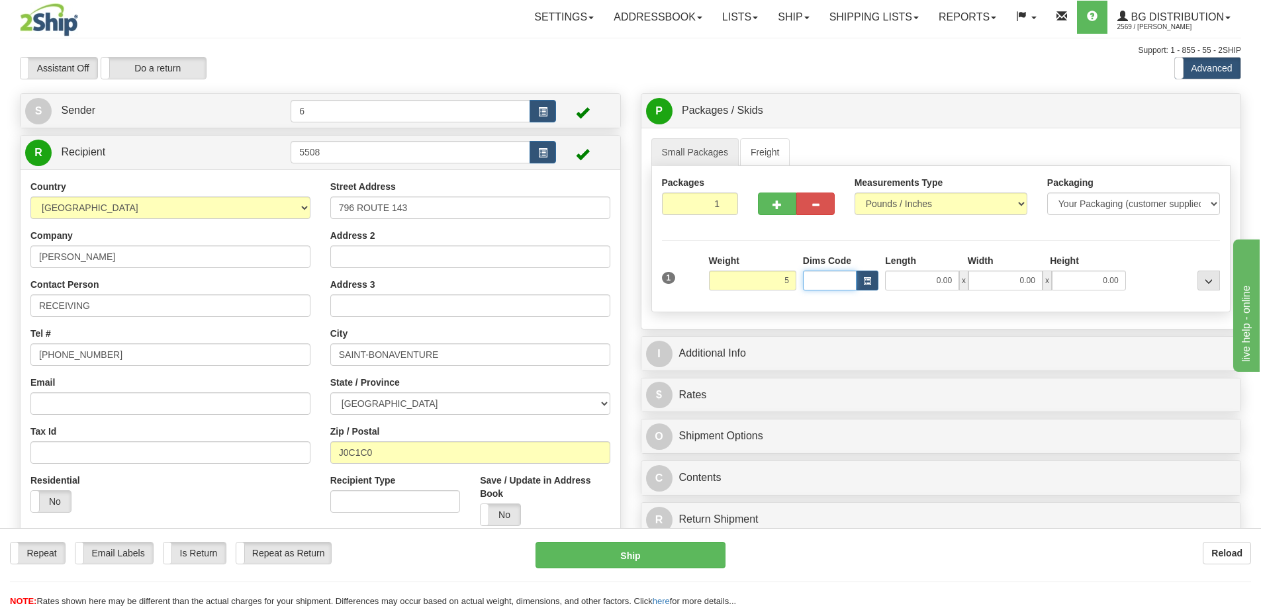
type input "5.00"
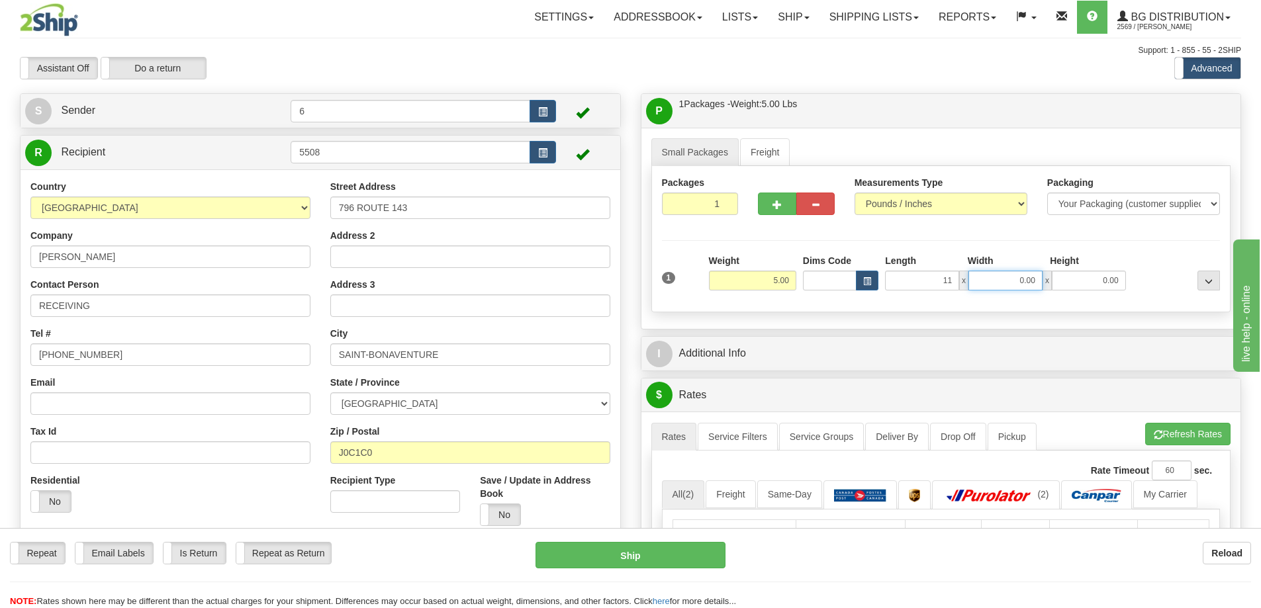
type input "11.00"
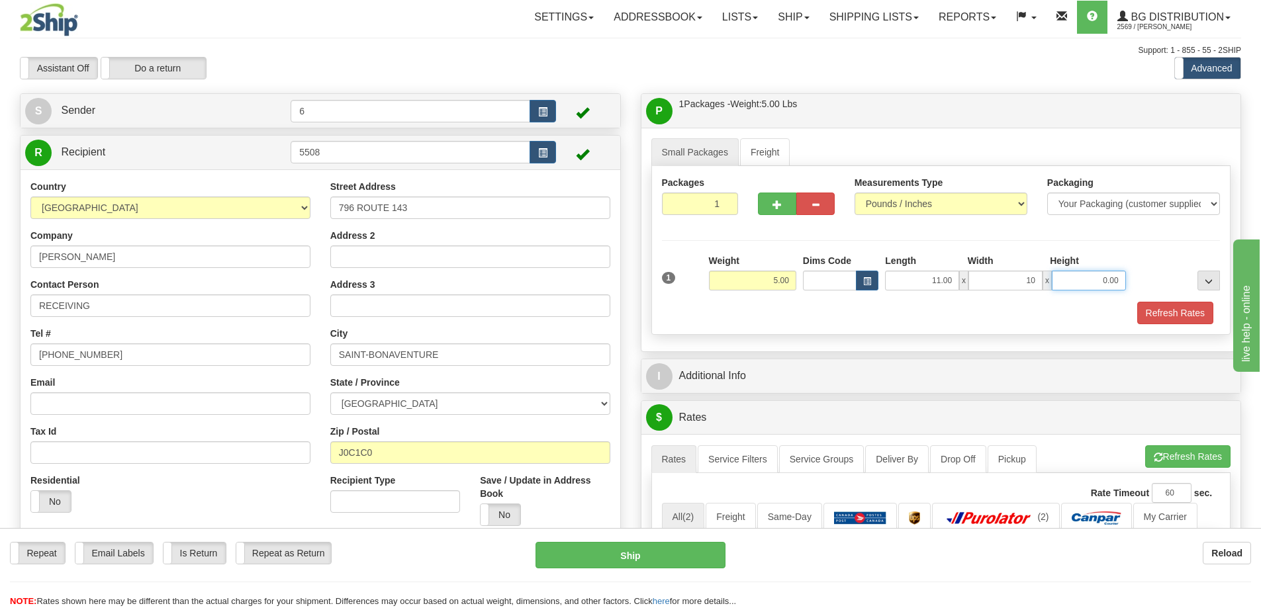
type input "10.00"
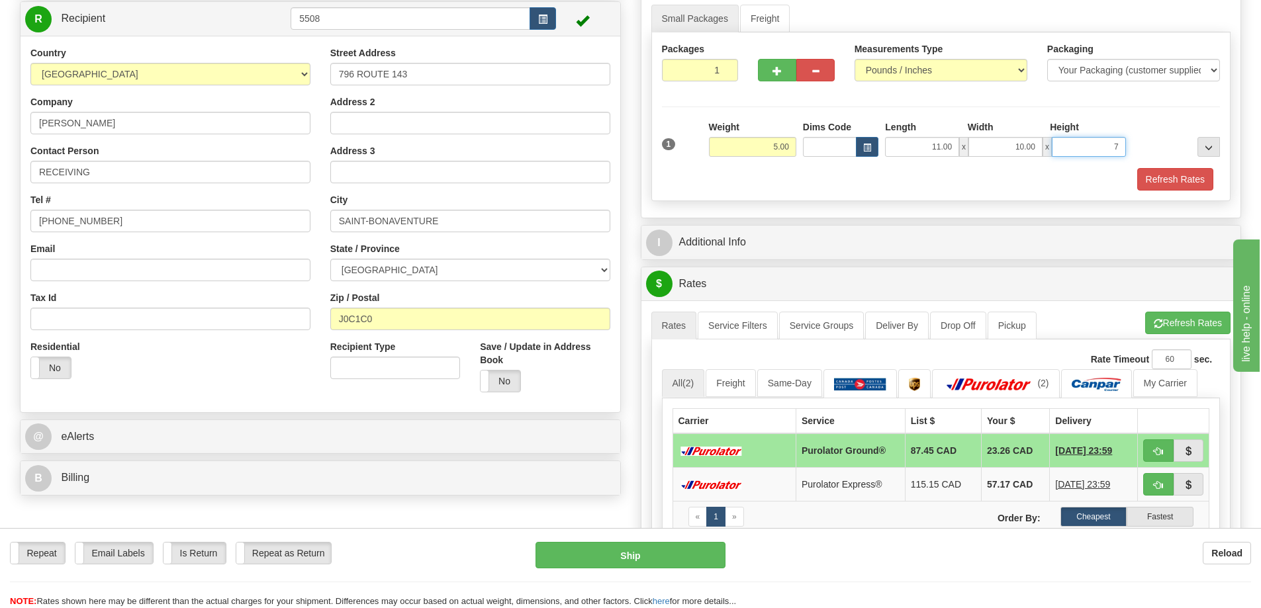
scroll to position [132, 0]
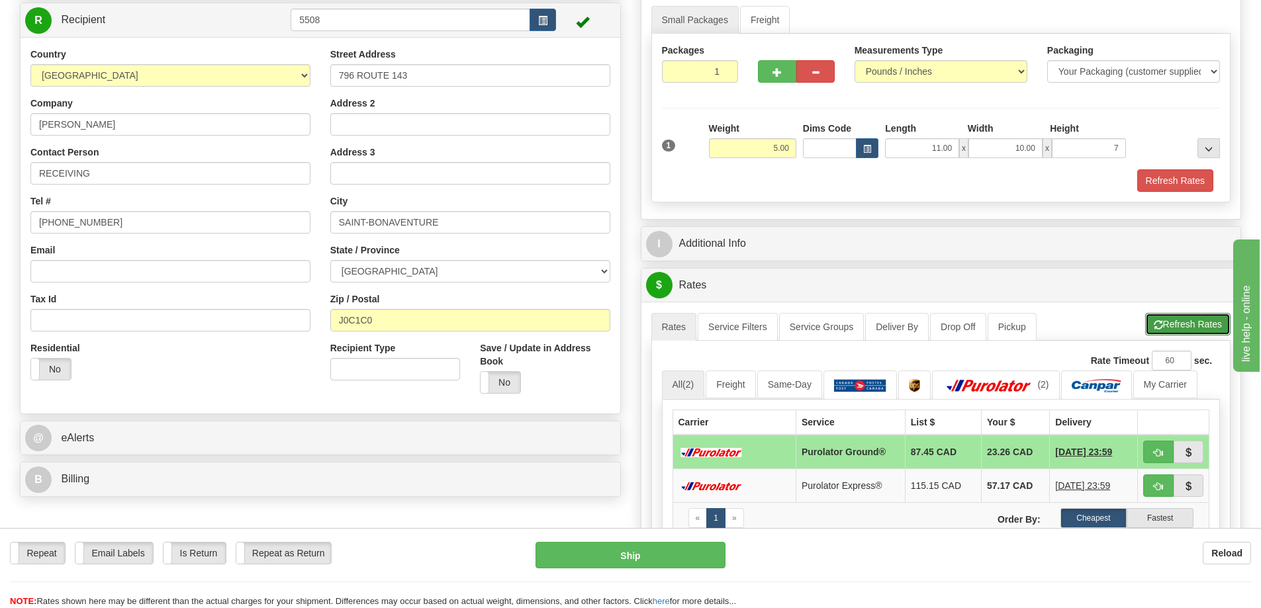
type input "7.00"
click at [1211, 326] on button "Refresh Rates" at bounding box center [1187, 324] width 85 height 23
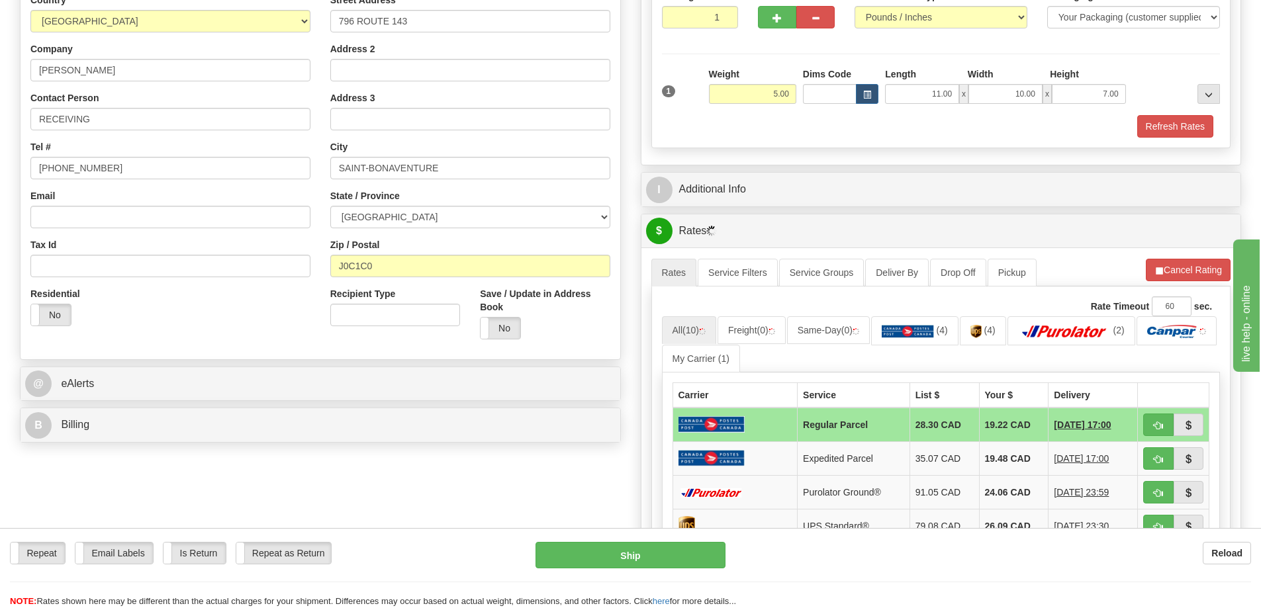
scroll to position [265, 0]
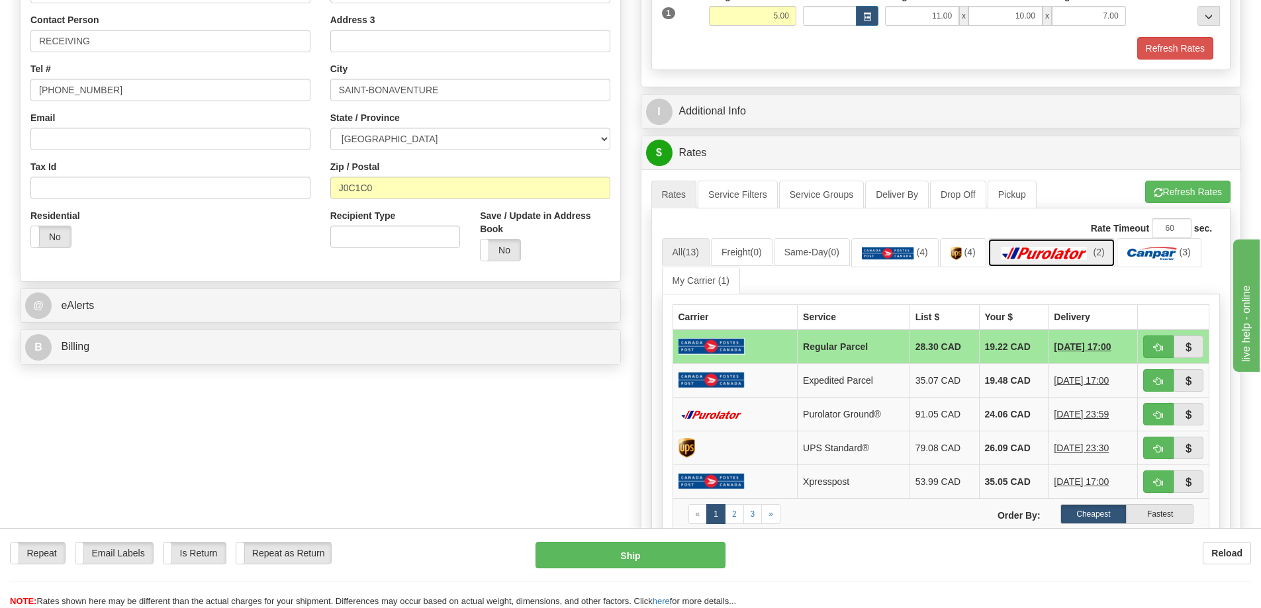
click at [1065, 253] on img at bounding box center [1044, 253] width 93 height 13
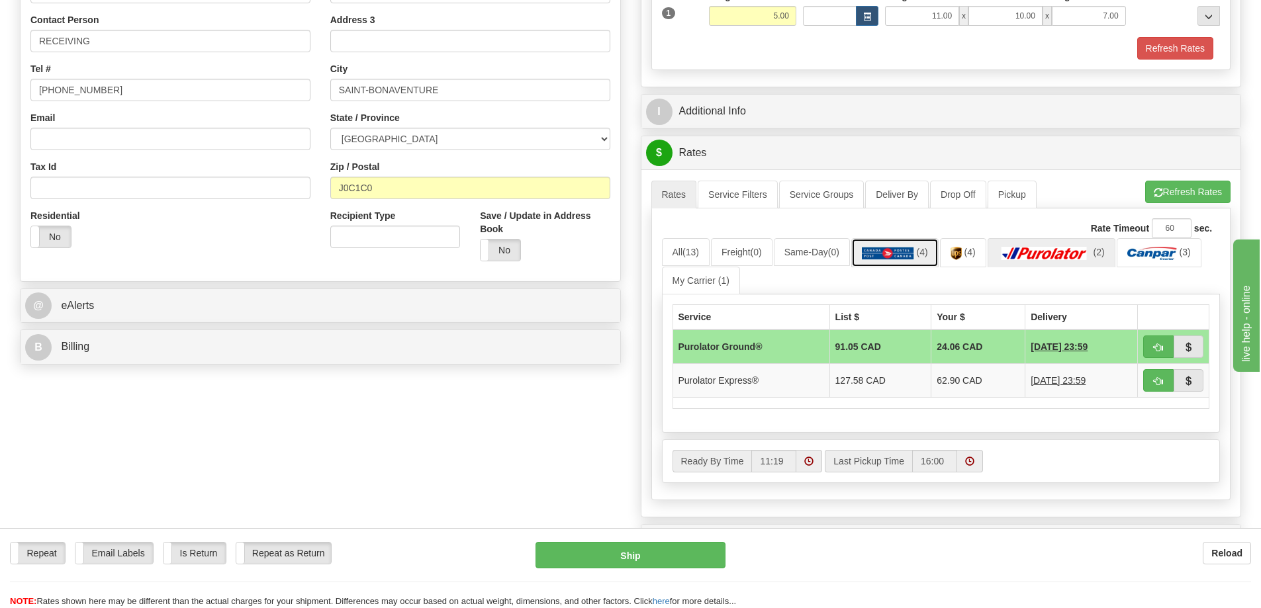
click at [900, 258] on img at bounding box center [888, 253] width 52 height 13
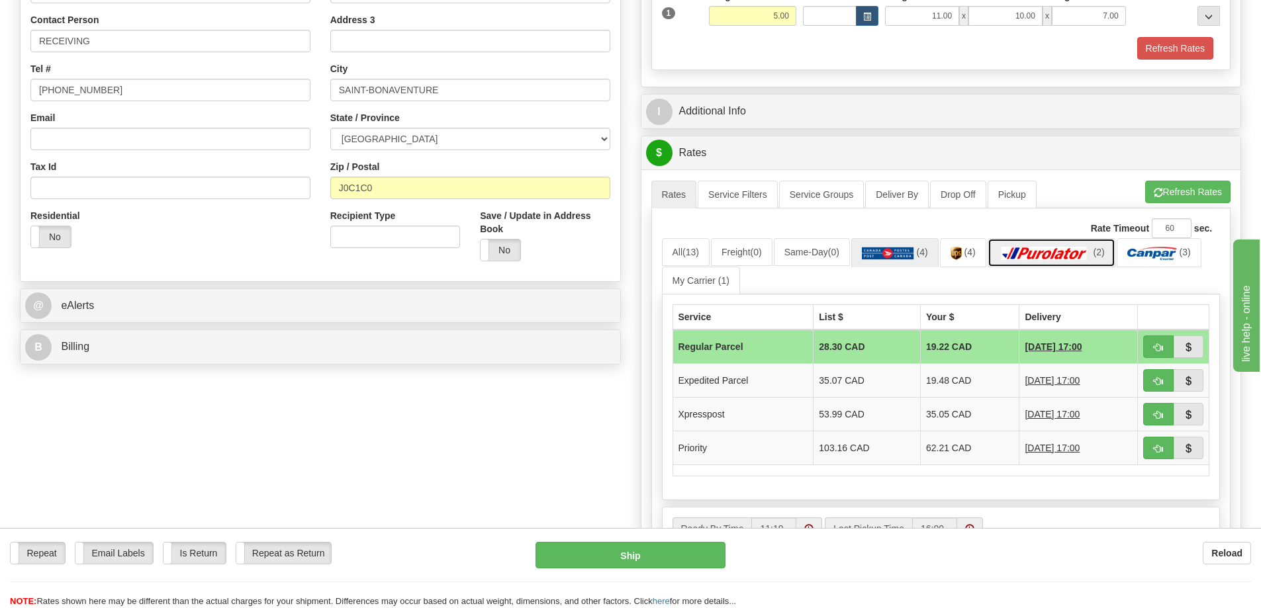
click at [1032, 254] on img at bounding box center [1044, 253] width 93 height 13
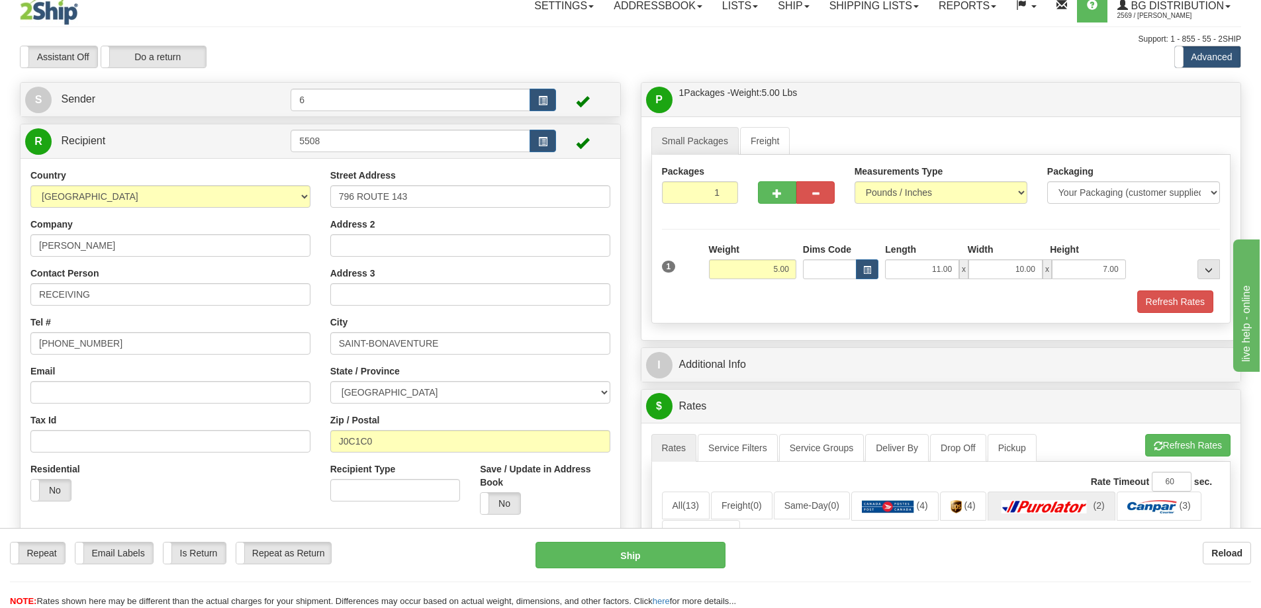
scroll to position [0, 0]
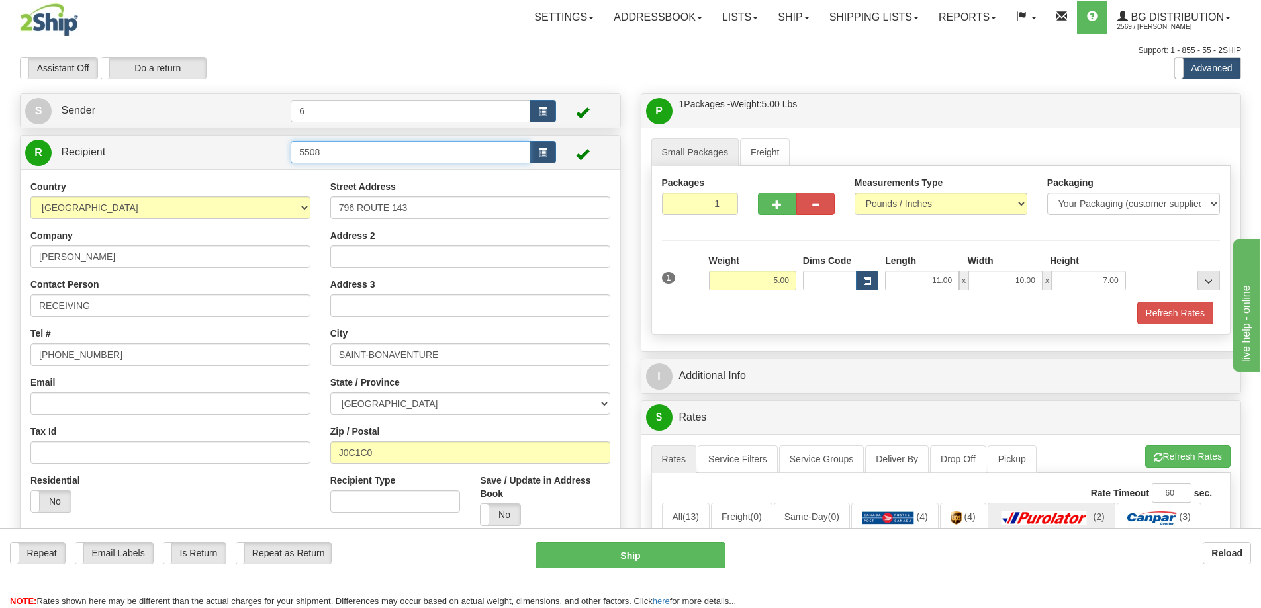
drag, startPoint x: 373, startPoint y: 150, endPoint x: 369, endPoint y: 143, distance: 8.6
click at [373, 150] on input "5508" at bounding box center [411, 152] width 240 height 23
type input "5"
click at [355, 171] on div "44011" at bounding box center [408, 174] width 227 height 15
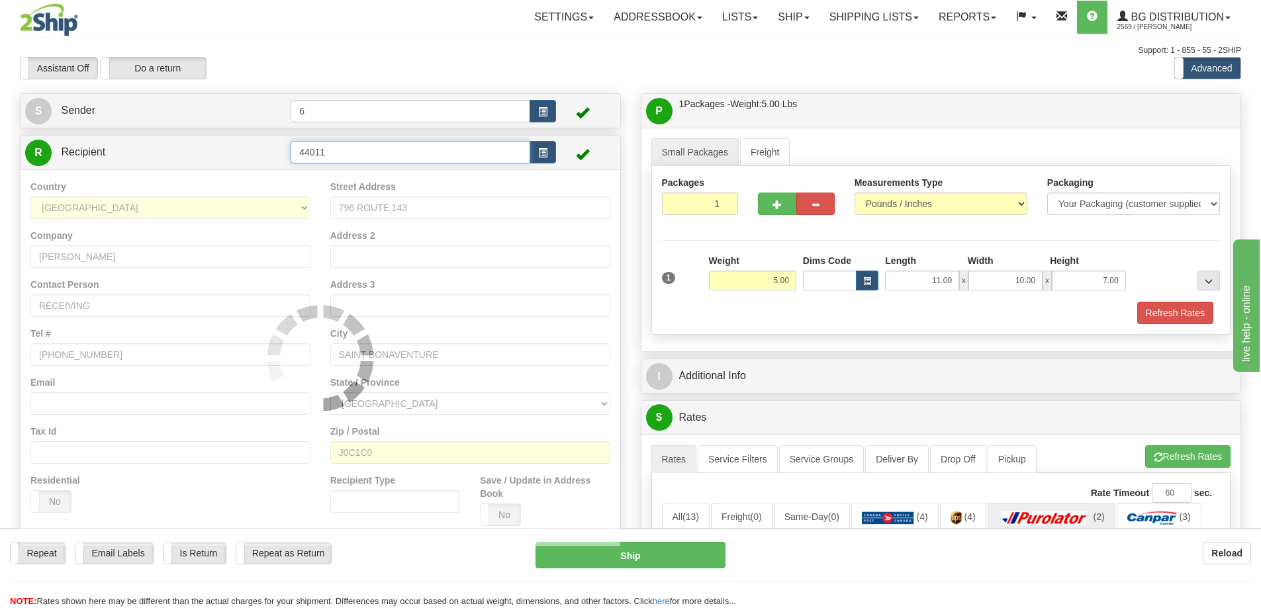
type input "44011"
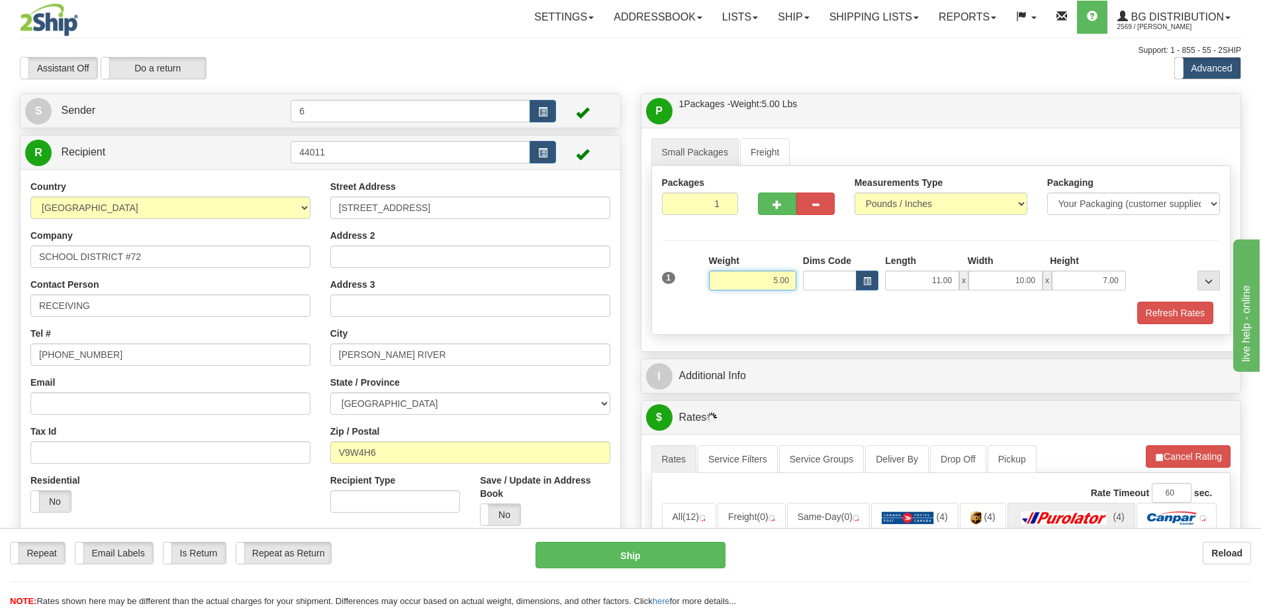
drag, startPoint x: 792, startPoint y: 282, endPoint x: 733, endPoint y: 278, distance: 58.4
click at [733, 278] on input "5.00" at bounding box center [752, 281] width 87 height 20
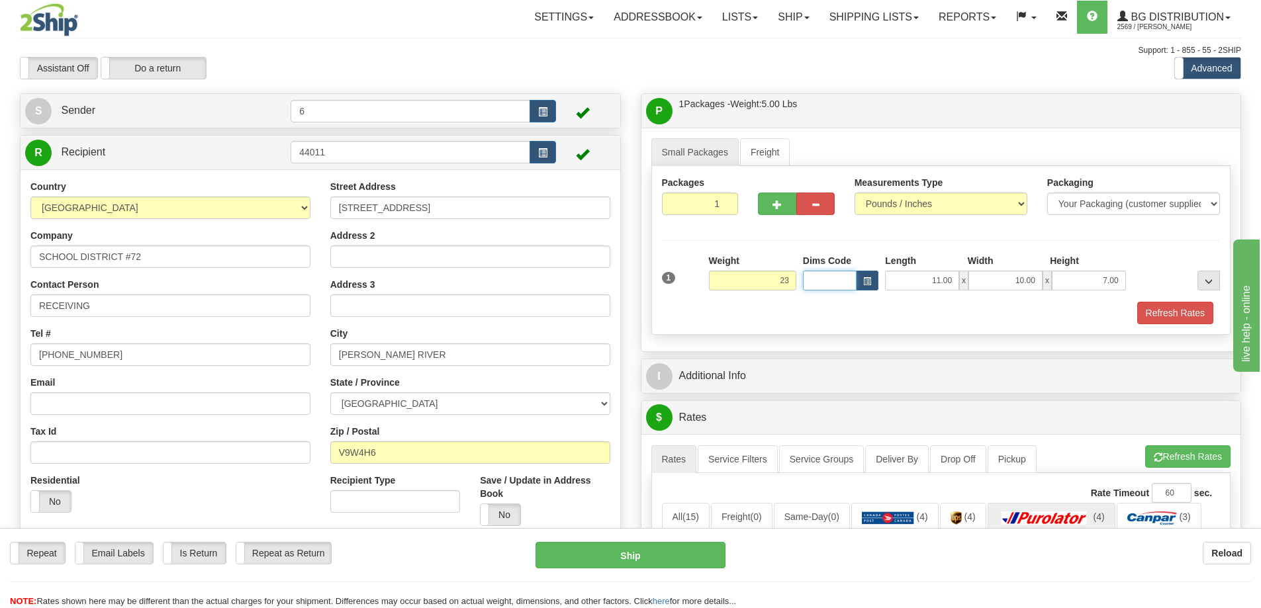
type input "23.00"
type input "24.00"
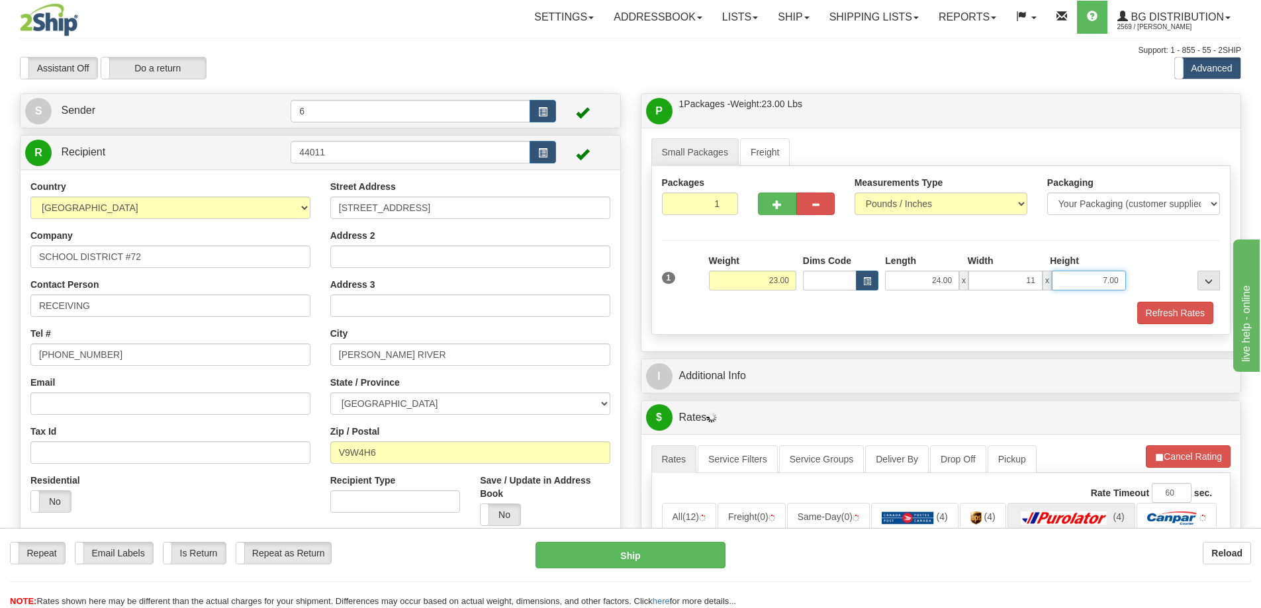
type input "11.00"
type input "6.00"
click at [784, 202] on button "button" at bounding box center [777, 204] width 38 height 23
radio input "true"
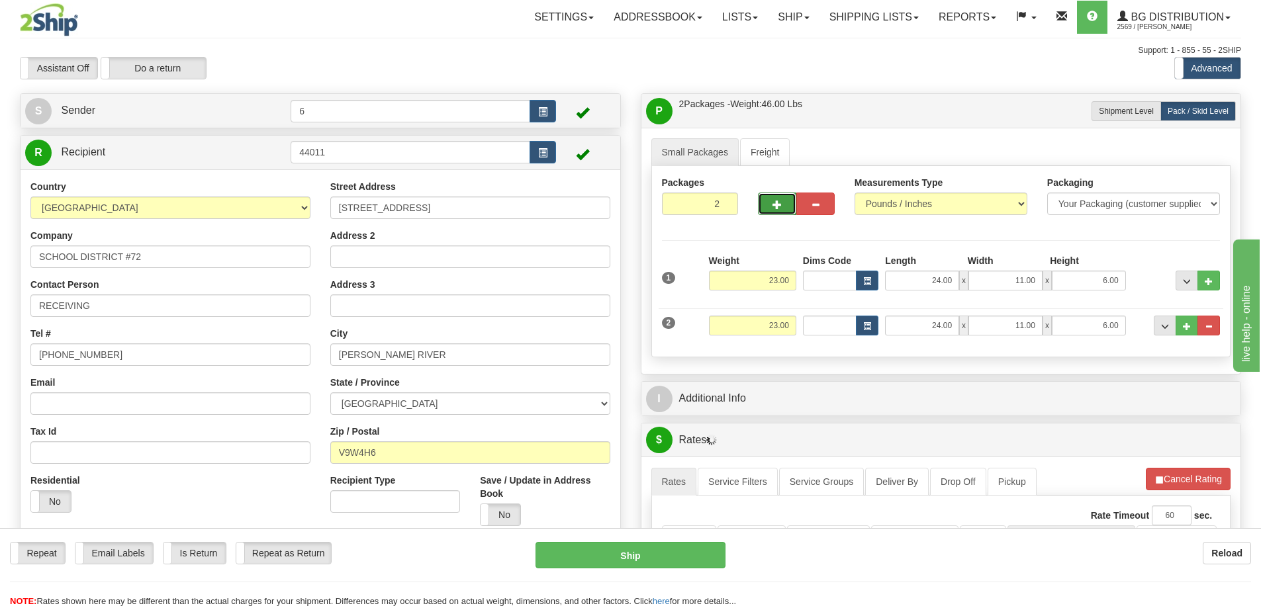
click at [780, 204] on span "button" at bounding box center [776, 205] width 9 height 9
type input "3"
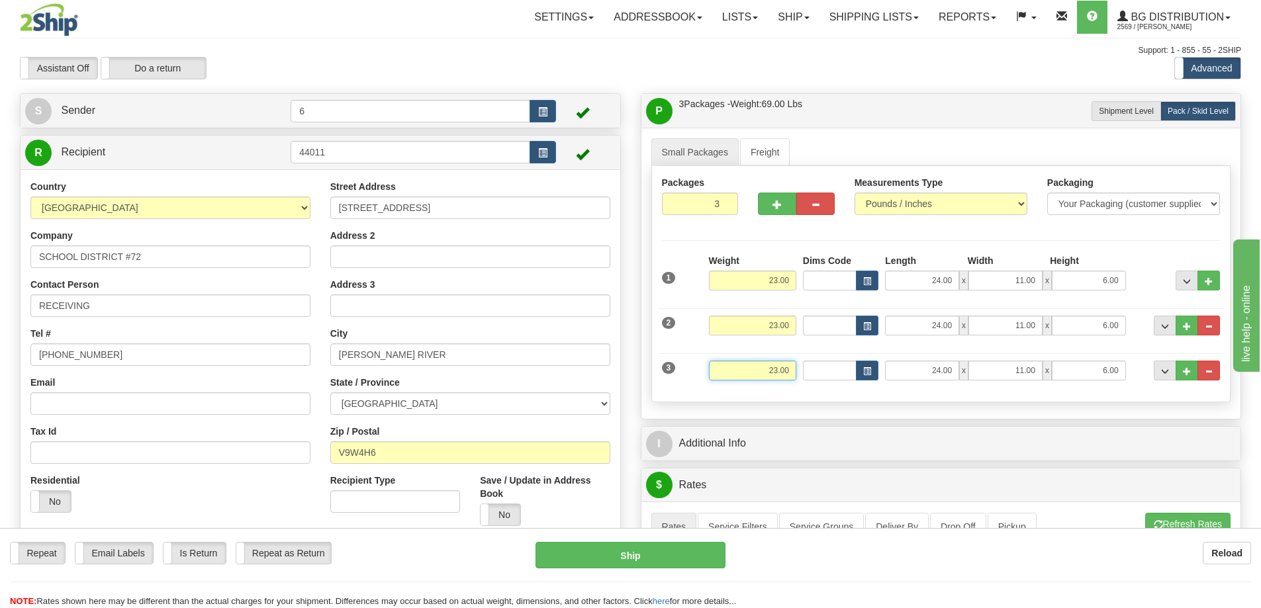
drag, startPoint x: 787, startPoint y: 374, endPoint x: 739, endPoint y: 372, distance: 47.7
click at [739, 372] on input "23.00" at bounding box center [752, 371] width 87 height 20
type input "10.00"
click at [784, 206] on button "button" at bounding box center [777, 204] width 38 height 23
type input "4"
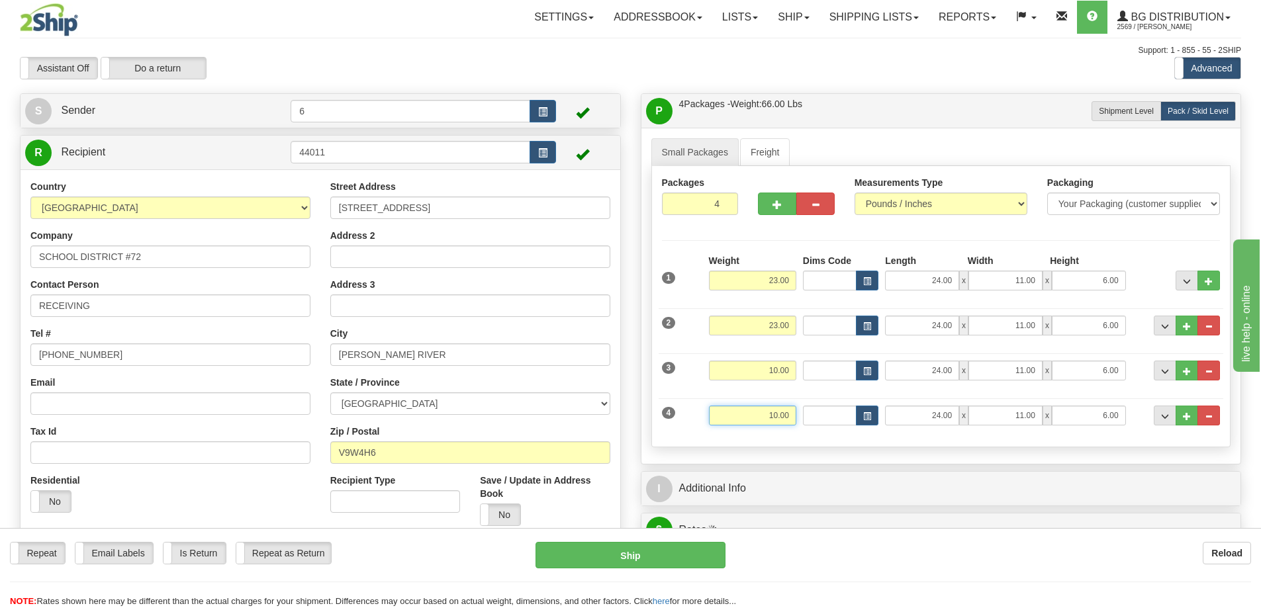
drag, startPoint x: 788, startPoint y: 417, endPoint x: 697, endPoint y: 406, distance: 92.0
click at [697, 406] on div "4 Weight 10.00 Dims Code Length Width Height" at bounding box center [941, 414] width 565 height 44
type input "38.00"
type input "41.00"
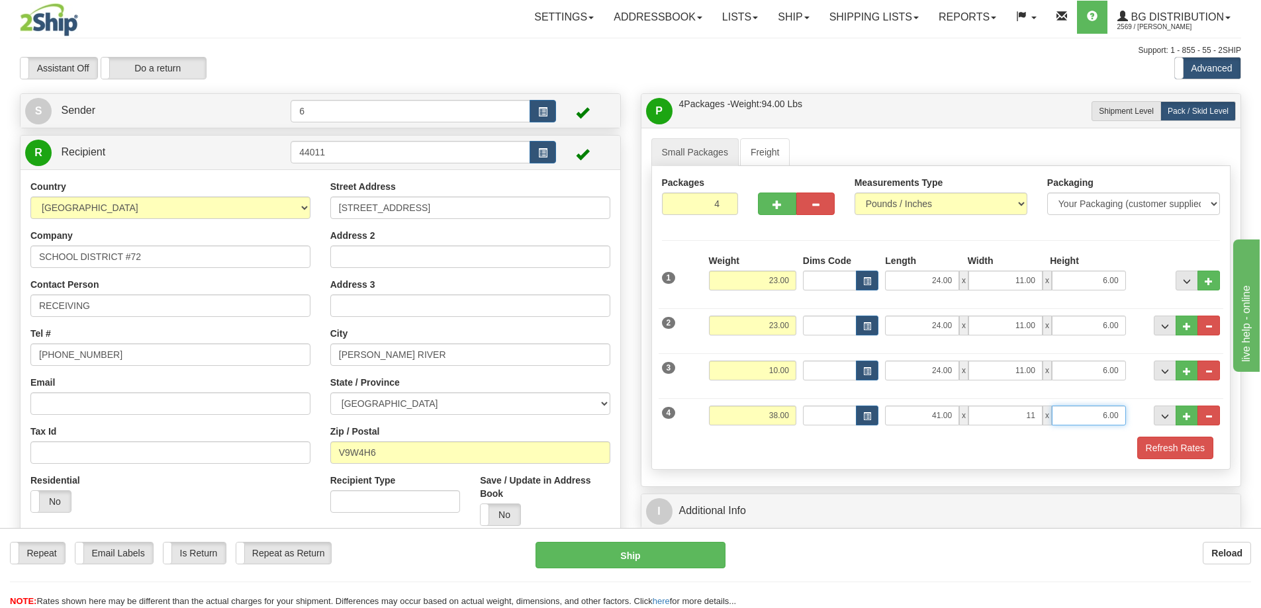
type input "11.00"
type input "6.00"
click at [769, 209] on button "button" at bounding box center [777, 204] width 38 height 23
type input "5"
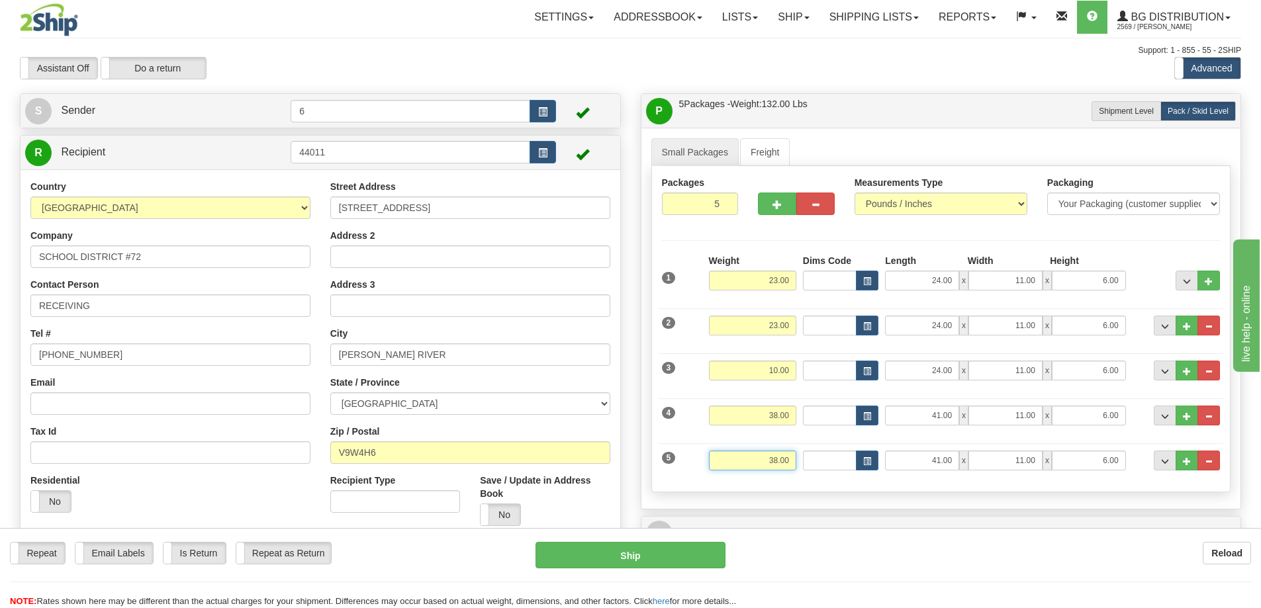
drag, startPoint x: 790, startPoint y: 462, endPoint x: 722, endPoint y: 462, distance: 67.5
click at [722, 462] on input "38.00" at bounding box center [752, 461] width 87 height 20
type input "8.00"
type input "43.00"
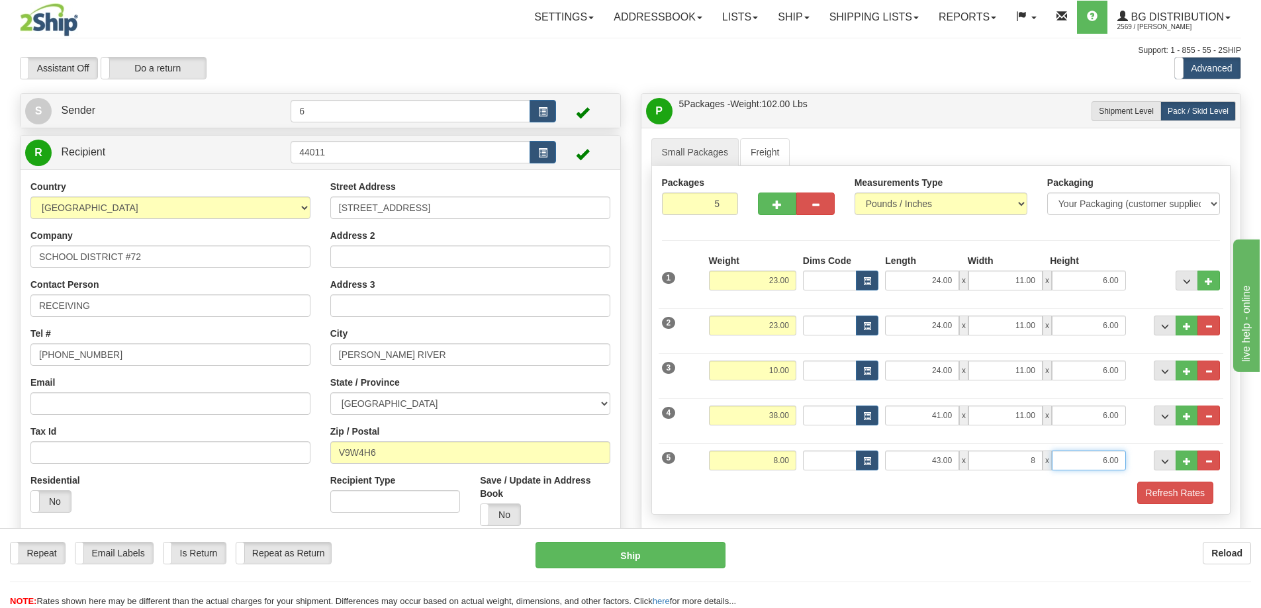
type input "8.00"
type input "7.00"
click at [780, 207] on span "button" at bounding box center [776, 205] width 9 height 9
click at [779, 205] on span "button" at bounding box center [776, 205] width 9 height 9
type input "7"
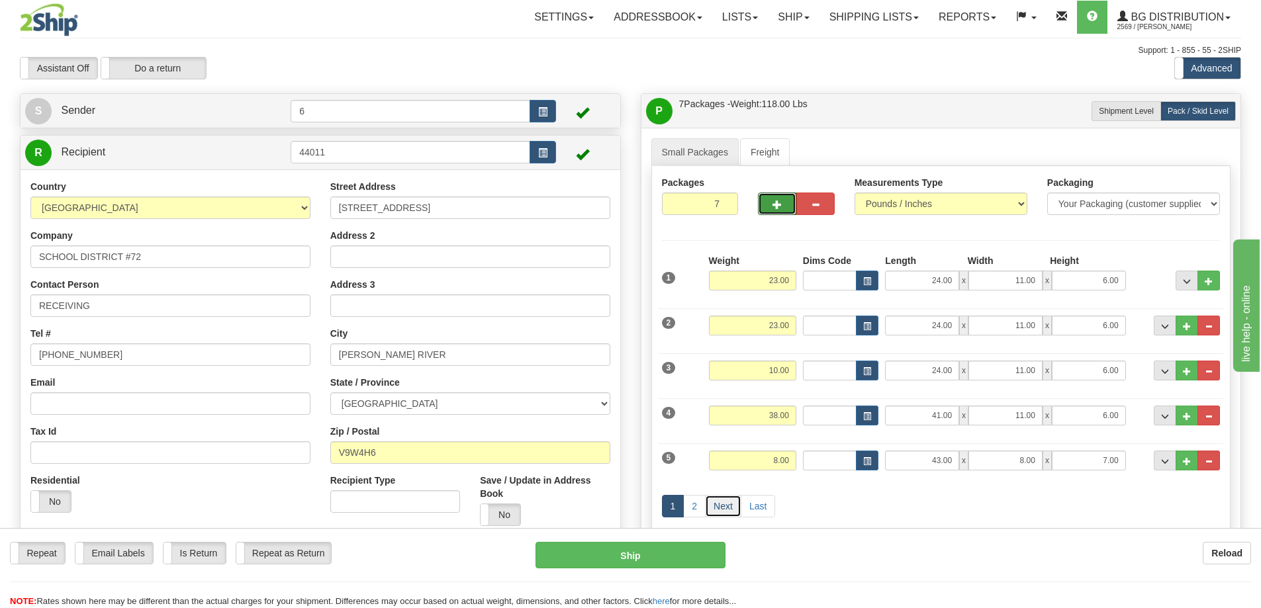
click at [724, 509] on link "Next" at bounding box center [723, 506] width 36 height 23
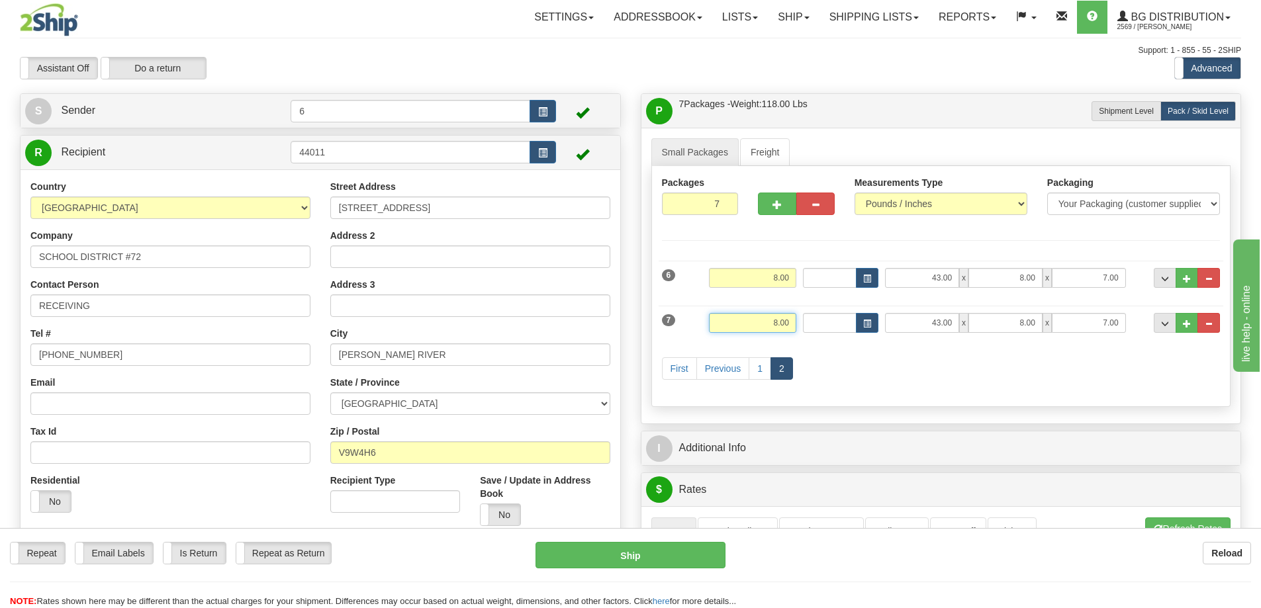
drag, startPoint x: 792, startPoint y: 322, endPoint x: 655, endPoint y: 291, distance: 141.2
click at [655, 291] on div "Packages 7 7 Measurements Type" at bounding box center [941, 286] width 580 height 241
type input "24.00"
type input "70"
drag, startPoint x: 834, startPoint y: 322, endPoint x: 782, endPoint y: 316, distance: 52.0
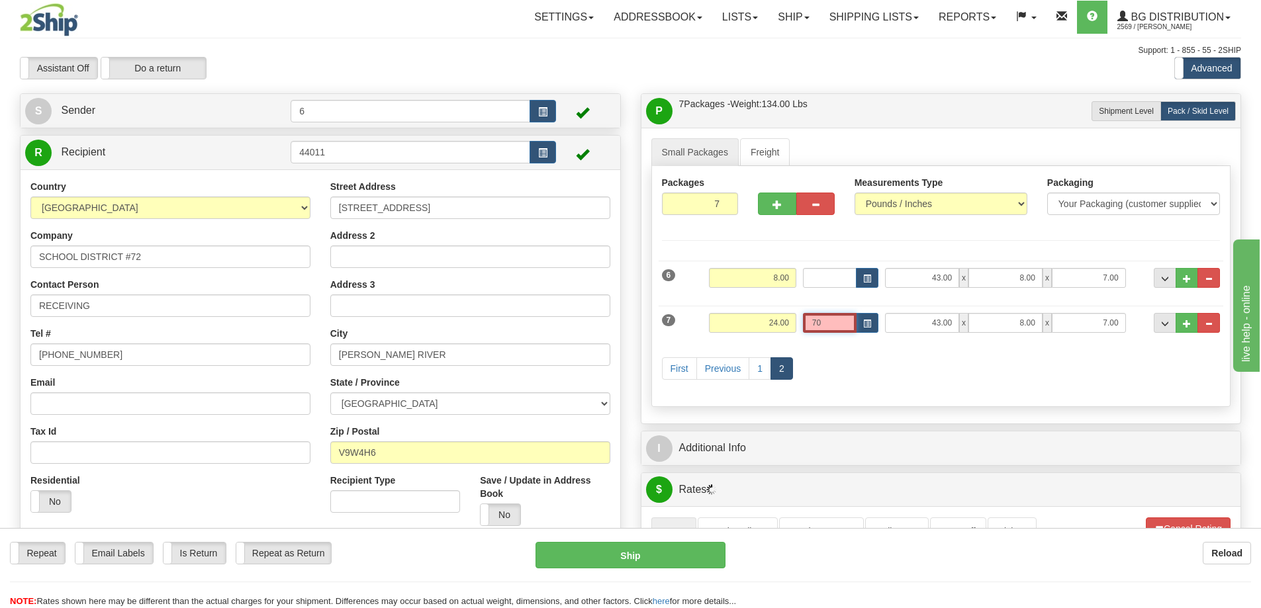
click at [782, 317] on div "7 Weight 24.00 Dims Code 70 Length Width x x" at bounding box center [941, 321] width 565 height 44
drag, startPoint x: 939, startPoint y: 322, endPoint x: 925, endPoint y: 322, distance: 13.9
click at [925, 322] on input "43.00" at bounding box center [922, 323] width 74 height 20
type input "70.00"
click at [921, 365] on div "First Previous 1 2" at bounding box center [941, 370] width 565 height 52
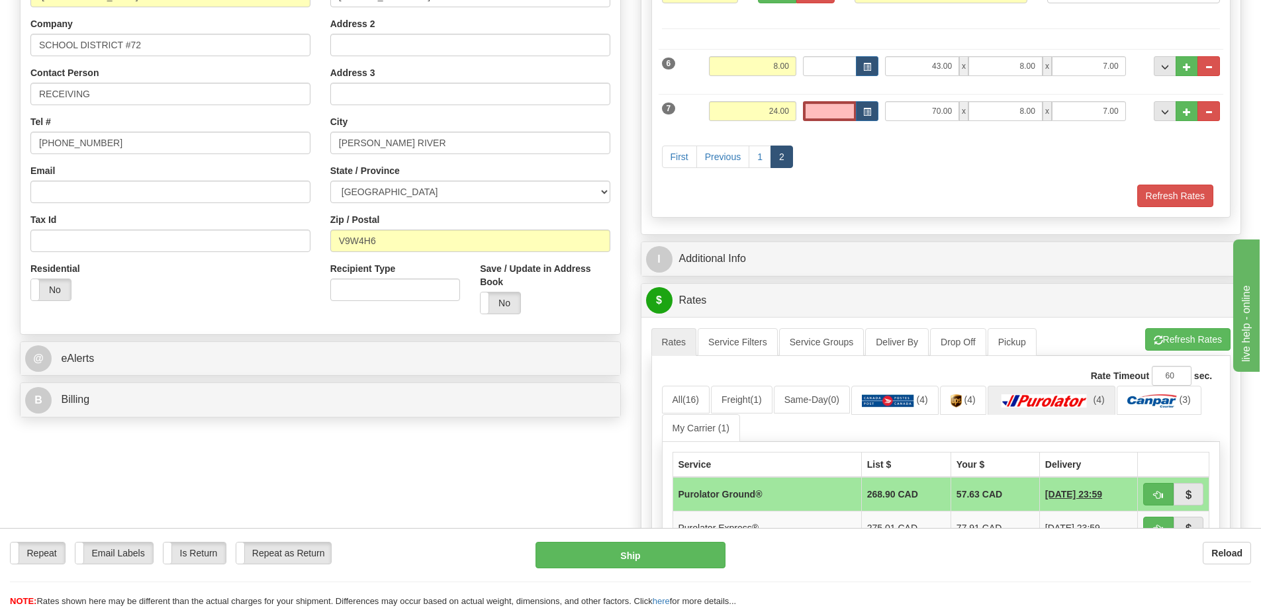
scroll to position [331, 0]
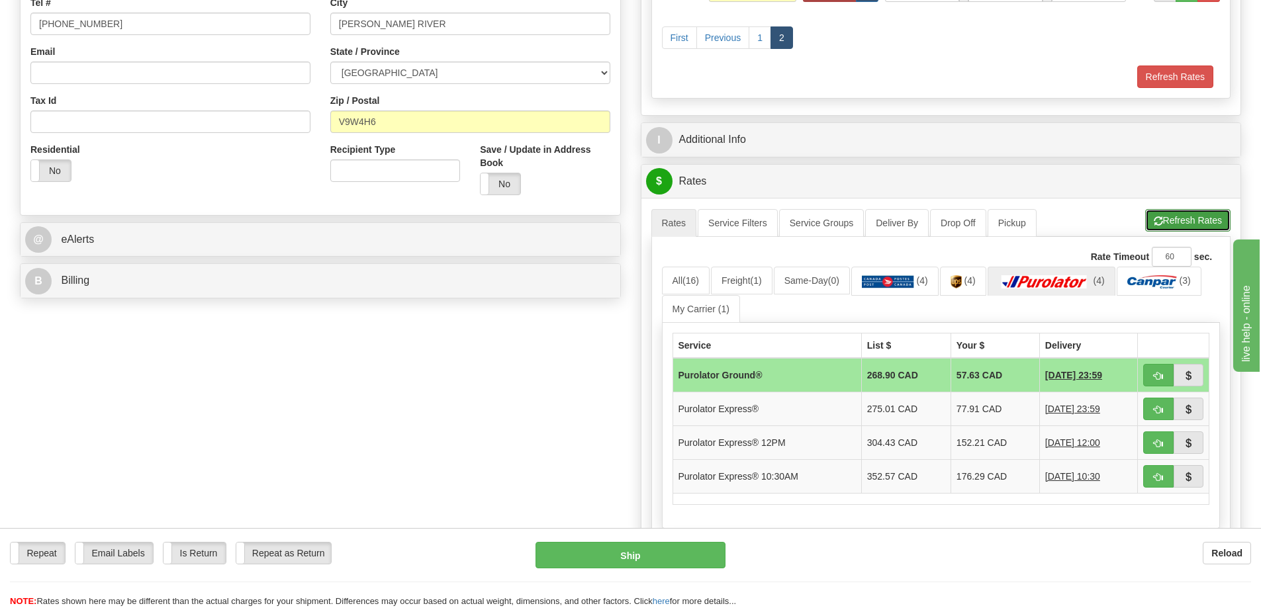
click at [1180, 221] on button "Refresh Rates" at bounding box center [1187, 220] width 85 height 23
click at [1160, 225] on span "button" at bounding box center [1158, 221] width 9 height 9
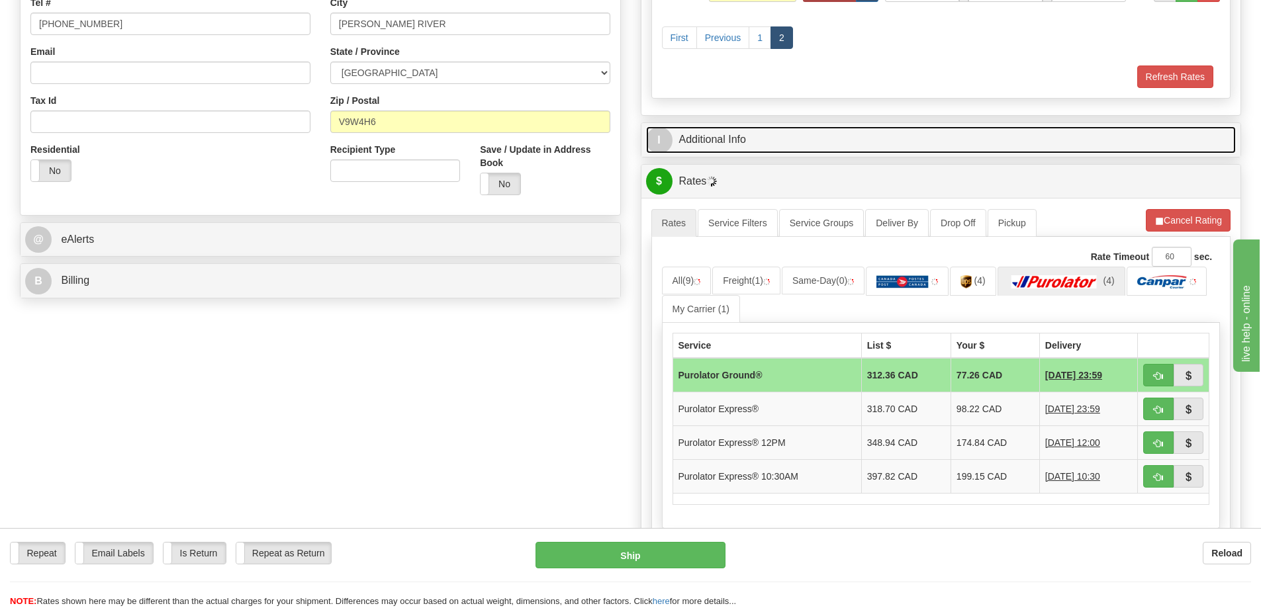
click at [769, 134] on link "I Additional Info" at bounding box center [941, 139] width 590 height 27
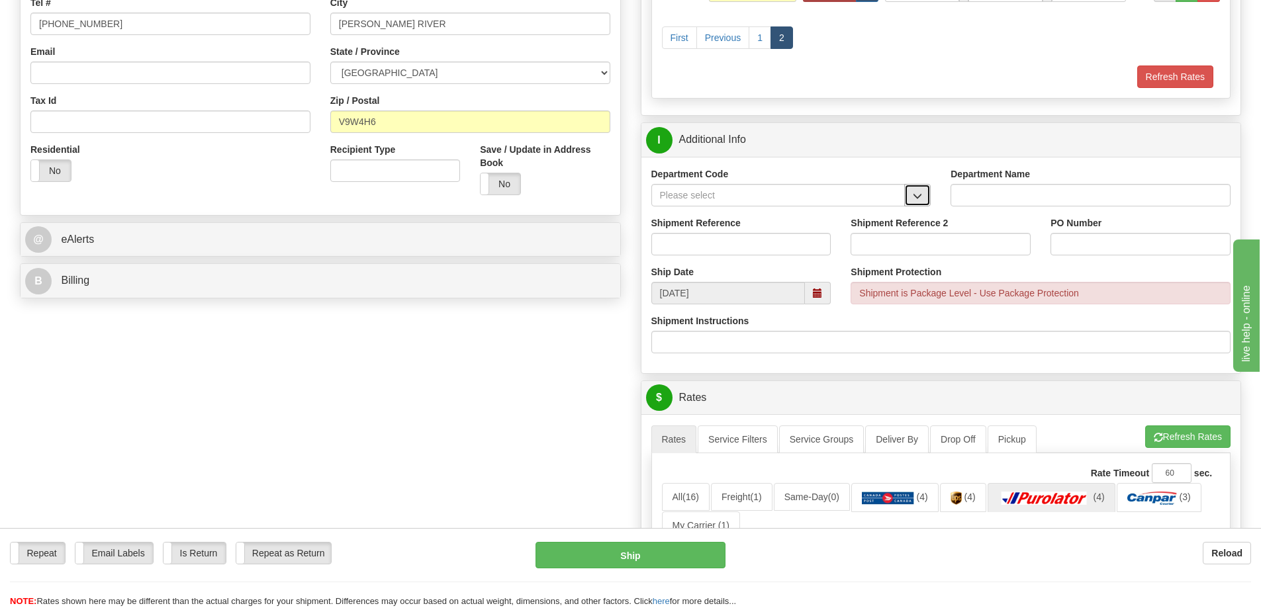
click at [912, 200] on button "button" at bounding box center [917, 195] width 26 height 23
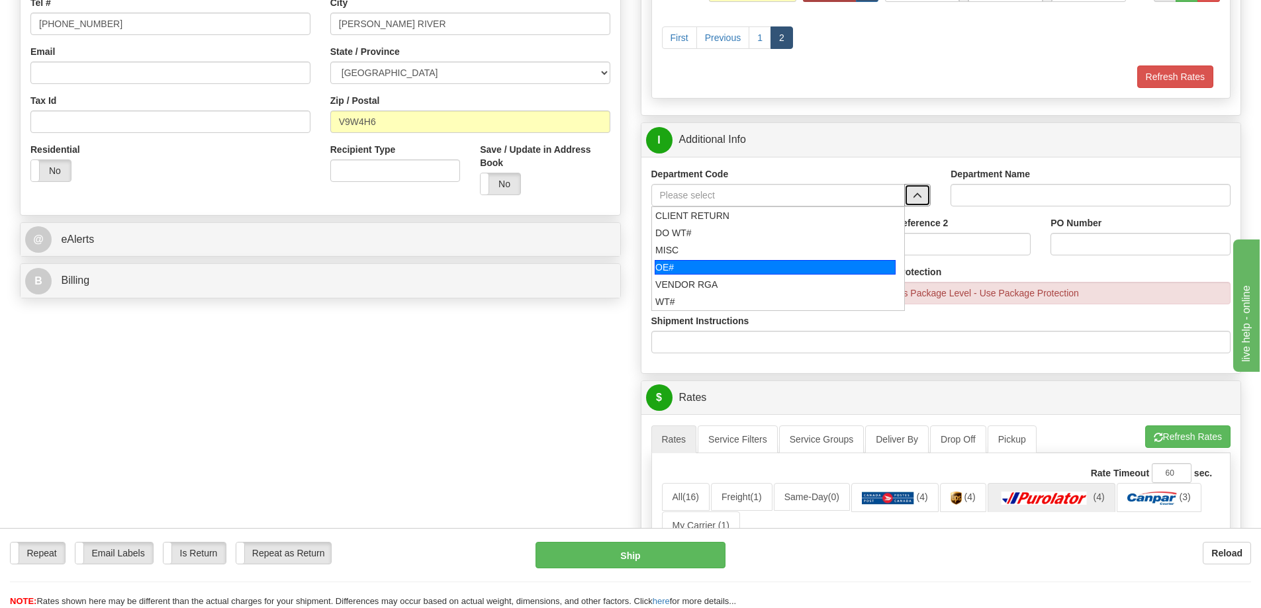
click at [765, 273] on div "OE#" at bounding box center [775, 267] width 241 height 15
type input "OE#"
type input "ORDERS"
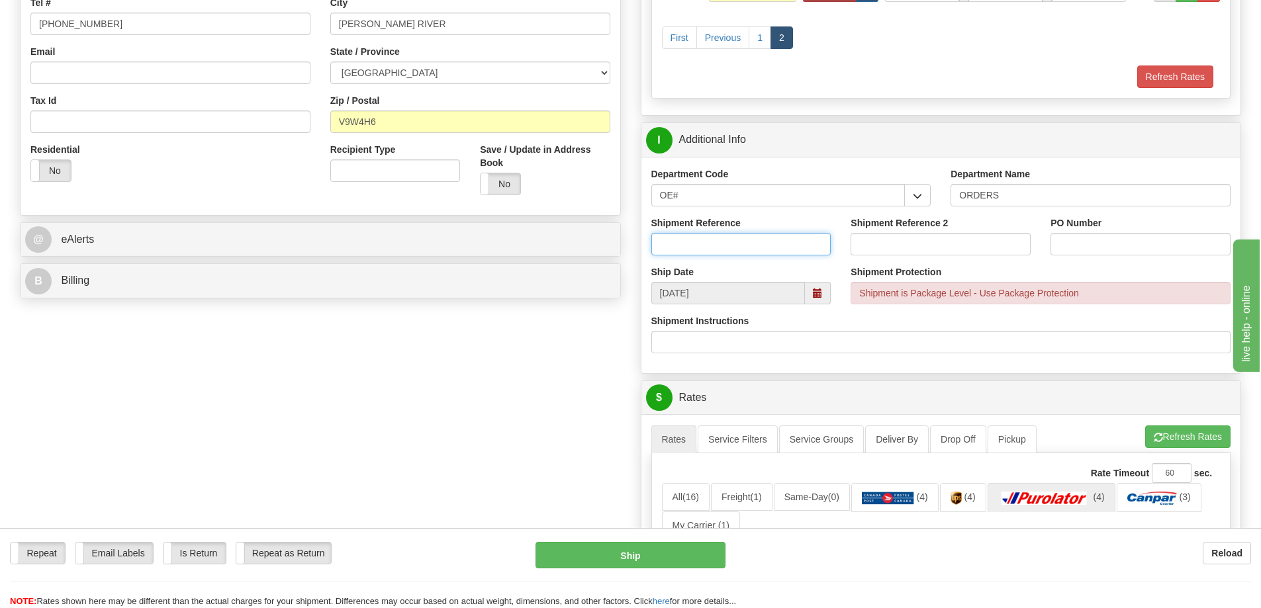
click at [764, 240] on input "Shipment Reference" at bounding box center [741, 244] width 180 height 23
type input "60029589-00"
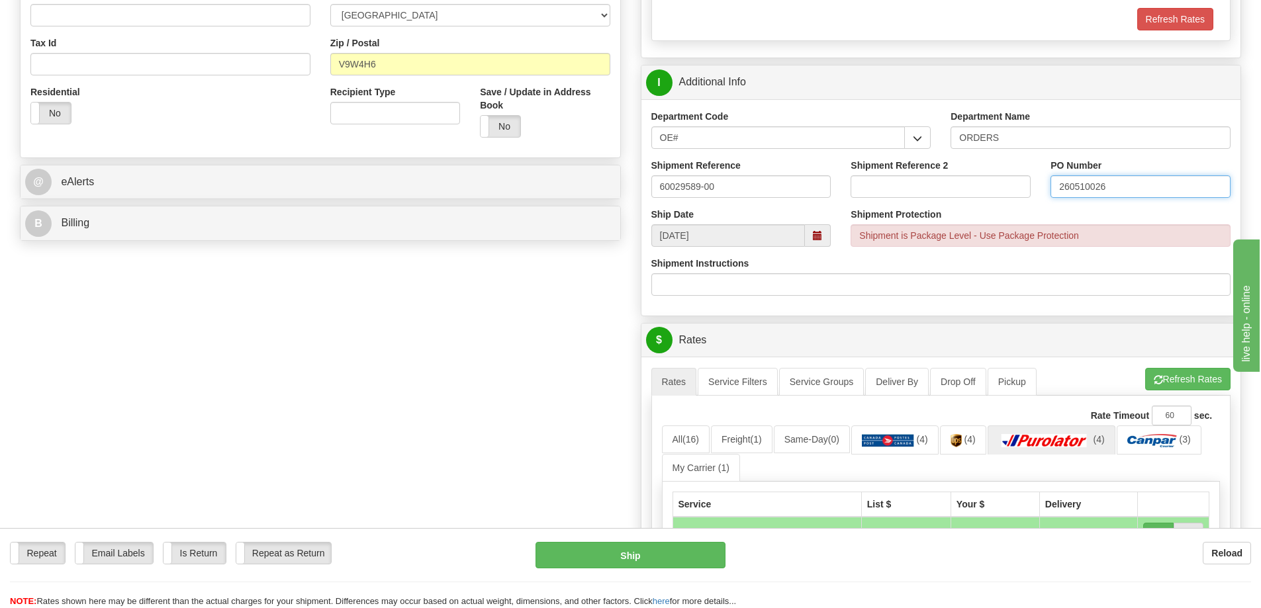
scroll to position [463, 0]
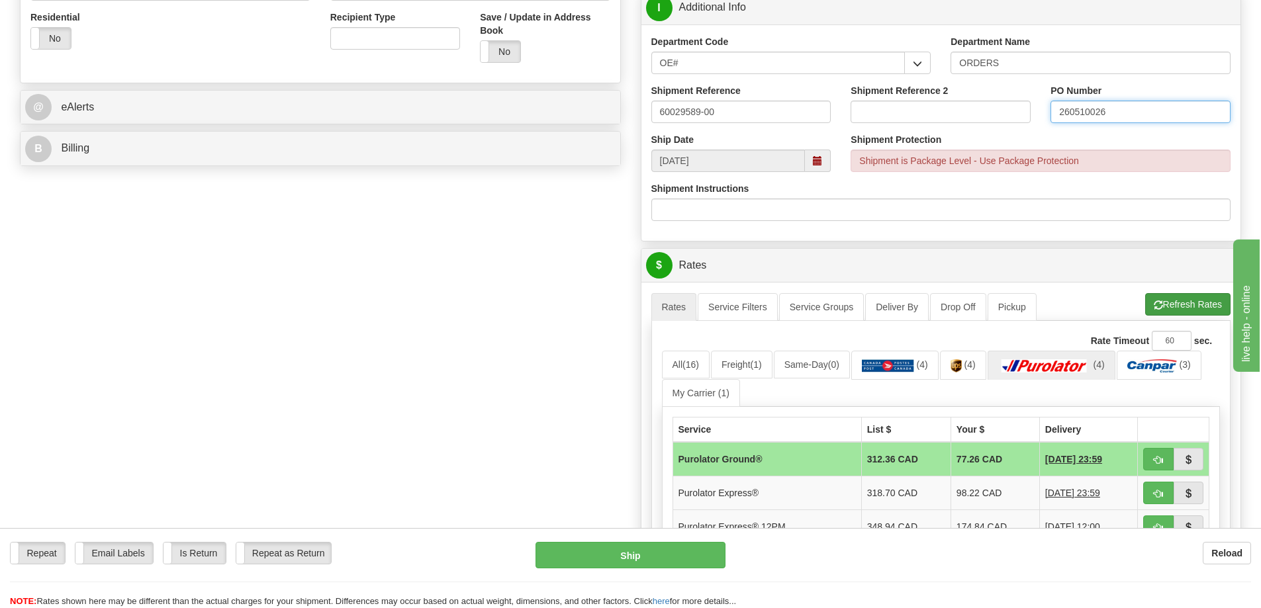
type input "260510026"
click at [1154, 310] on span "button" at bounding box center [1158, 305] width 9 height 9
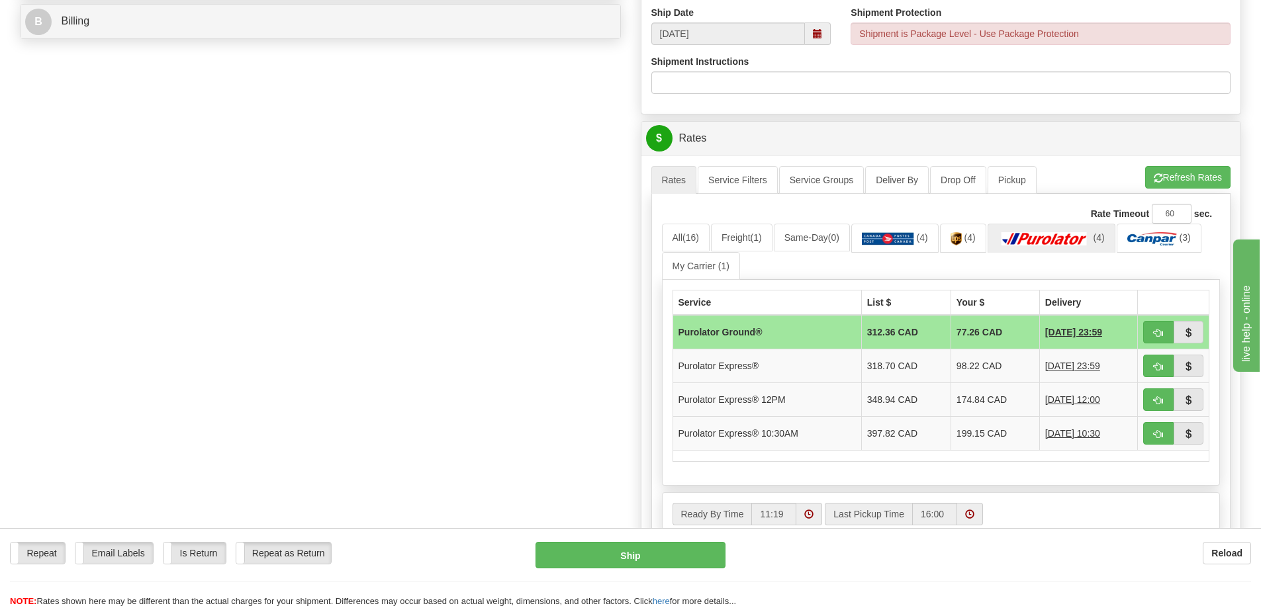
scroll to position [596, 0]
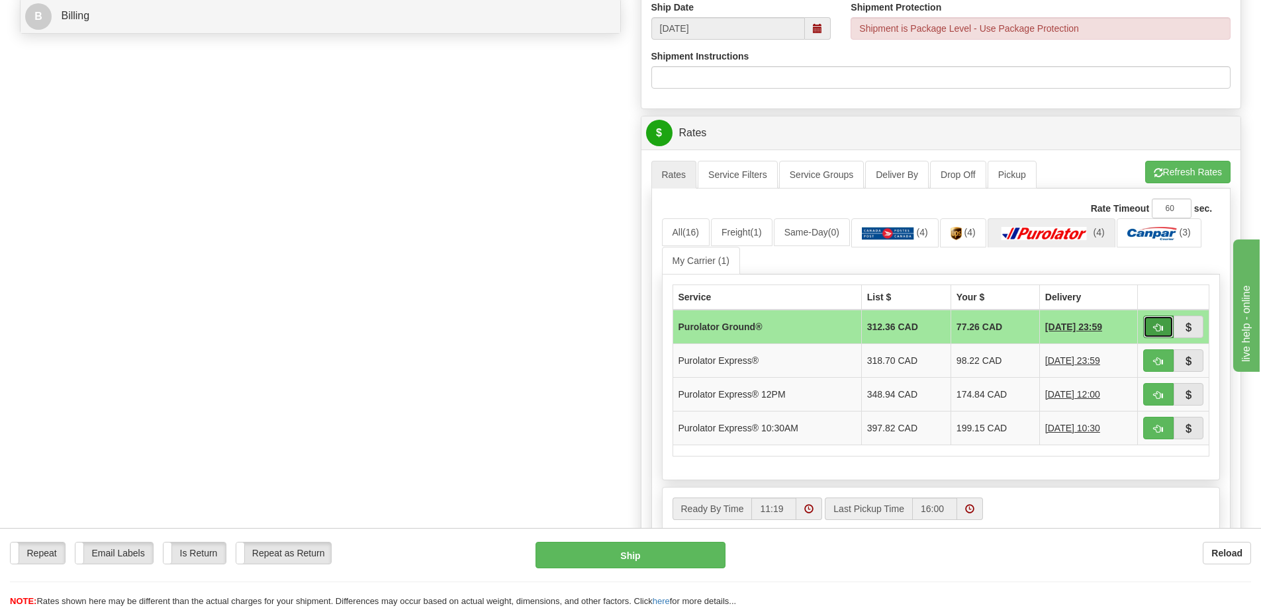
click at [1154, 328] on span "button" at bounding box center [1158, 328] width 9 height 9
type input "260"
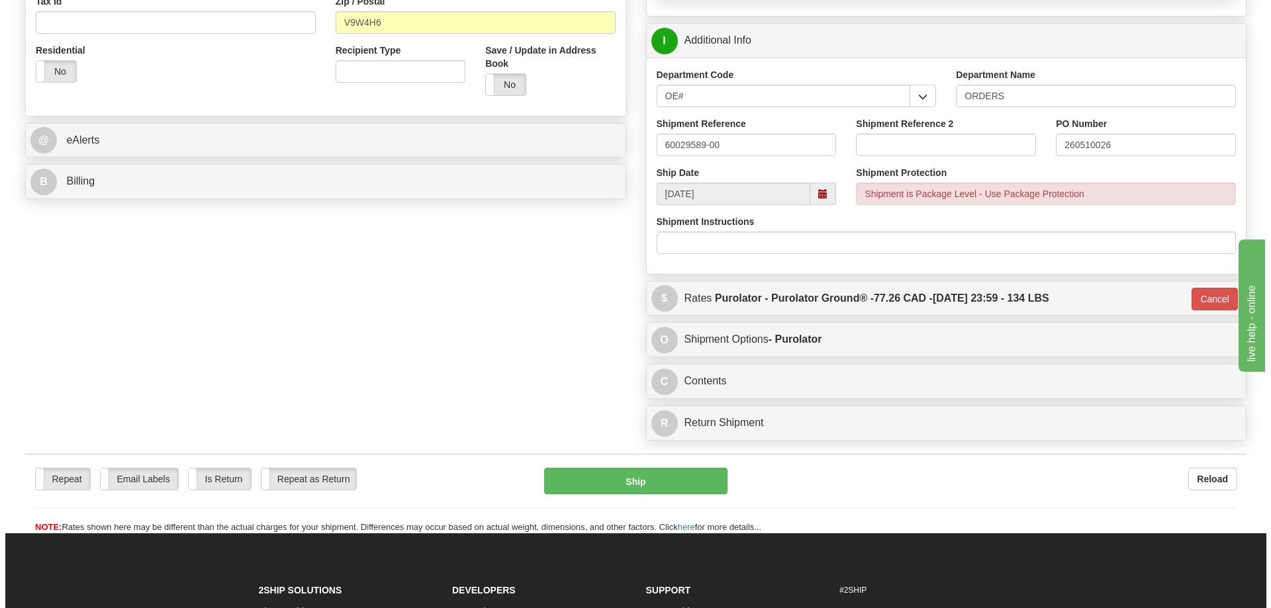
scroll to position [463, 0]
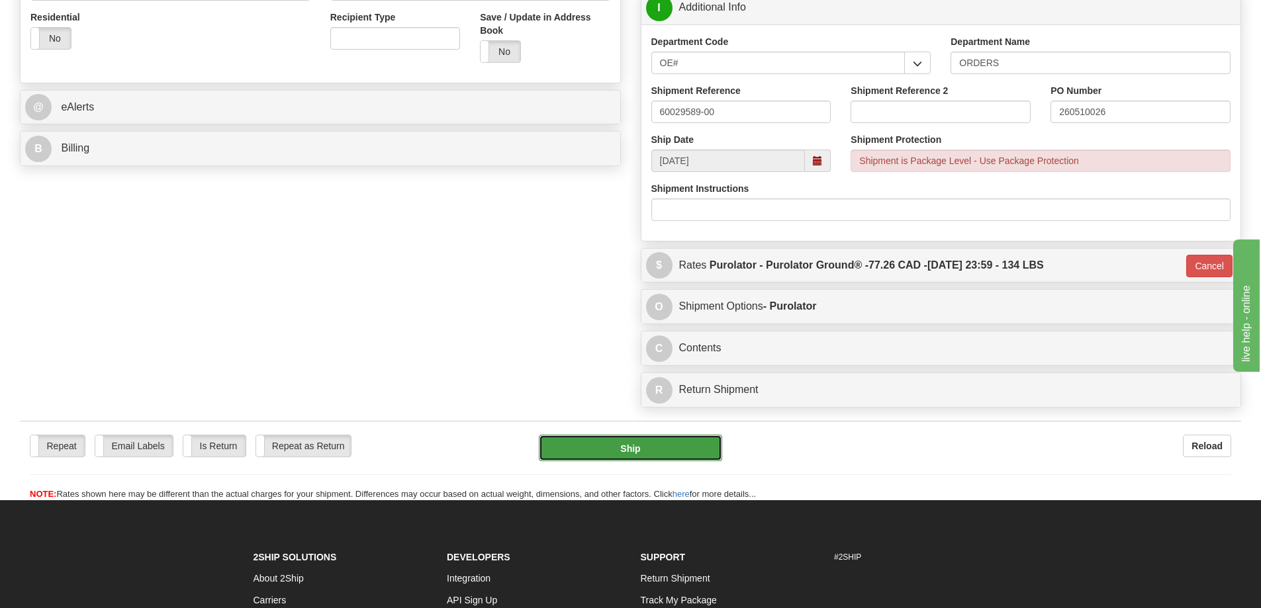
click at [625, 447] on button "Ship" at bounding box center [630, 448] width 183 height 26
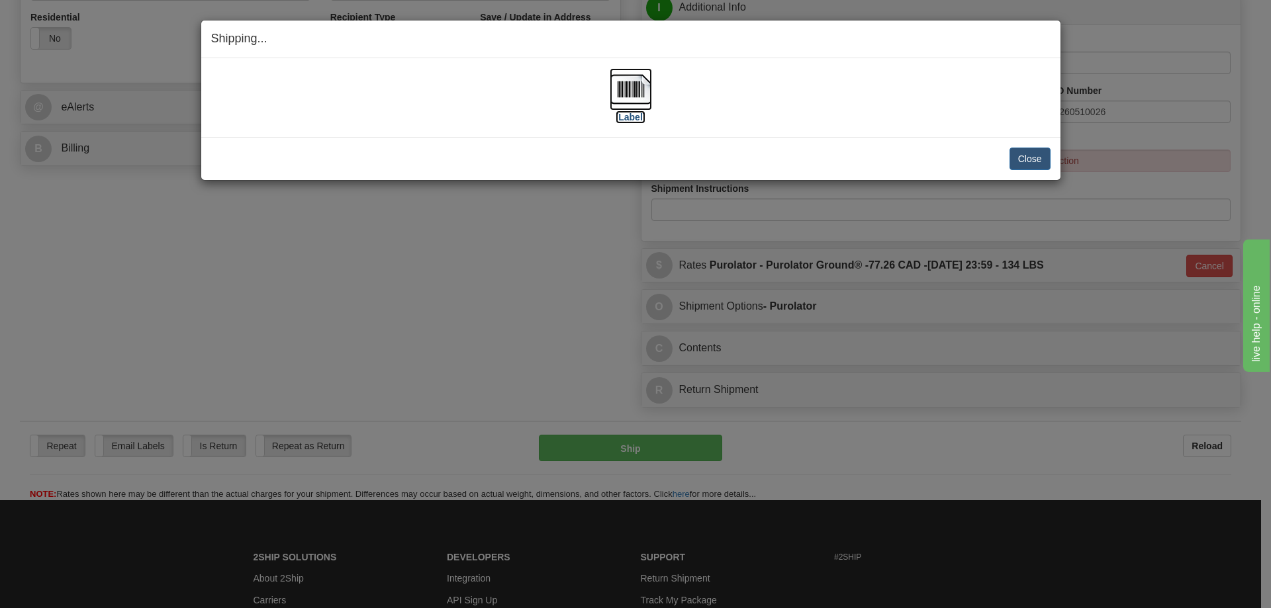
click at [641, 88] on img at bounding box center [631, 89] width 42 height 42
click at [1026, 151] on button "Close" at bounding box center [1029, 159] width 41 height 23
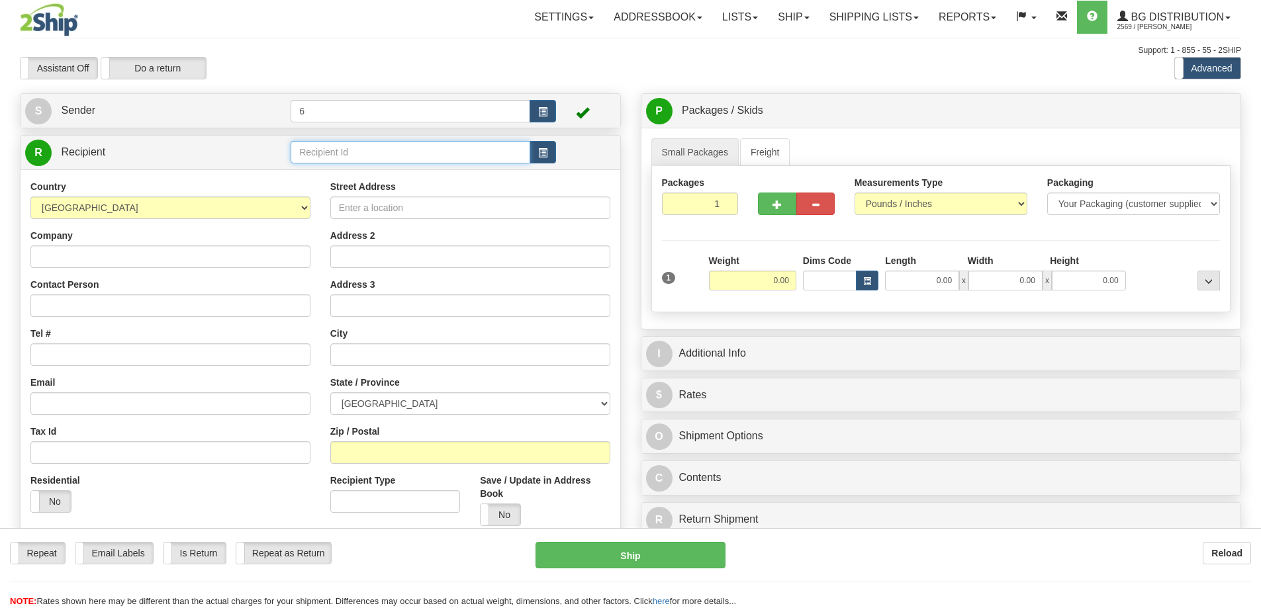
click at [373, 159] on input "text" at bounding box center [411, 152] width 240 height 23
click at [373, 185] on div "46030 - KELOWNA" at bounding box center [408, 192] width 227 height 15
type input "46030 - KELOWNA"
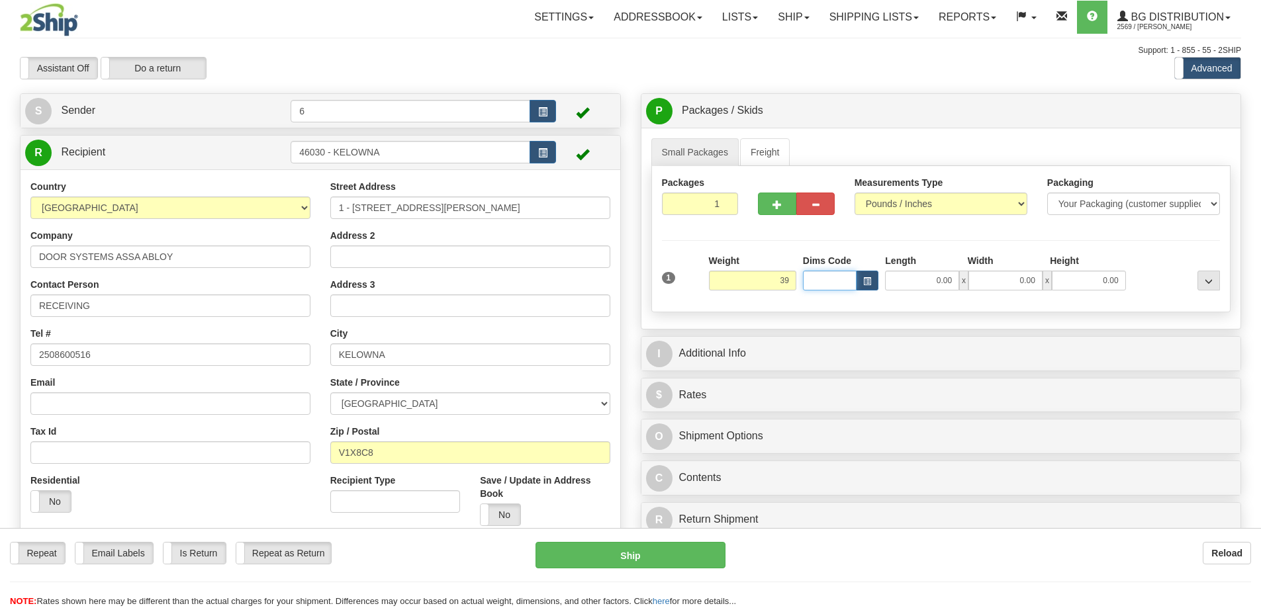
type input "39.00"
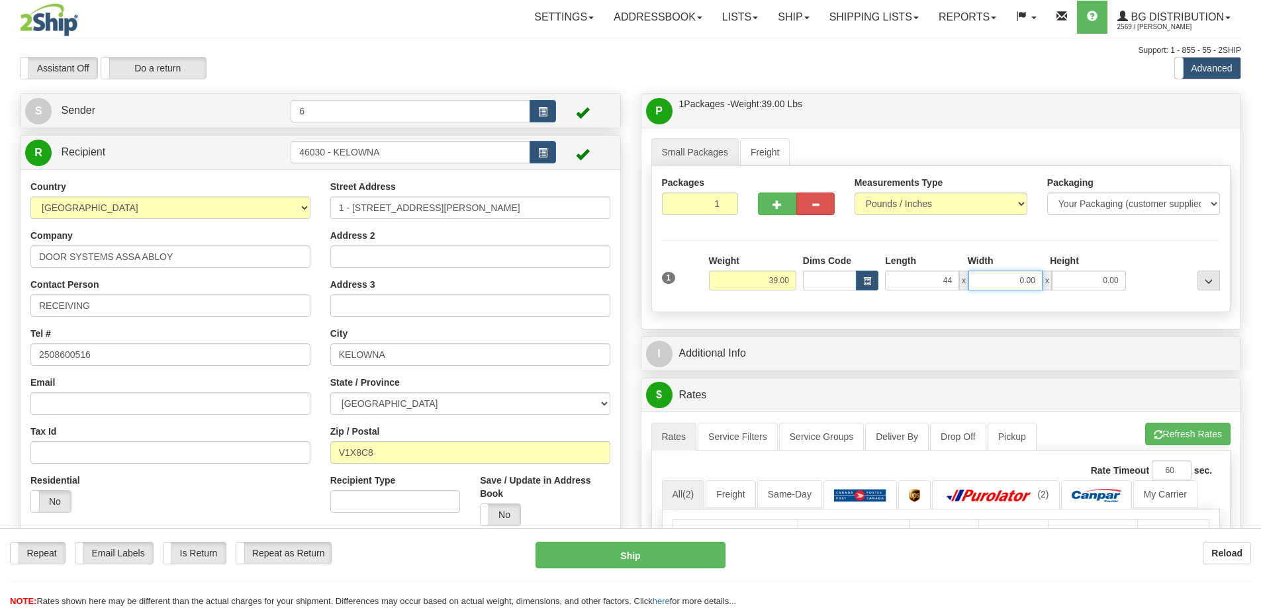
type input "44.00"
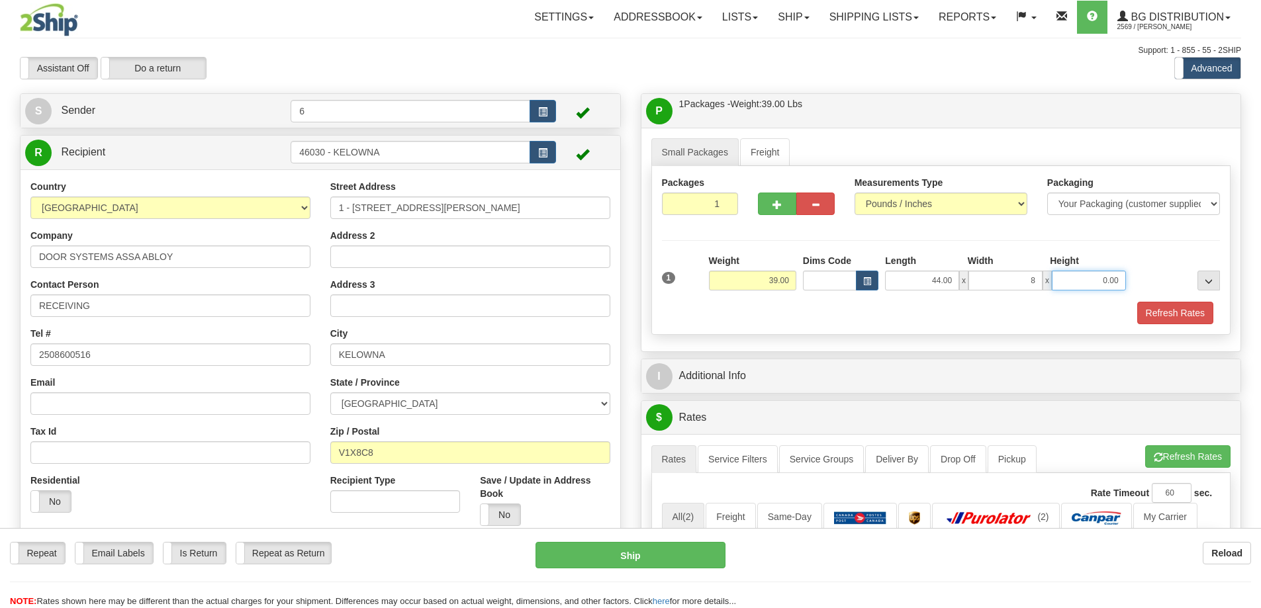
type input "8.00"
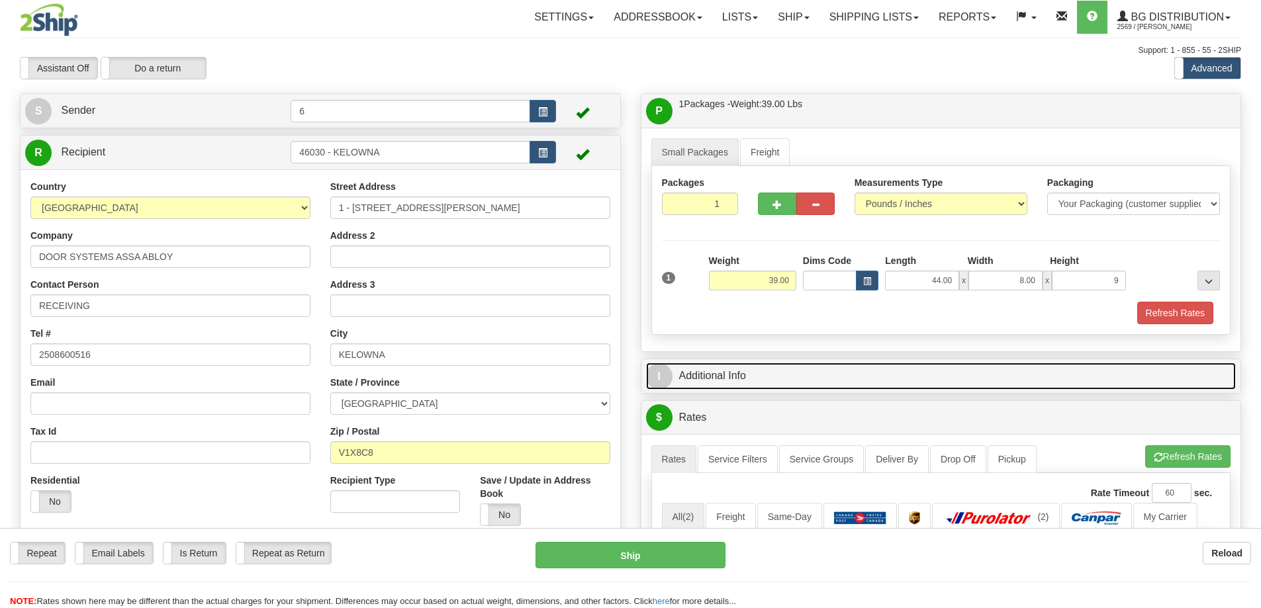
type input "9.00"
click at [767, 387] on link "I Additional Info" at bounding box center [941, 376] width 590 height 27
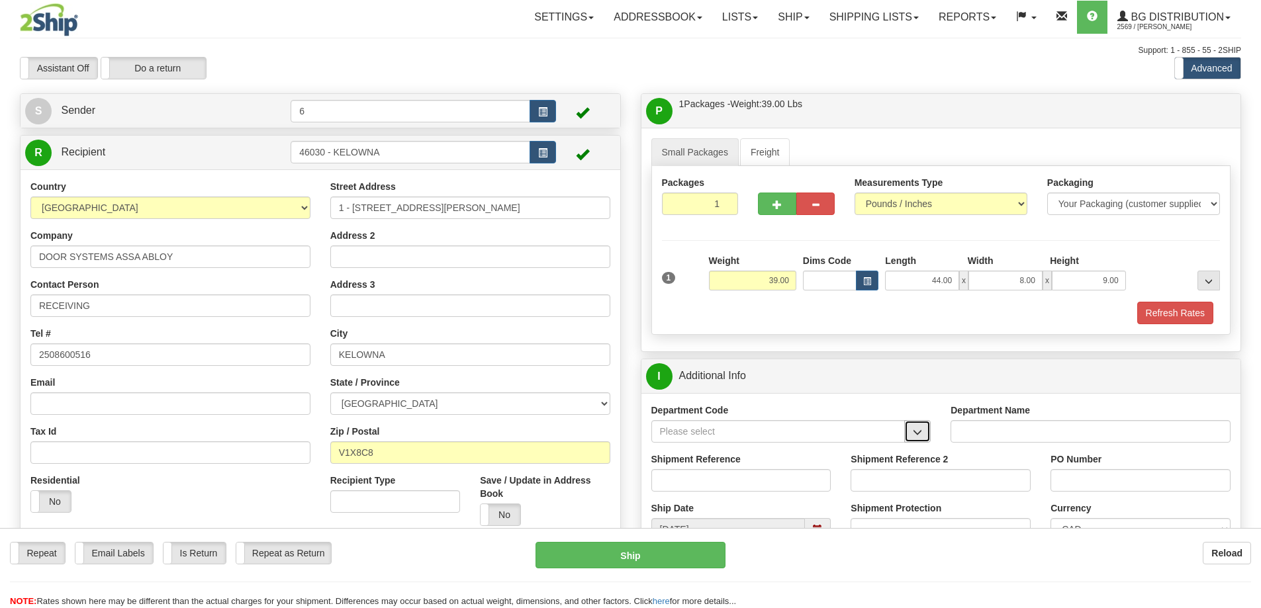
click at [929, 442] on button "button" at bounding box center [917, 431] width 26 height 23
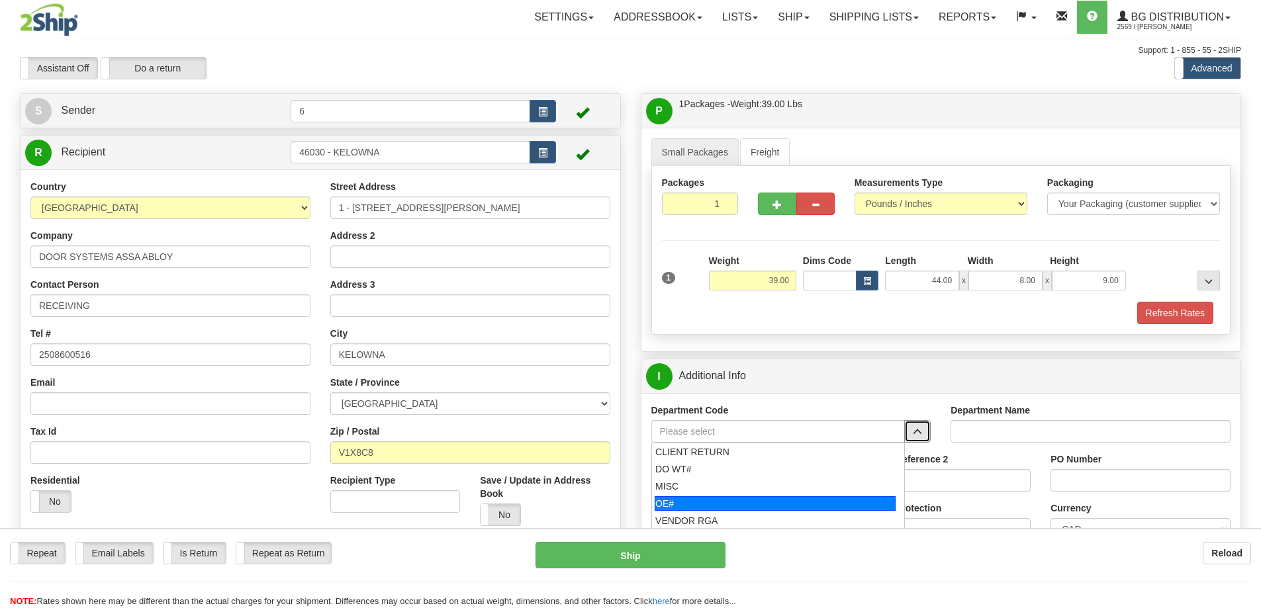
click at [785, 506] on div "OE#" at bounding box center [775, 503] width 241 height 15
type input "OE#"
type input "ORDERS"
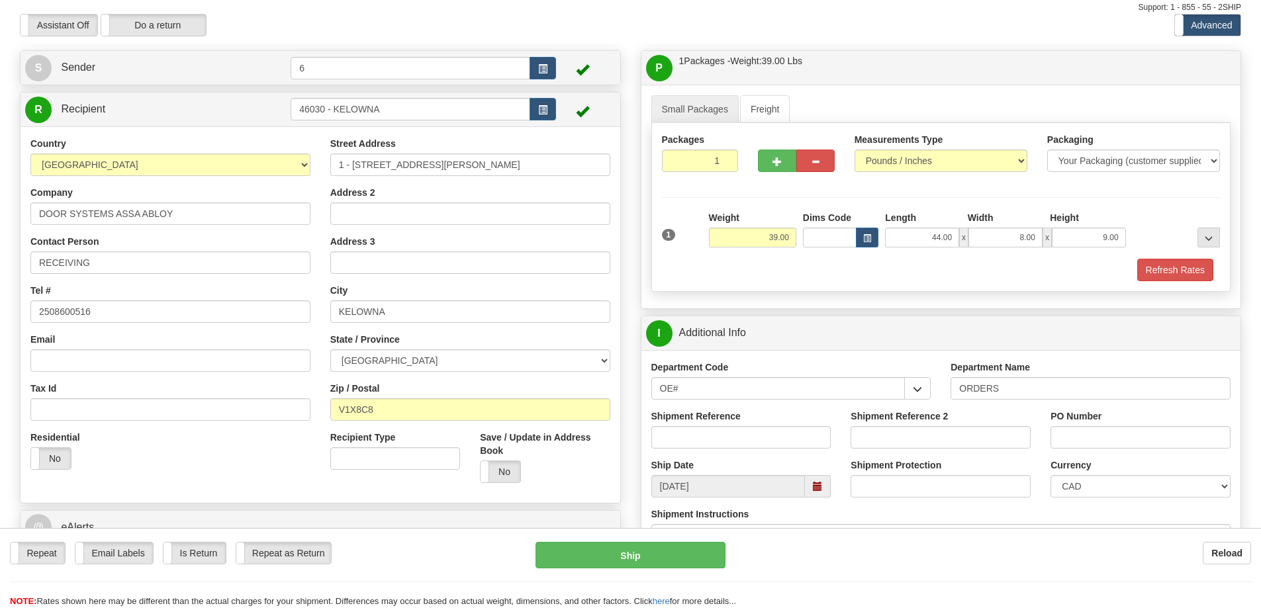
scroll to position [66, 0]
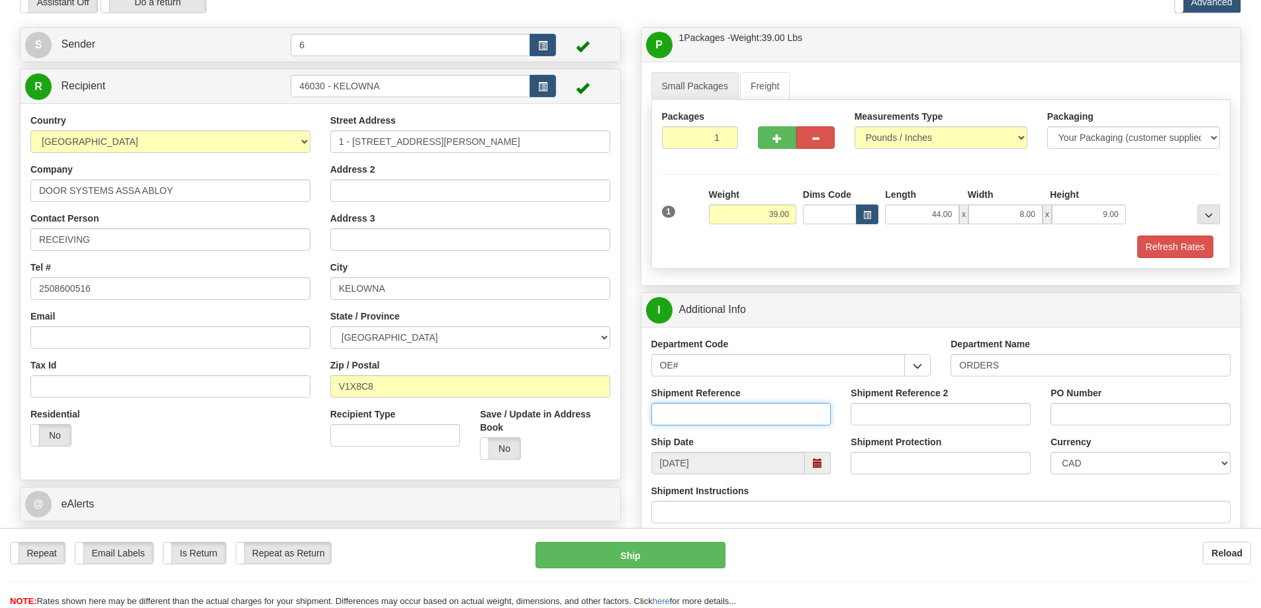
click at [771, 419] on input "Shipment Reference" at bounding box center [741, 414] width 180 height 23
type input "60030705-00"
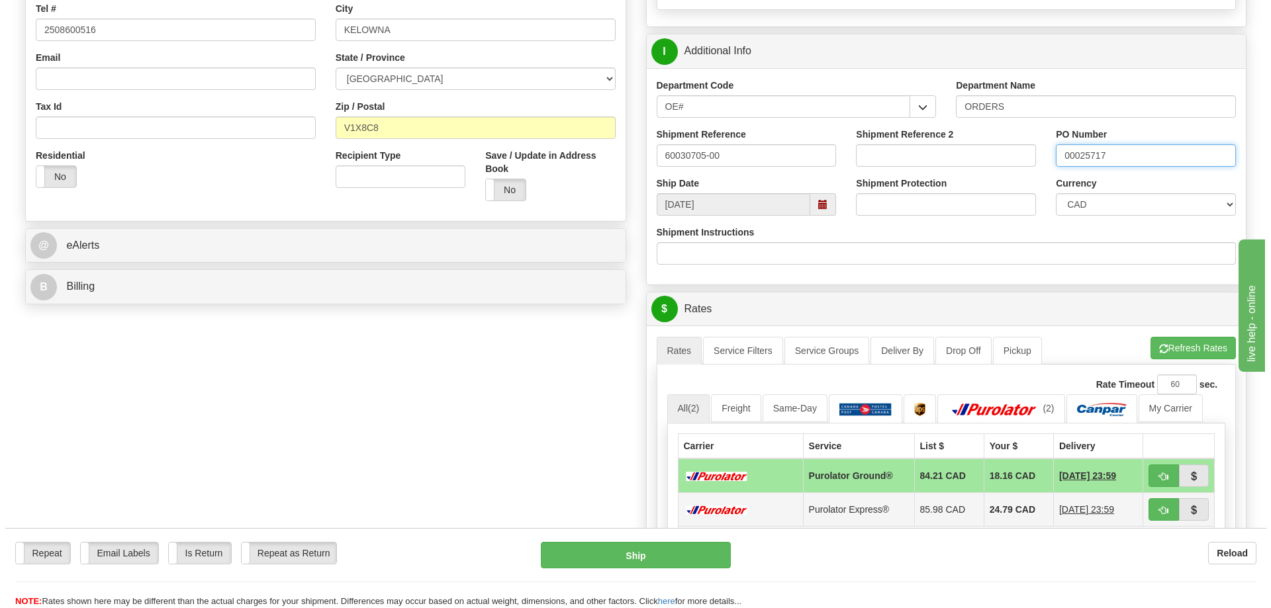
scroll to position [397, 0]
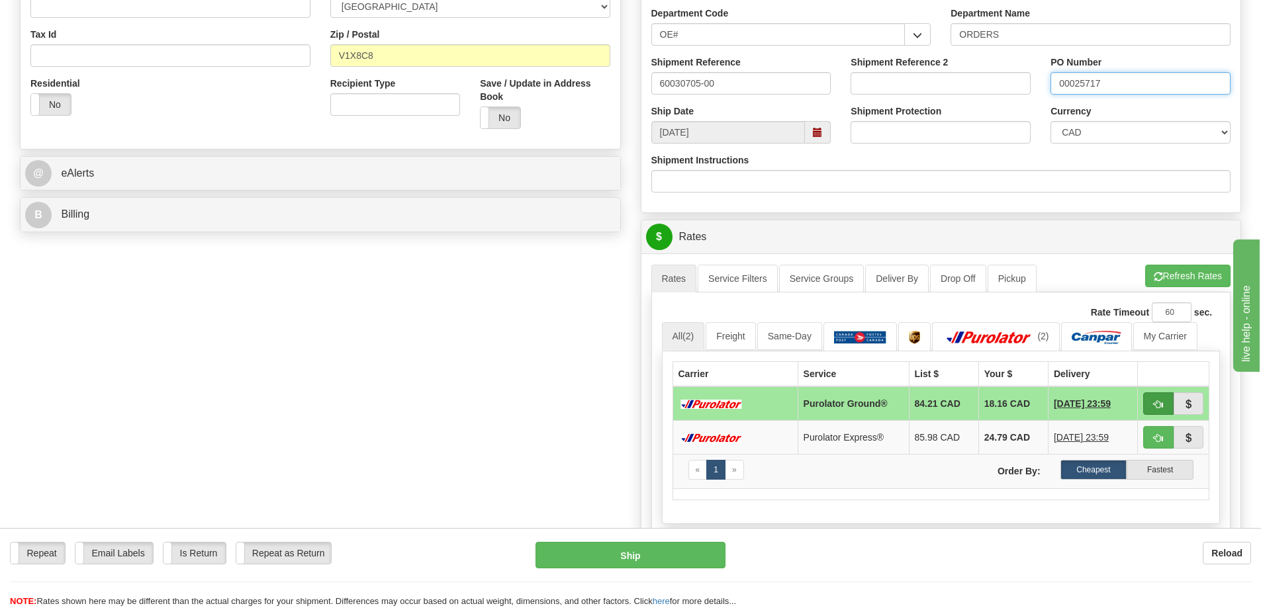
type input "00025717"
click at [1158, 405] on span "button" at bounding box center [1158, 404] width 9 height 9
type input "260"
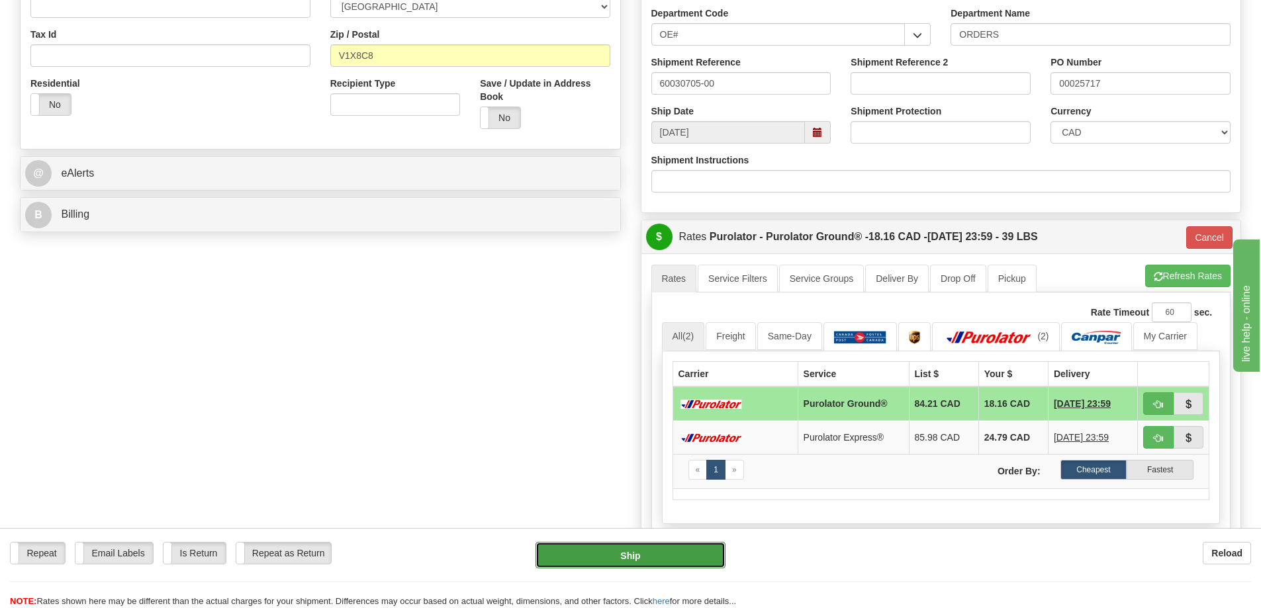
click at [585, 555] on button "Ship" at bounding box center [631, 555] width 190 height 26
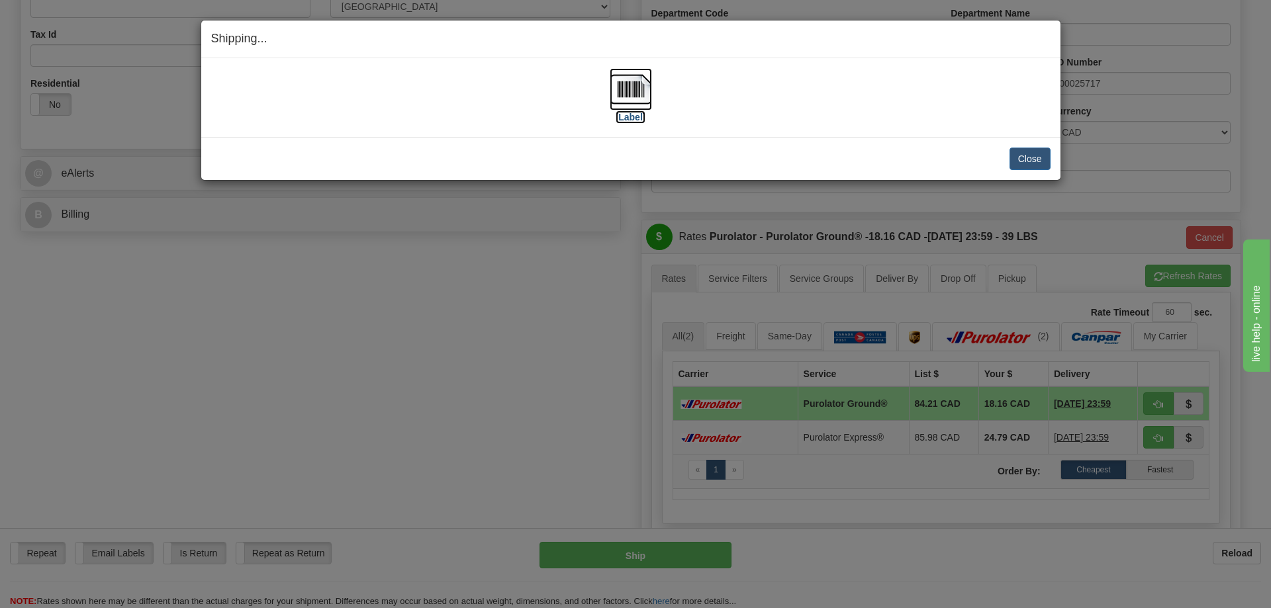
click at [630, 93] on img at bounding box center [631, 89] width 42 height 42
click at [1149, 171] on div "Shipping... Your SHIPMENT will EXPIRE in [Label] IMPORTANT NOTICE Embassy / Con…" at bounding box center [635, 304] width 1271 height 608
click at [1027, 153] on button "Close" at bounding box center [1029, 159] width 41 height 23
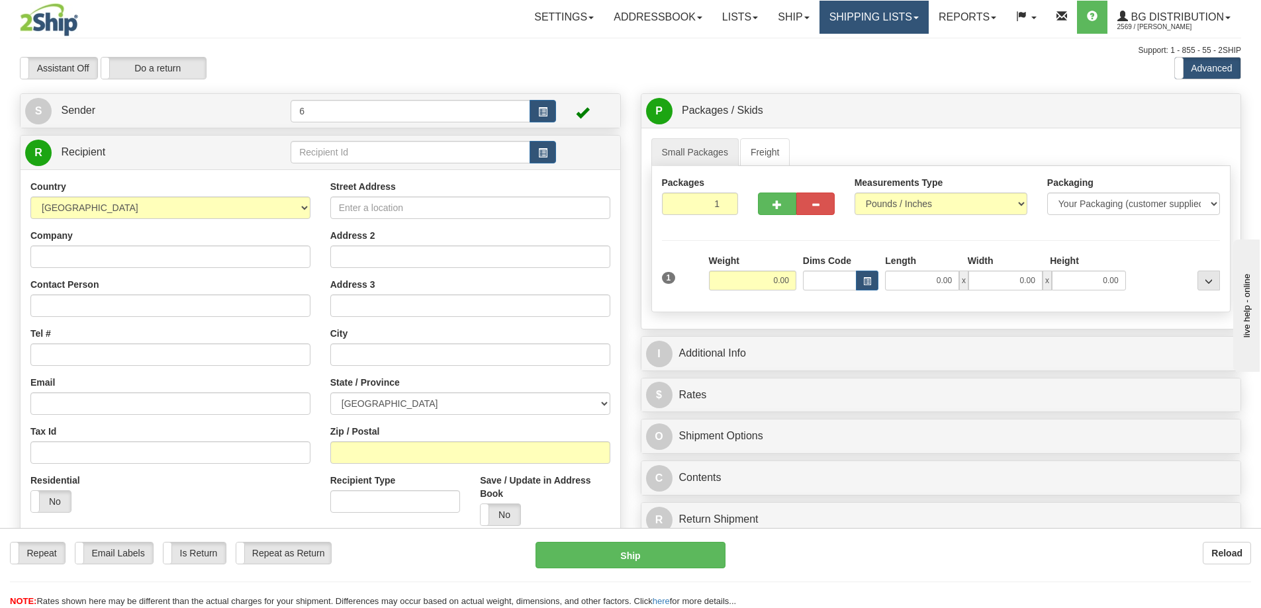
click at [841, 19] on link "Shipping lists" at bounding box center [873, 17] width 109 height 33
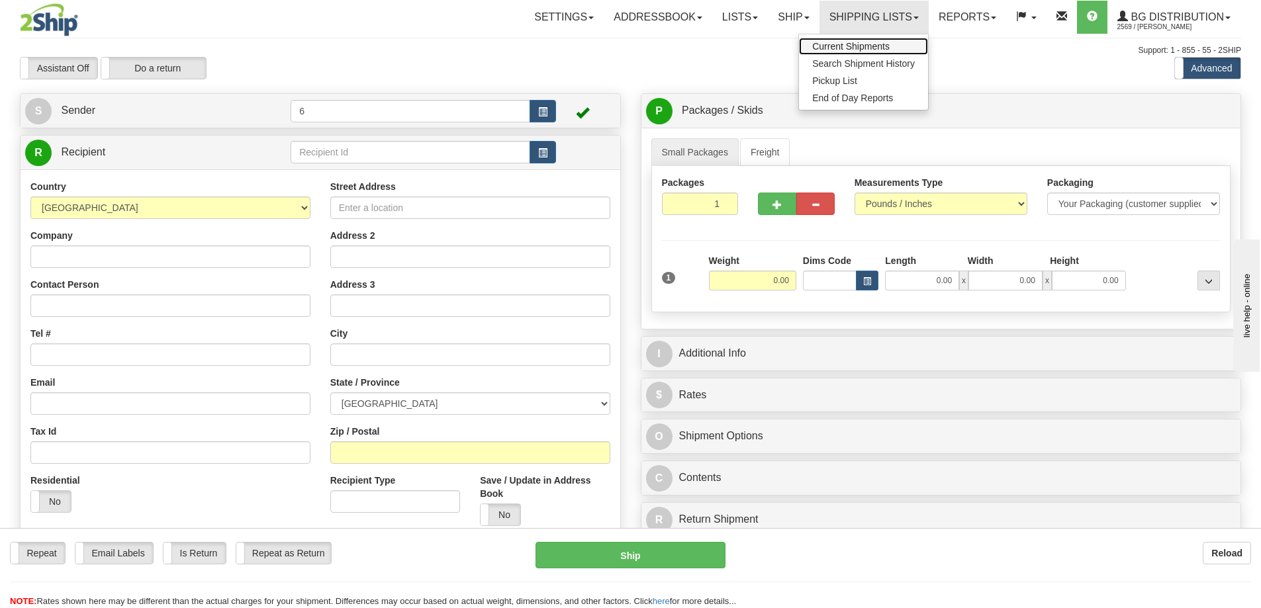
click at [841, 40] on link "Current Shipments" at bounding box center [863, 46] width 129 height 17
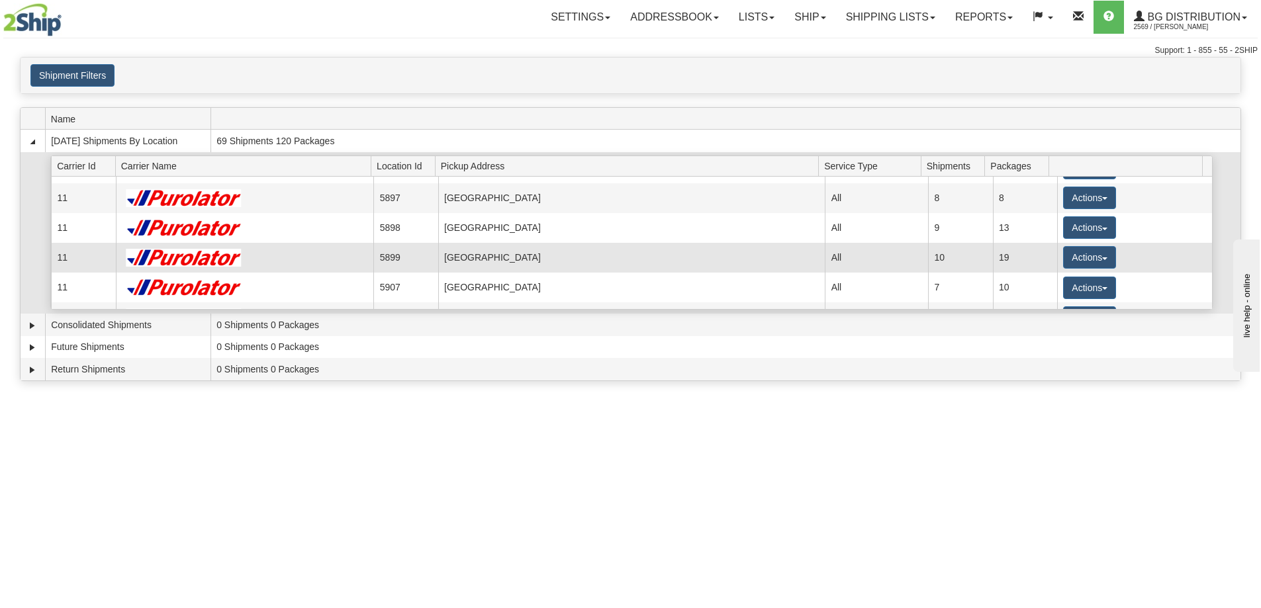
scroll to position [66, 0]
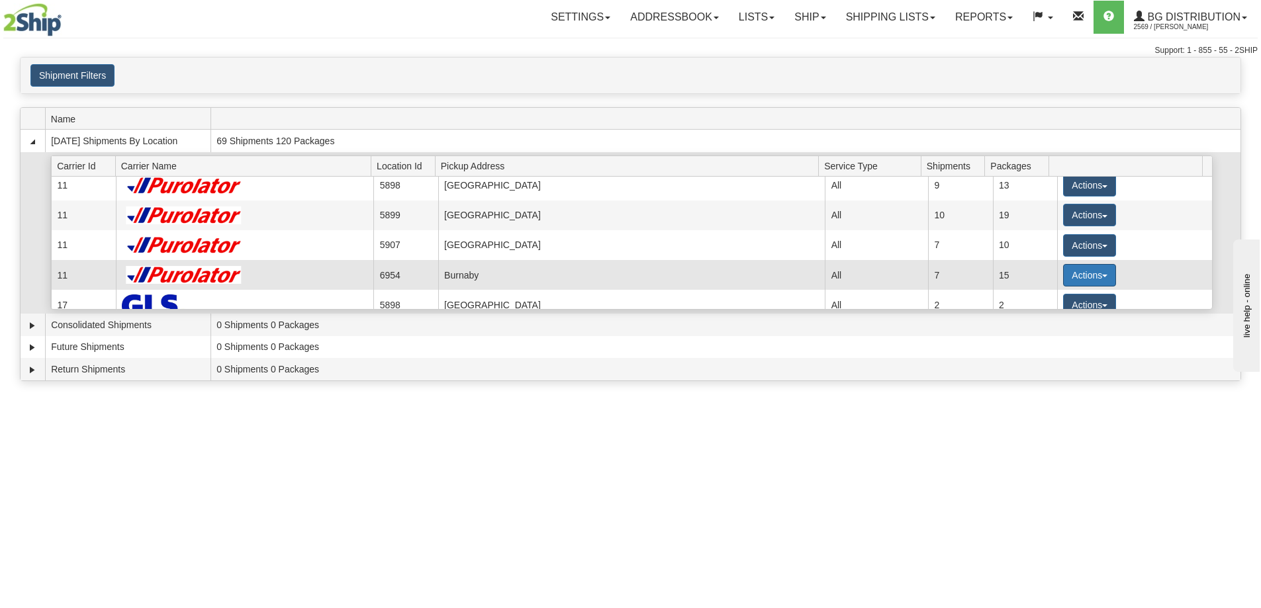
click at [1066, 279] on button "Actions" at bounding box center [1089, 275] width 53 height 23
click at [1054, 301] on span "Details" at bounding box center [1041, 299] width 36 height 9
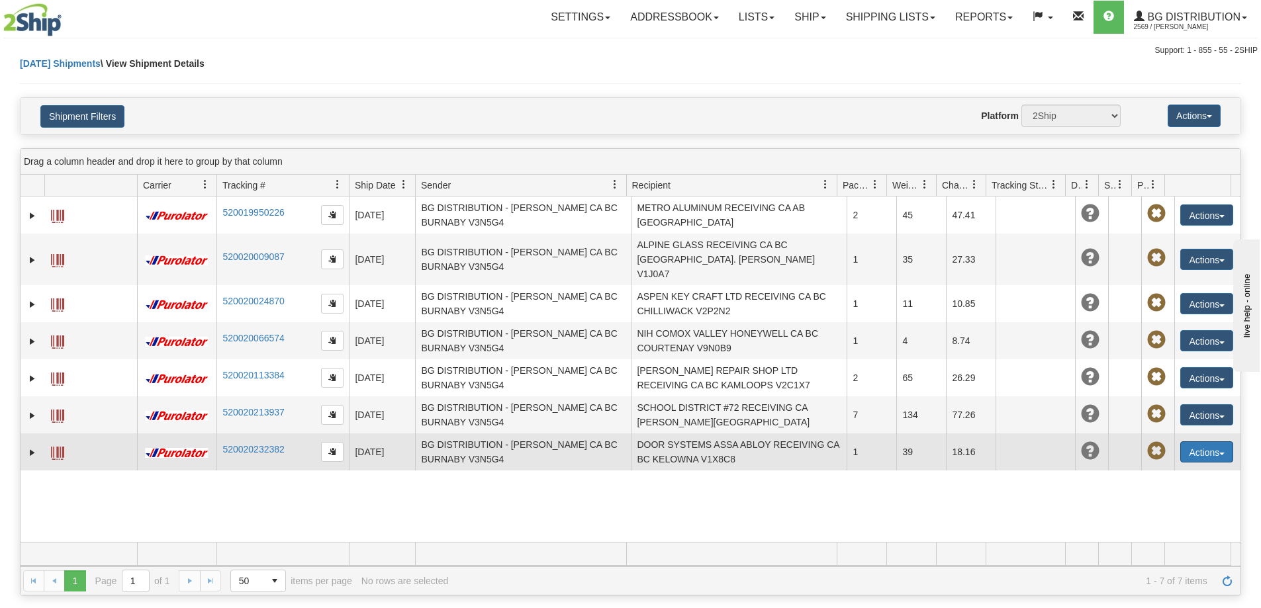
click at [1219, 442] on button "Actions" at bounding box center [1206, 452] width 53 height 21
click at [1174, 468] on link "Edit" at bounding box center [1180, 476] width 106 height 17
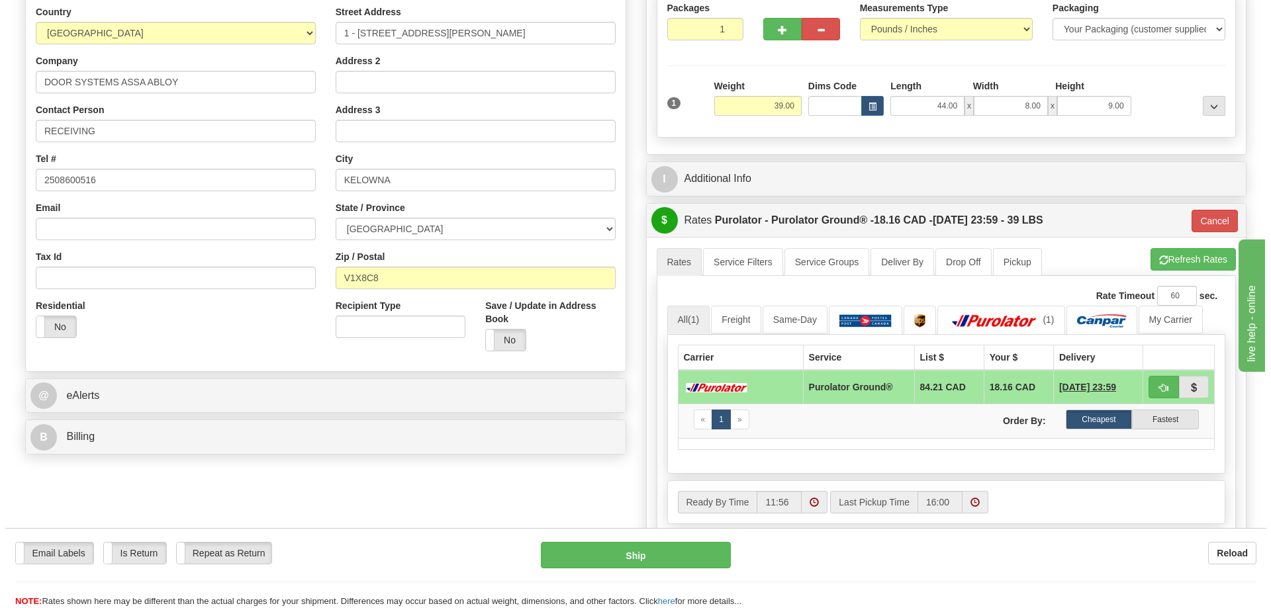
scroll to position [199, 0]
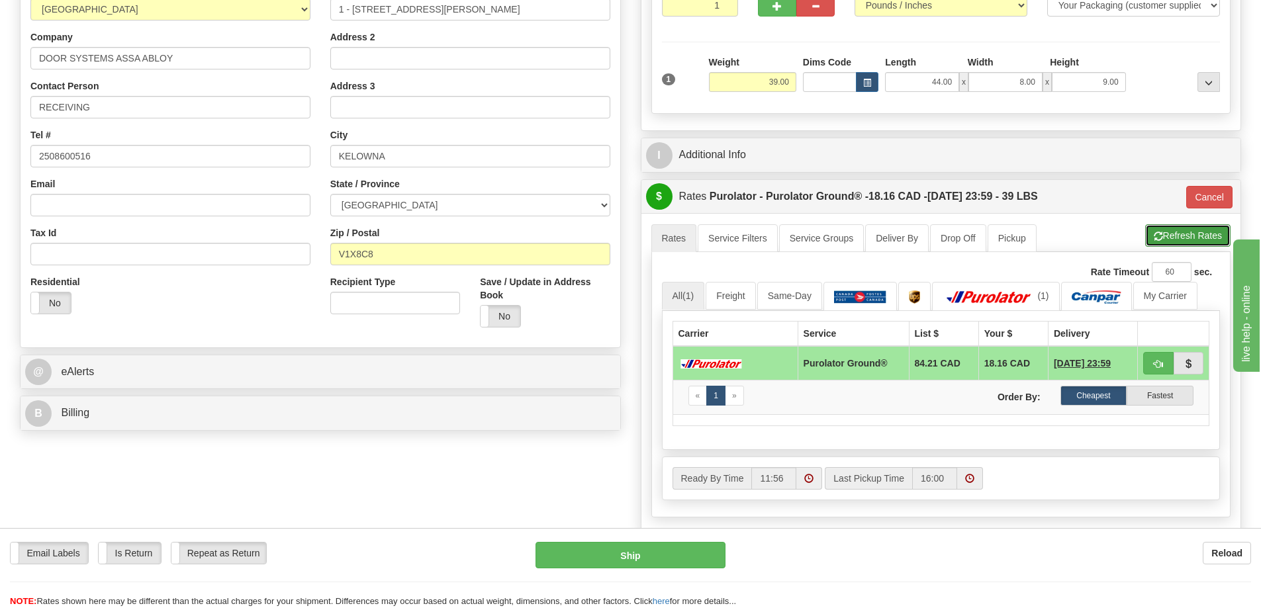
click at [1168, 238] on button "Refresh Rates" at bounding box center [1187, 235] width 85 height 23
type input "260"
click at [1203, 203] on button "Cancel" at bounding box center [1209, 197] width 46 height 23
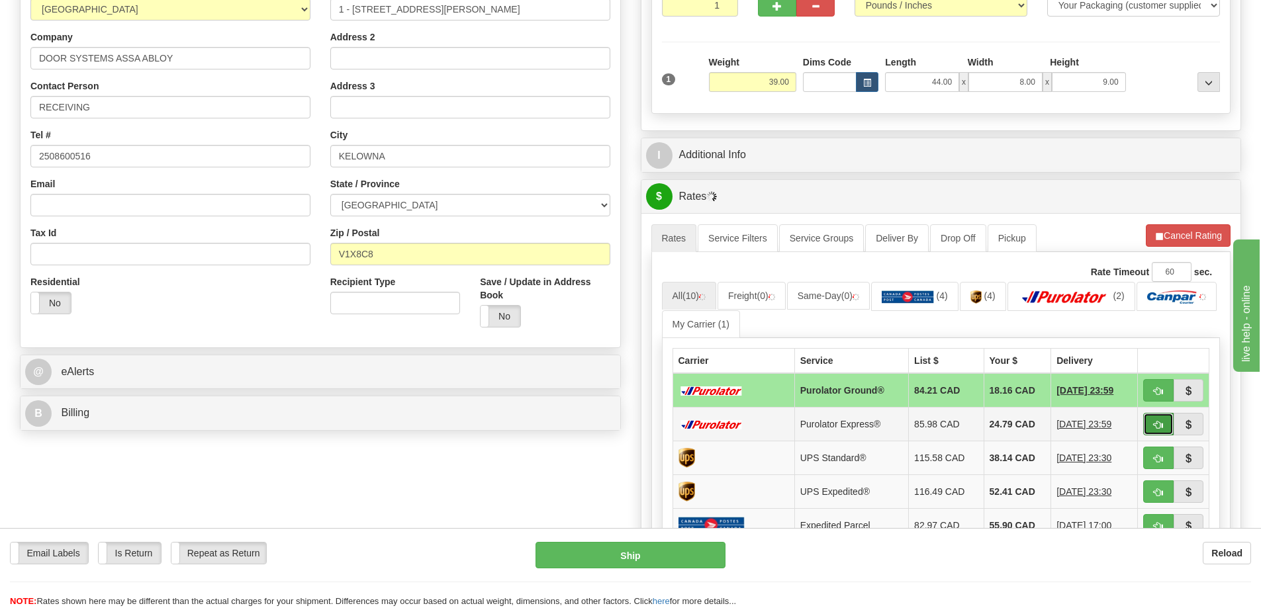
click at [1158, 426] on span "button" at bounding box center [1158, 425] width 9 height 9
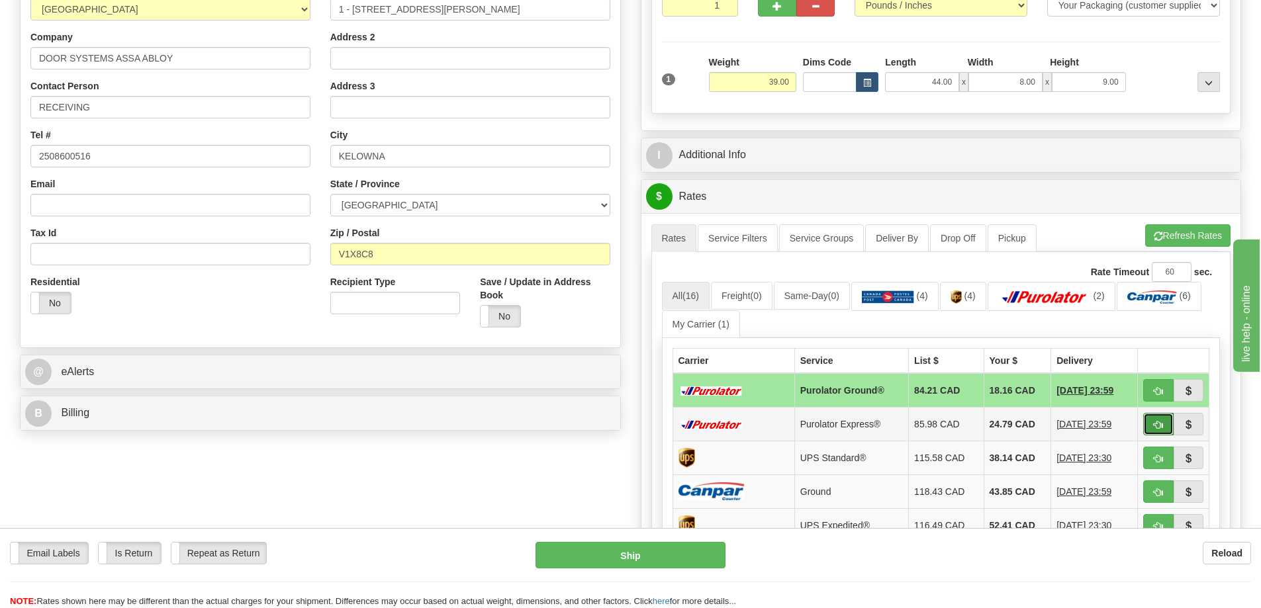
click at [1156, 424] on span "button" at bounding box center [1158, 425] width 9 height 9
type input "202"
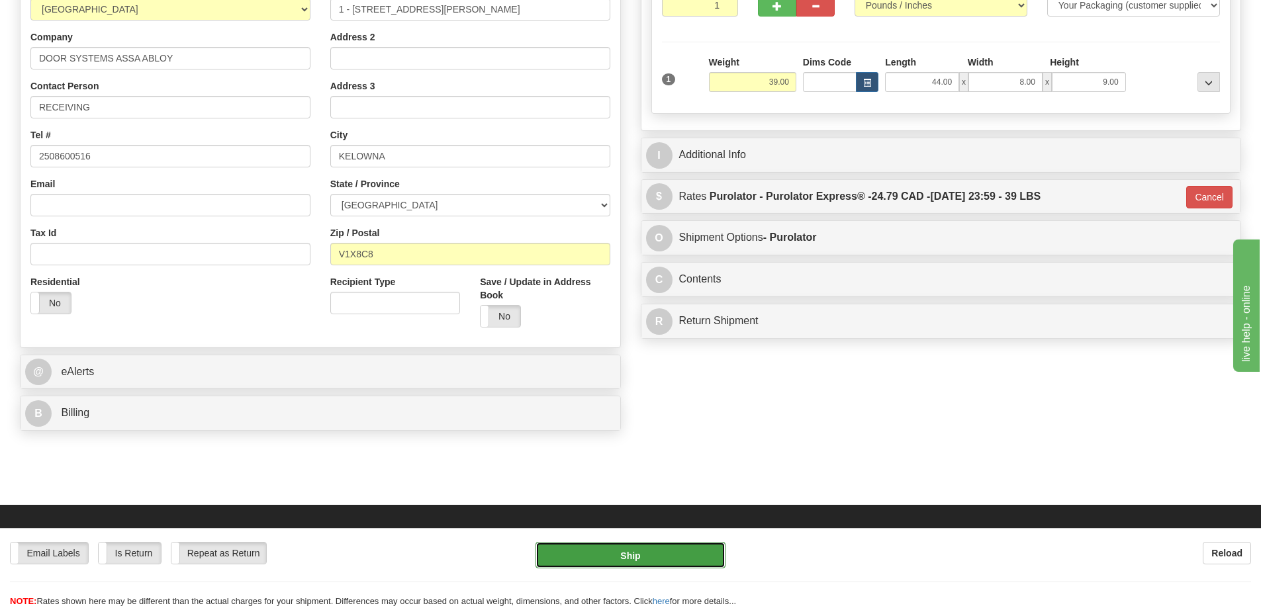
click at [671, 551] on button "Ship" at bounding box center [631, 555] width 190 height 26
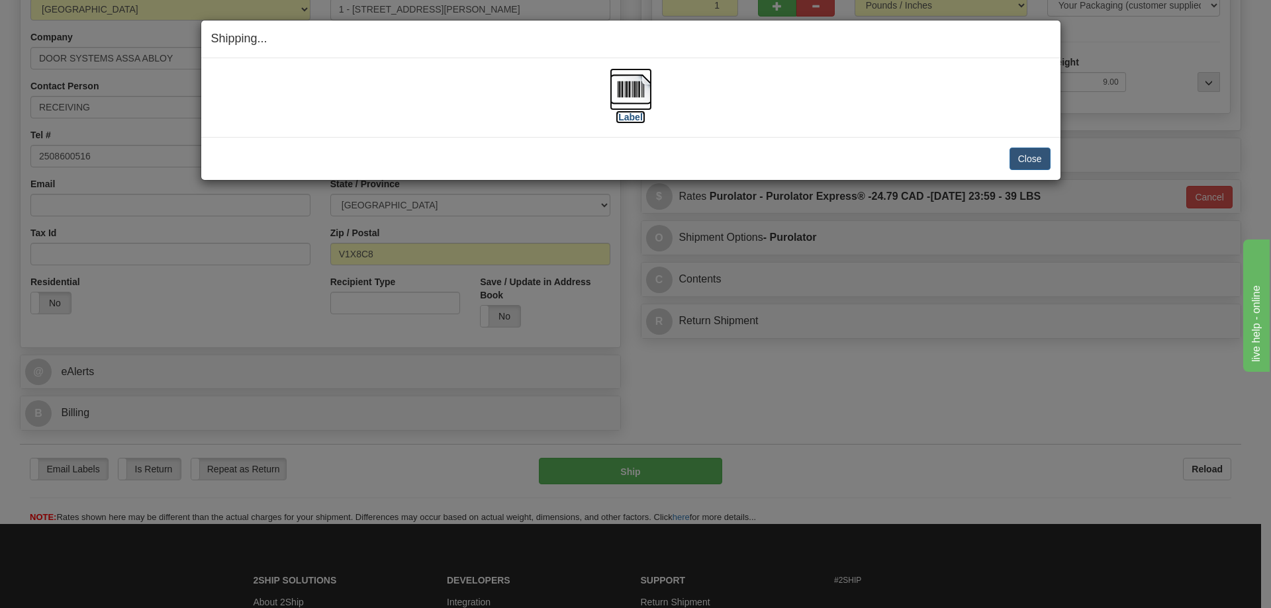
click at [626, 94] on img at bounding box center [631, 89] width 42 height 42
click at [1015, 152] on button "Close" at bounding box center [1029, 159] width 41 height 23
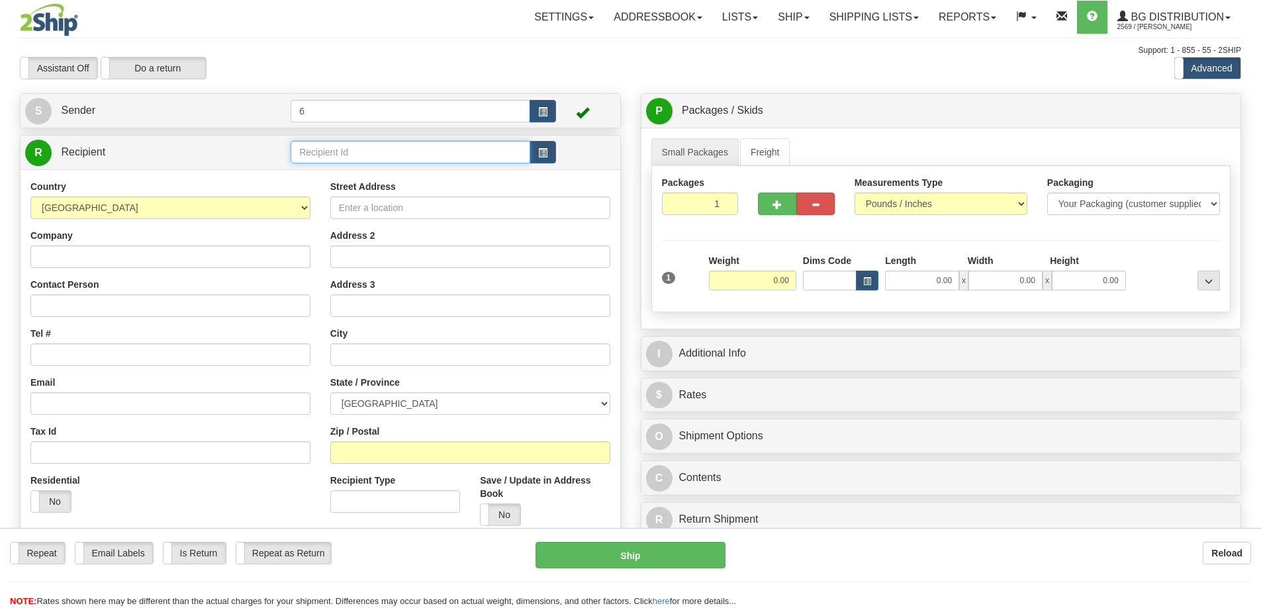
click at [363, 150] on input "text" at bounding box center [411, 152] width 240 height 23
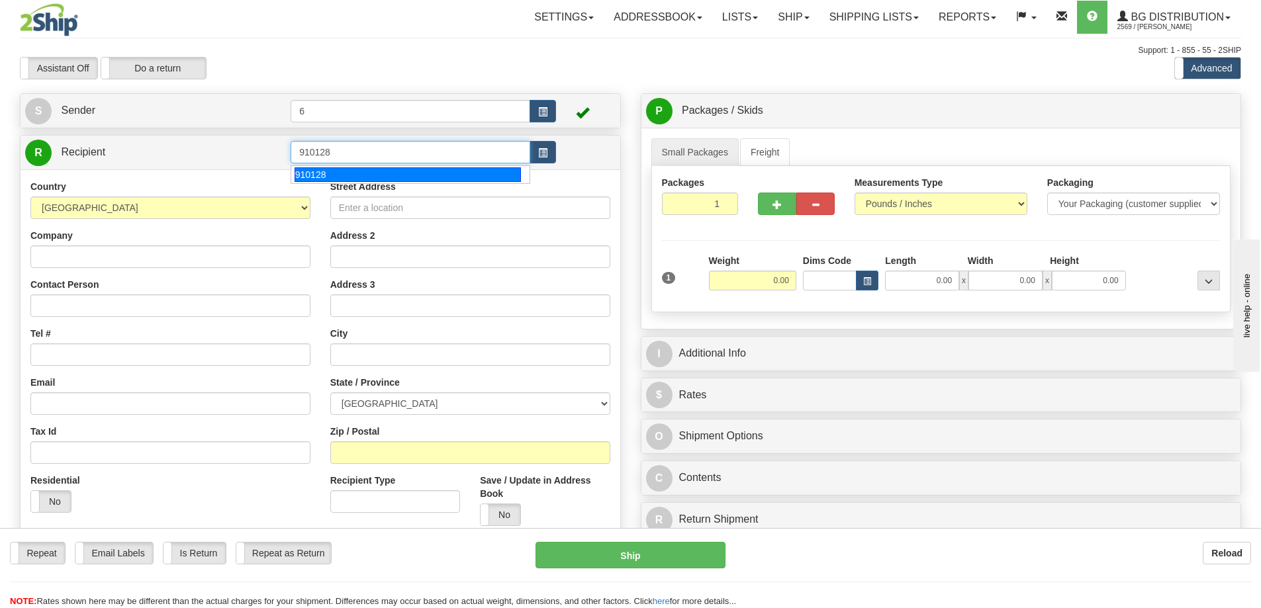
click at [350, 171] on div "910128" at bounding box center [408, 174] width 227 height 15
type input "910128"
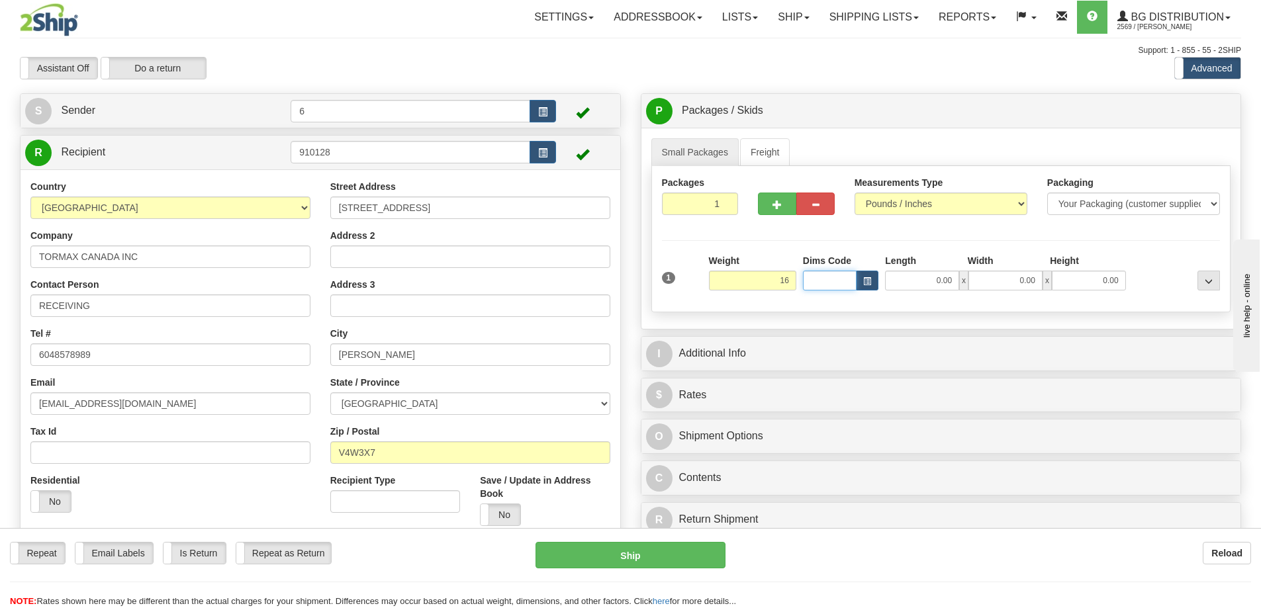
type input "16.00"
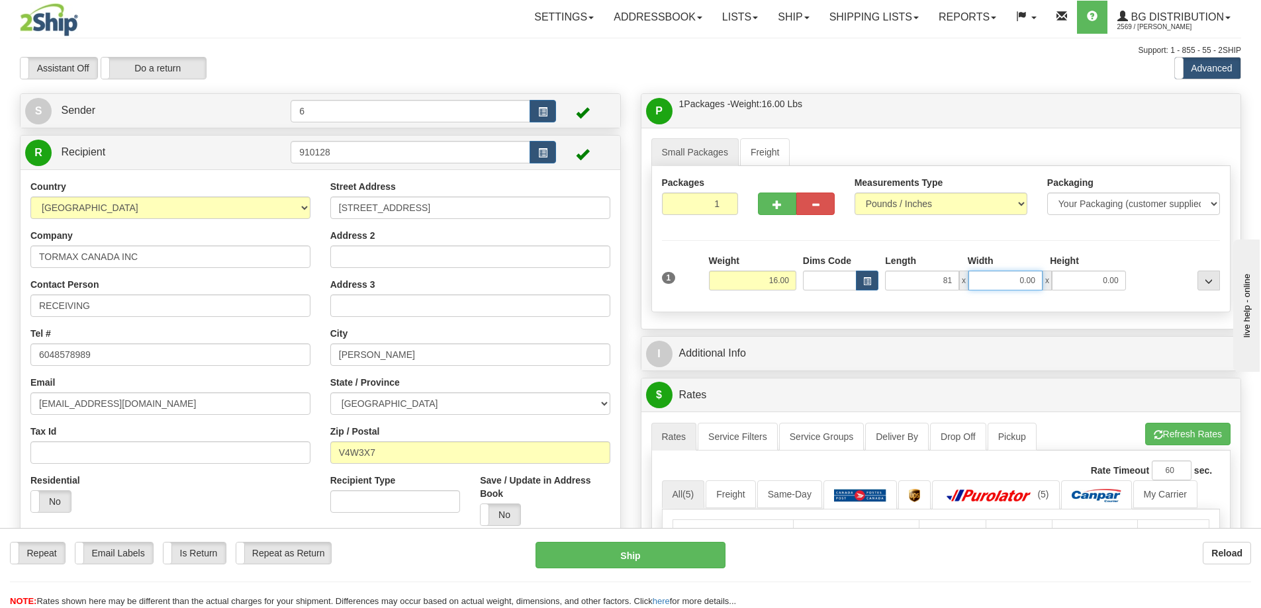
type input "81.00"
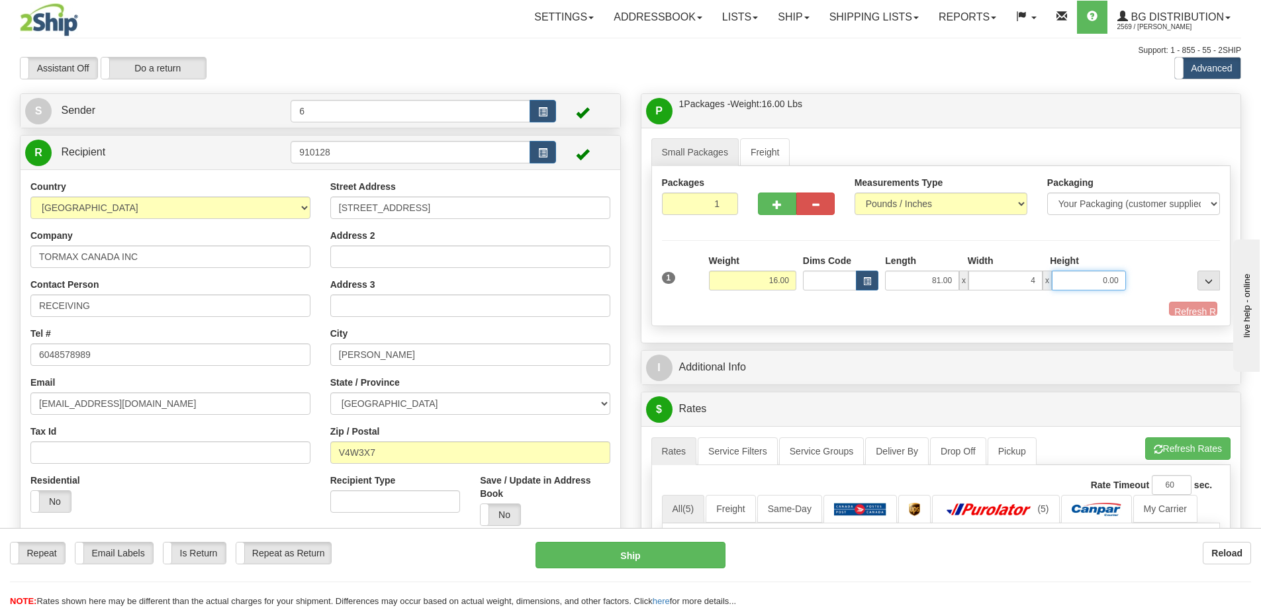
type input "4.00"
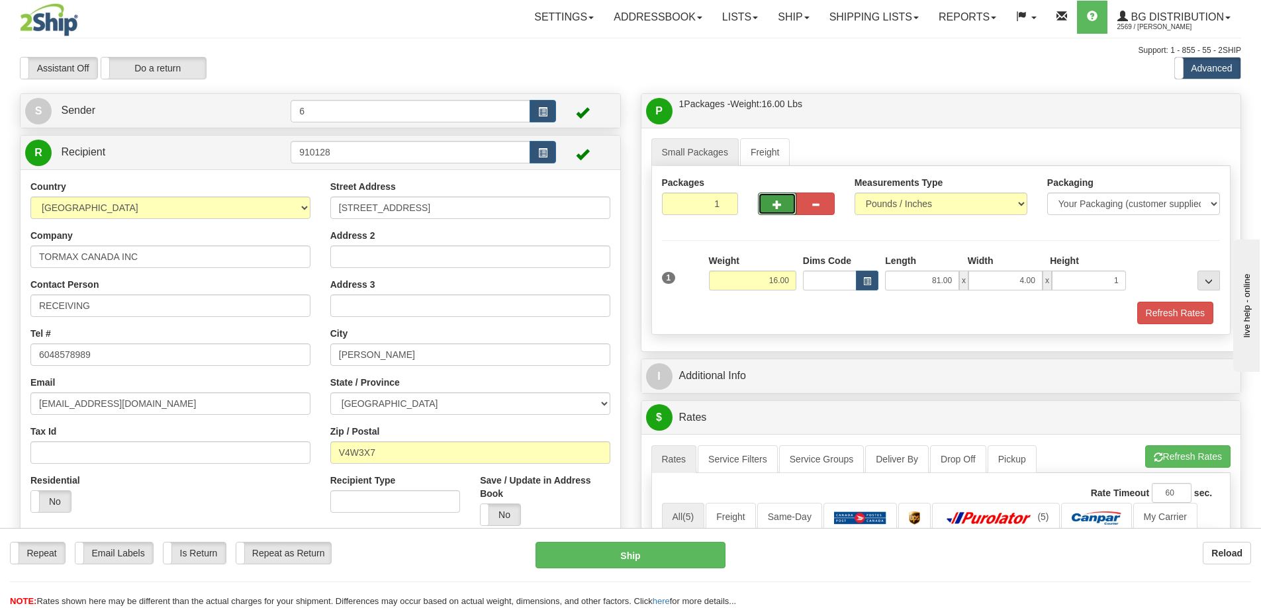
type input "1.00"
click at [783, 195] on button "button" at bounding box center [777, 204] width 38 height 23
radio input "true"
type input "2"
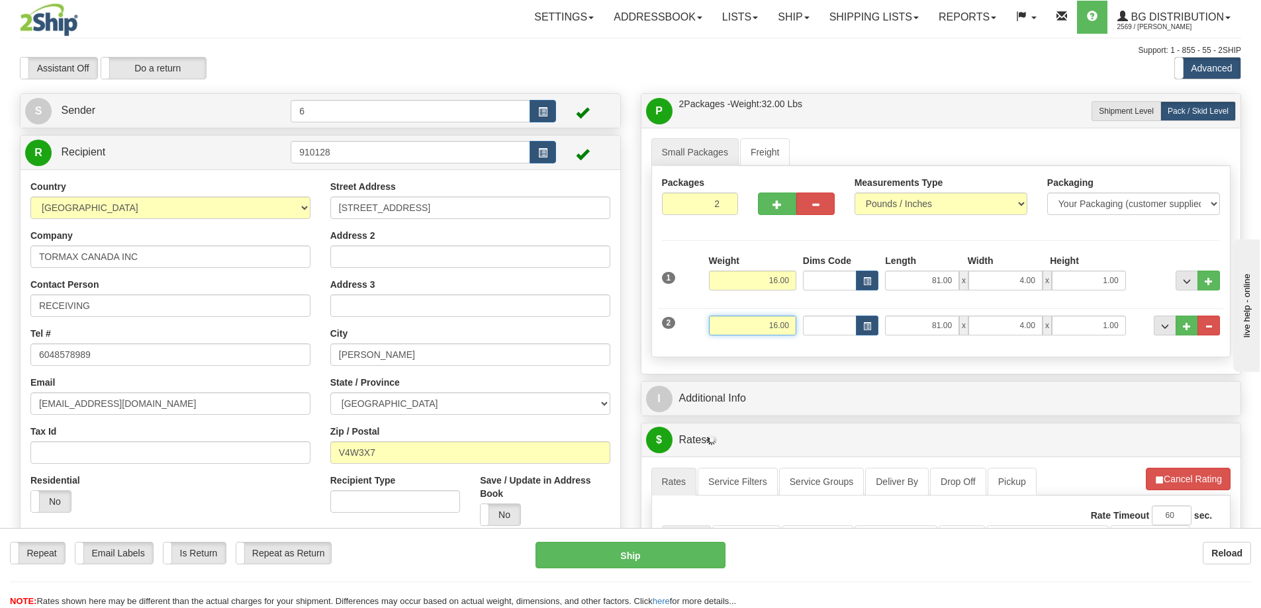
drag, startPoint x: 774, startPoint y: 325, endPoint x: 755, endPoint y: 320, distance: 20.4
click at [755, 321] on input "16.00" at bounding box center [752, 326] width 87 height 20
type input "12.00"
type input "24.00"
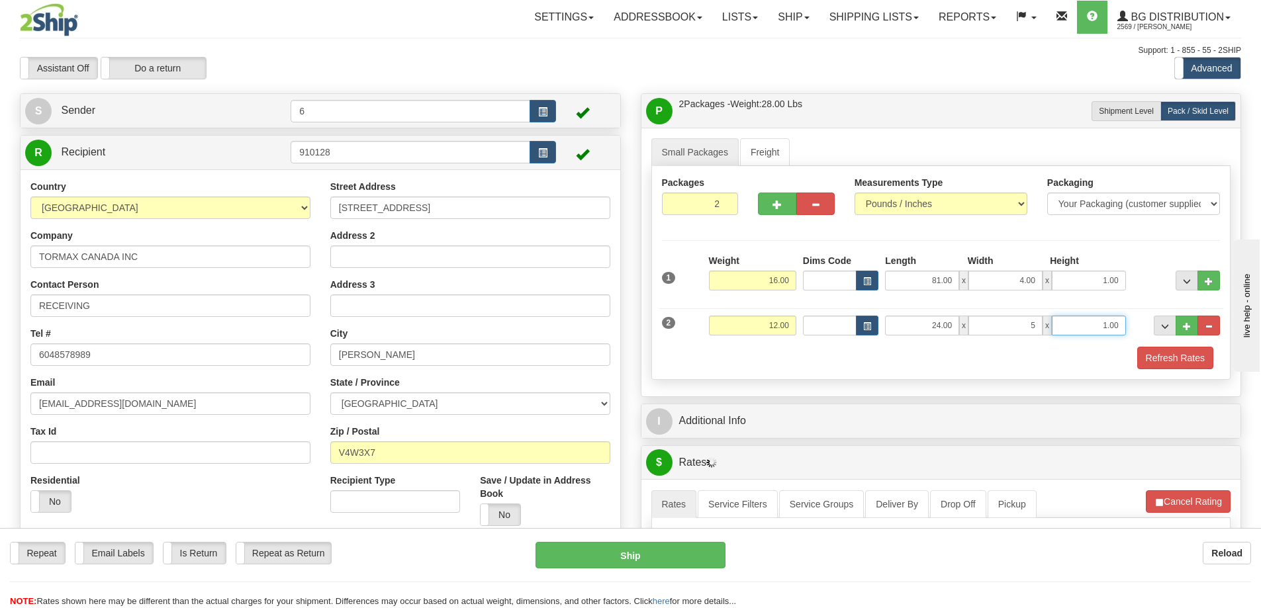
type input "5.00"
click at [1187, 324] on span "..." at bounding box center [1187, 326] width 8 height 7
type input "3"
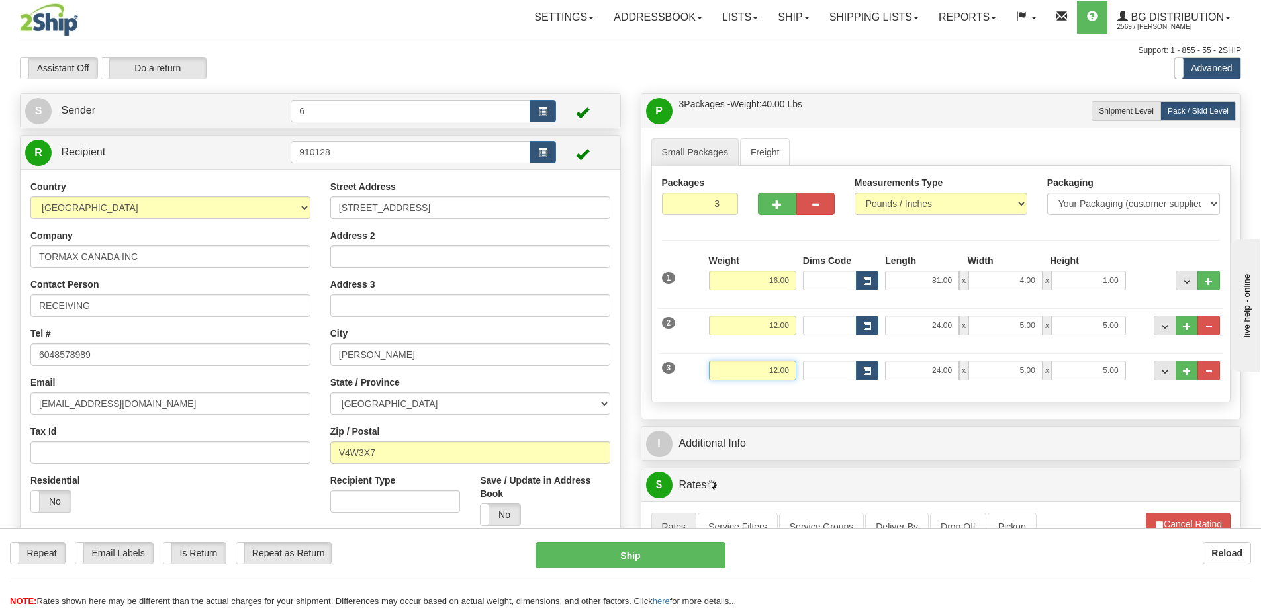
drag, startPoint x: 776, startPoint y: 369, endPoint x: 765, endPoint y: 367, distance: 10.8
click at [767, 369] on input "12.00" at bounding box center [752, 371] width 87 height 20
type input "11.00"
type input "1"
drag, startPoint x: 791, startPoint y: 368, endPoint x: 741, endPoint y: 362, distance: 50.0
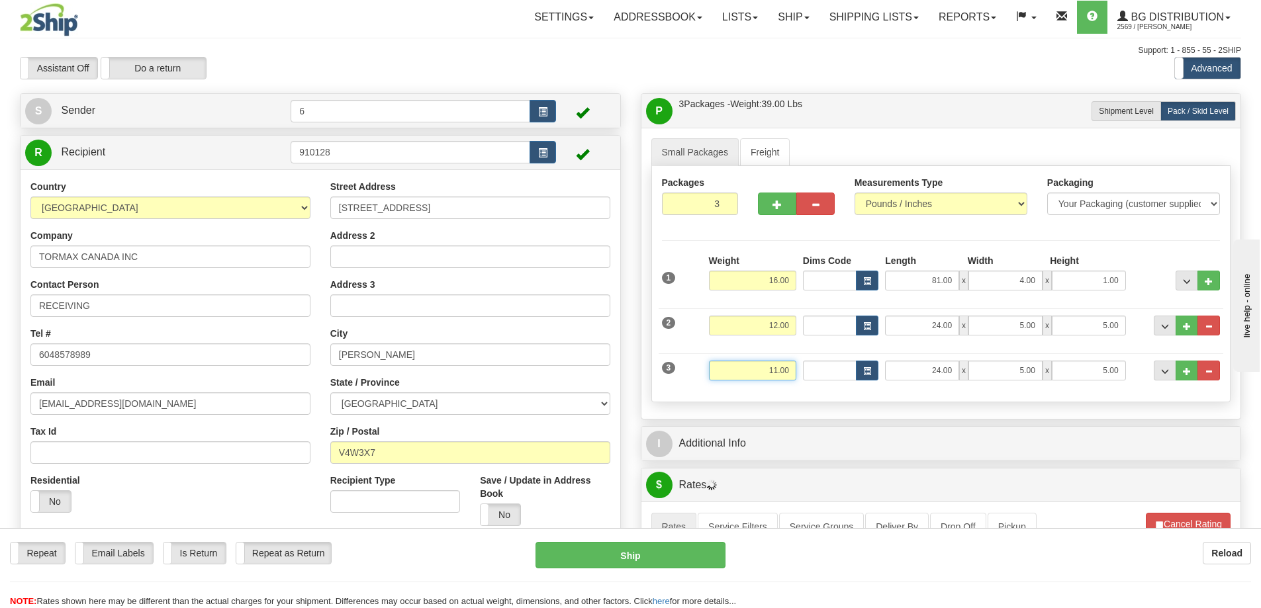
click at [741, 362] on input "11.00" at bounding box center [752, 371] width 87 height 20
type input "5.00"
type input "11.00"
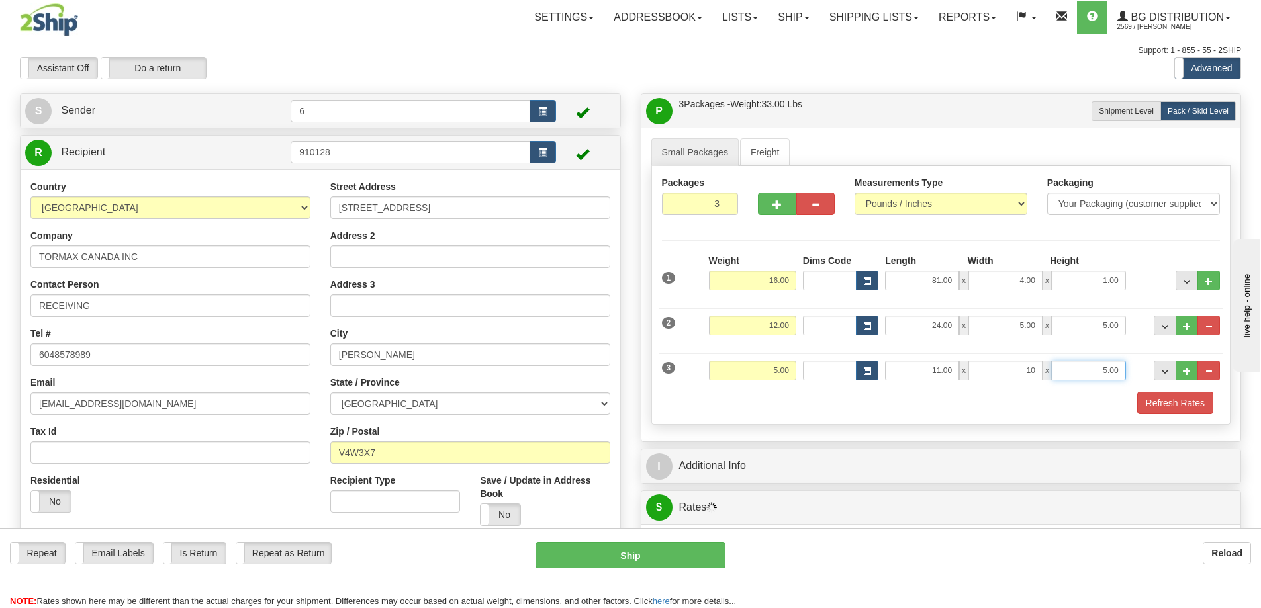
type input "10.00"
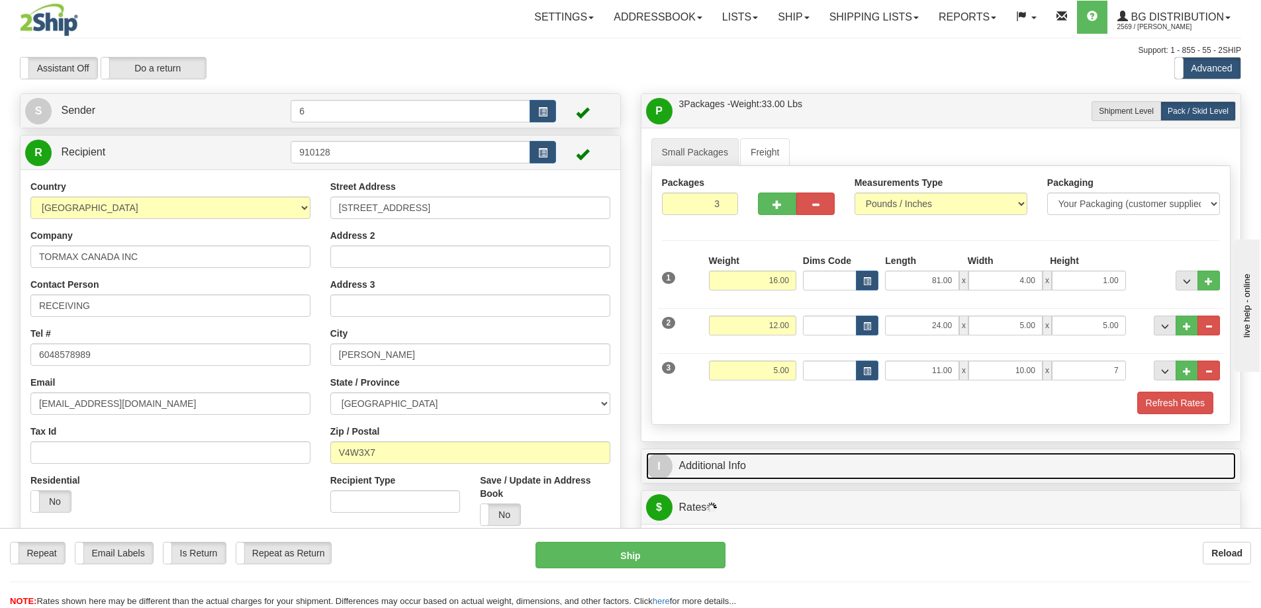
type input "7.00"
click at [804, 473] on link "I Additional Info" at bounding box center [941, 466] width 590 height 27
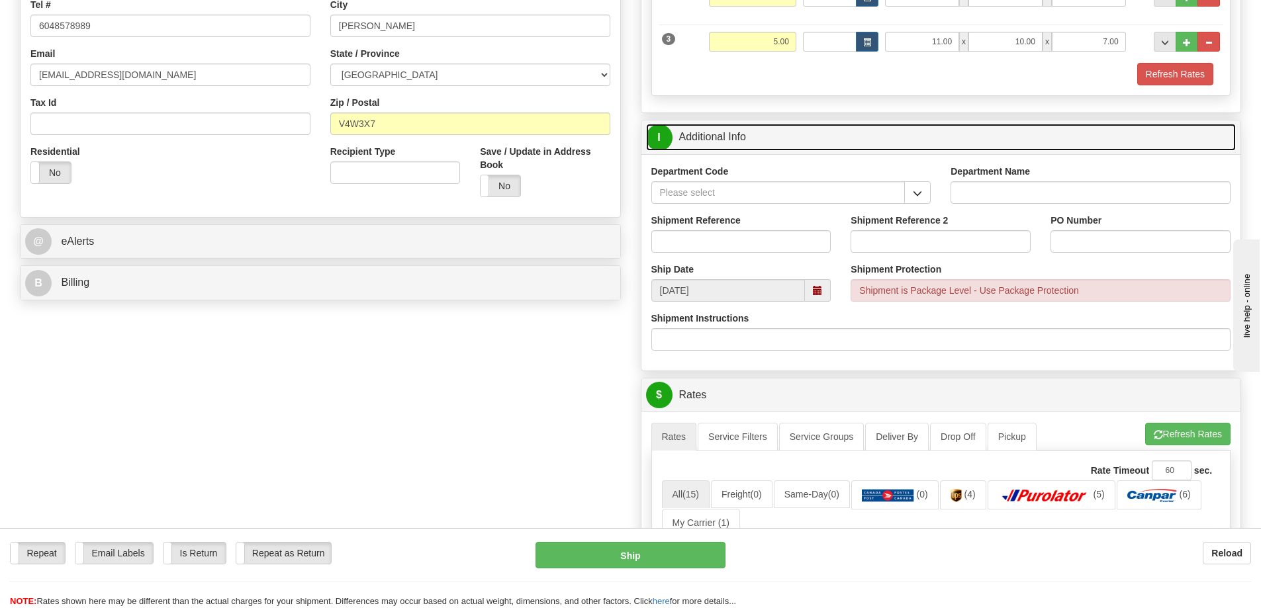
scroll to position [331, 0]
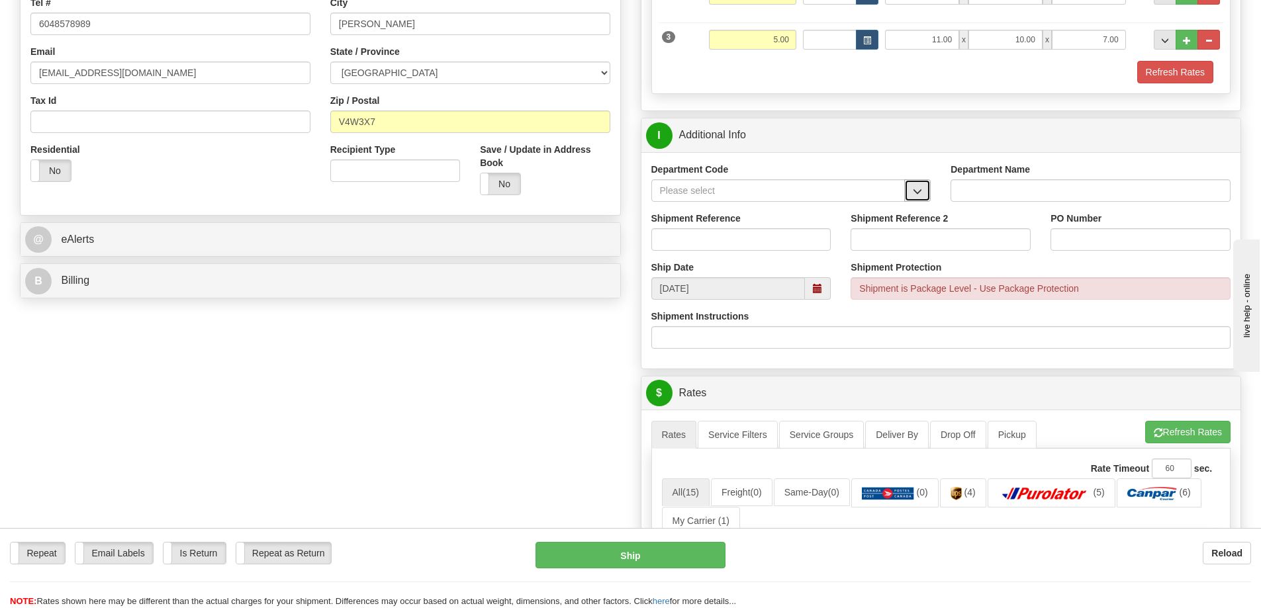
click at [919, 192] on span "button" at bounding box center [917, 191] width 9 height 9
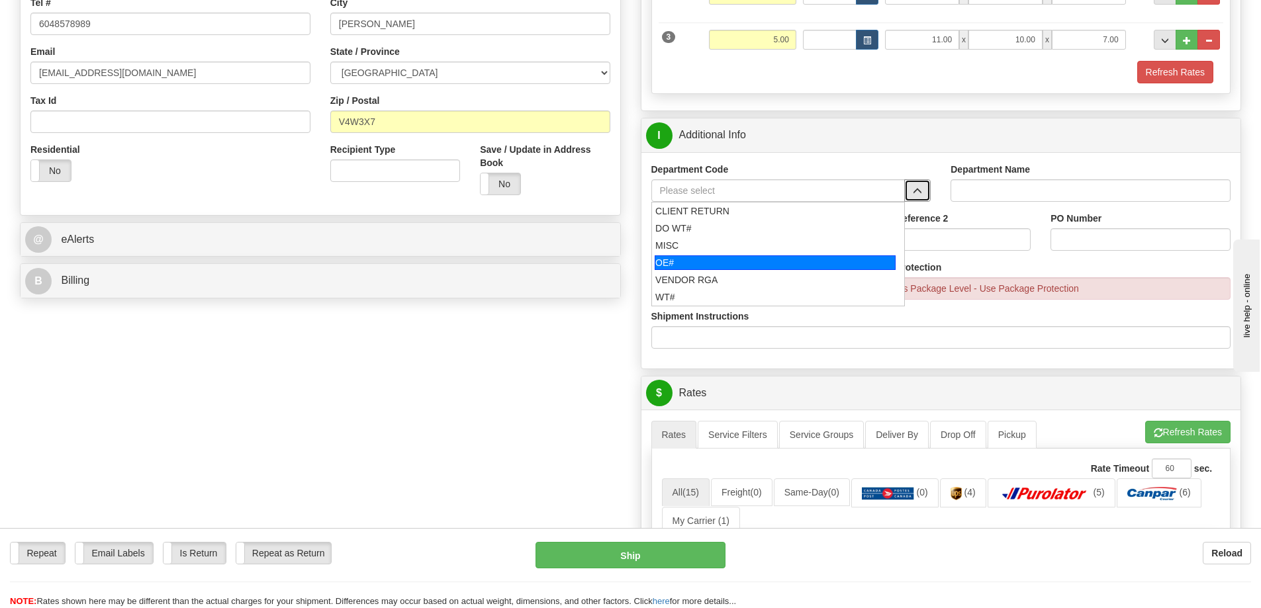
click at [799, 266] on div "OE#" at bounding box center [775, 263] width 241 height 15
type input "OE#"
type input "ORDERS"
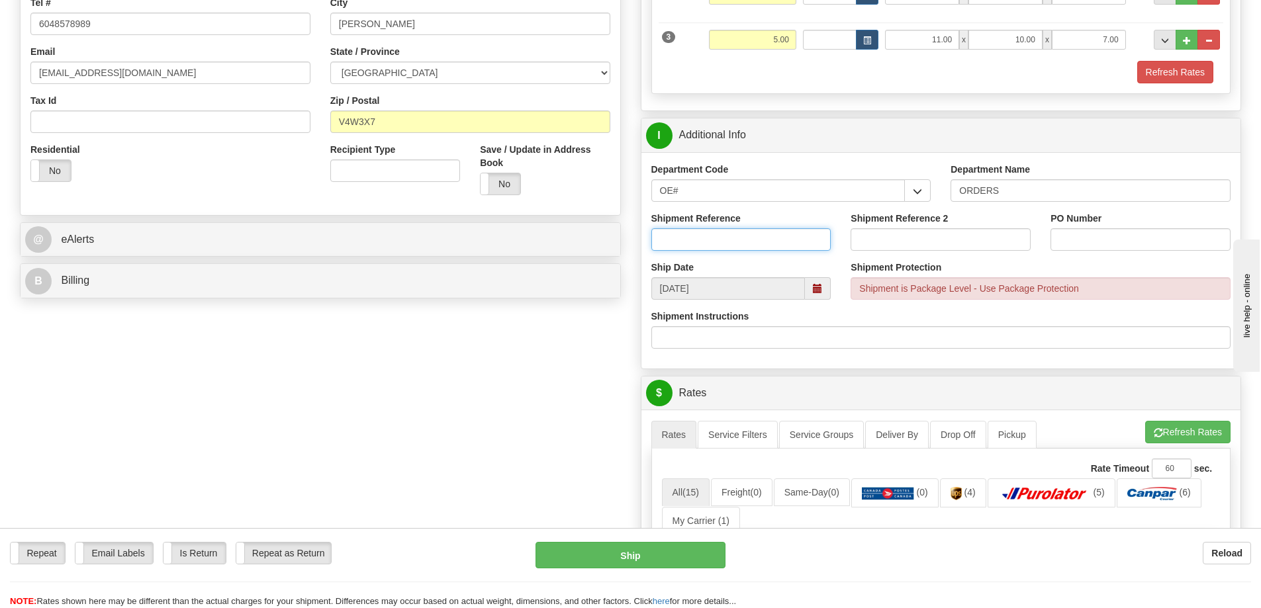
click at [777, 232] on input "Shipment Reference" at bounding box center [741, 239] width 180 height 23
type input "60029184 60031692 60031666"
type input "`"
click at [1111, 238] on input "P03547" at bounding box center [1141, 239] width 180 height 23
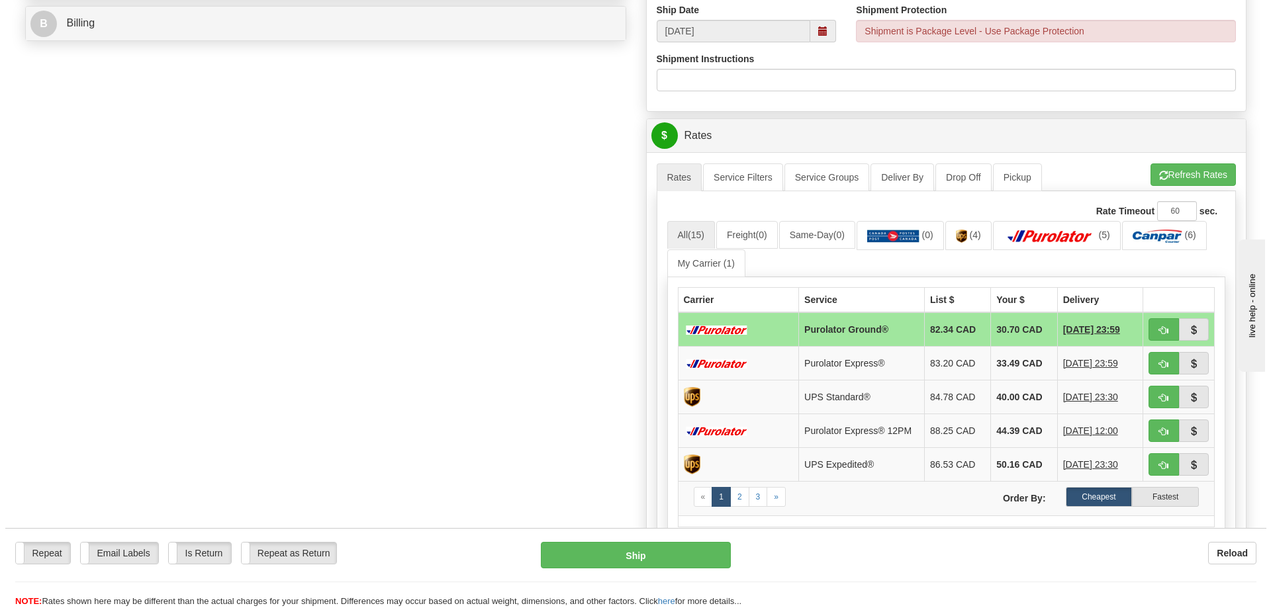
scroll to position [596, 0]
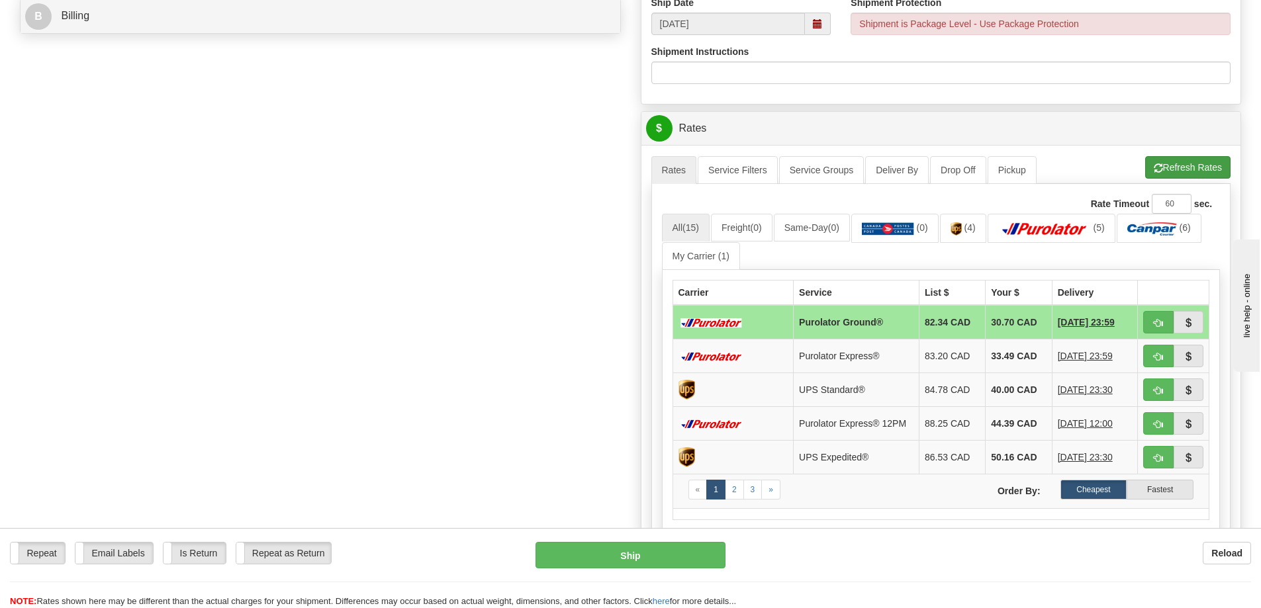
type input "P03547/P03895/3905"
click at [1175, 160] on button "Refresh Rates" at bounding box center [1187, 167] width 85 height 23
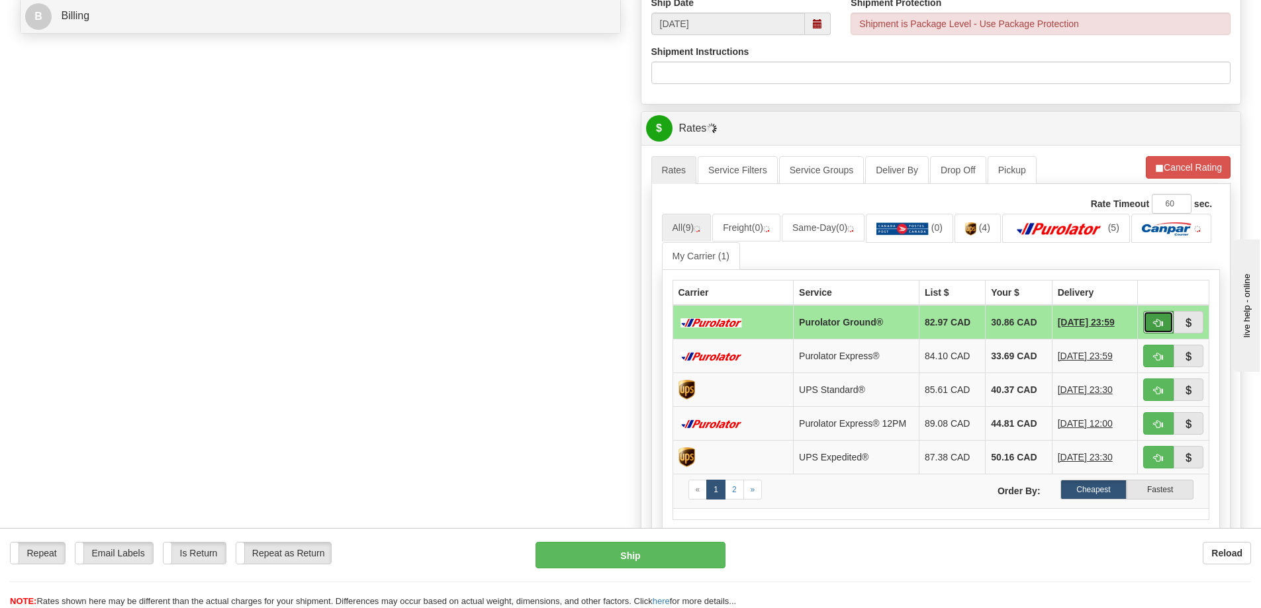
click at [1159, 324] on span "button" at bounding box center [1158, 323] width 9 height 9
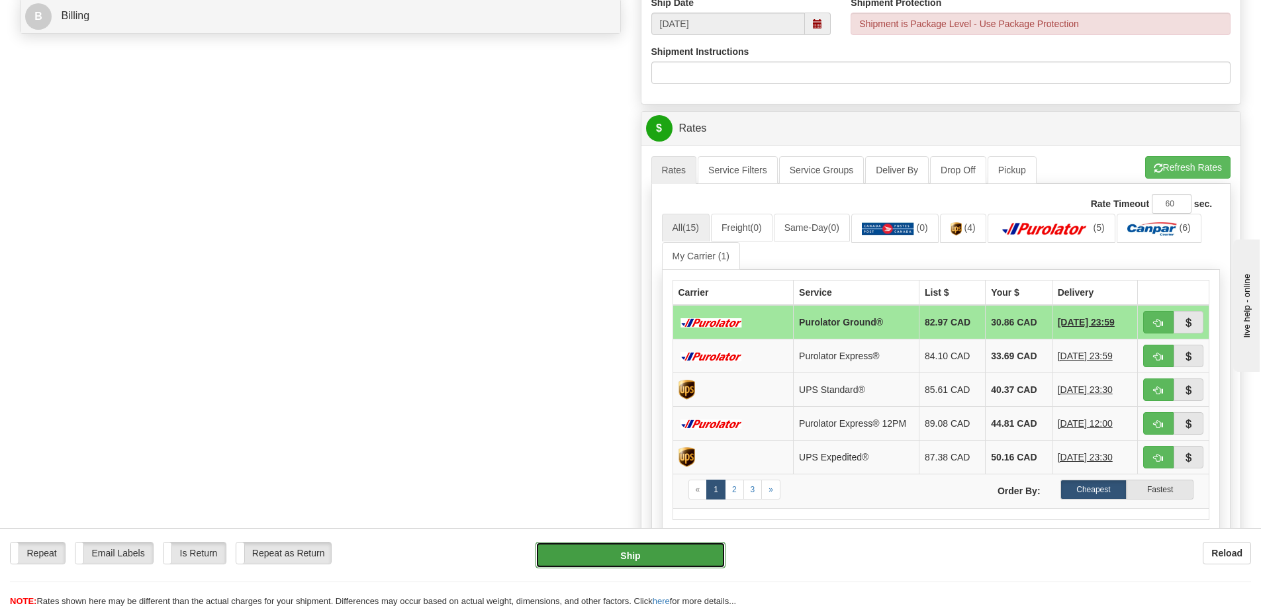
click at [677, 558] on button "Ship" at bounding box center [631, 555] width 190 height 26
type input "260"
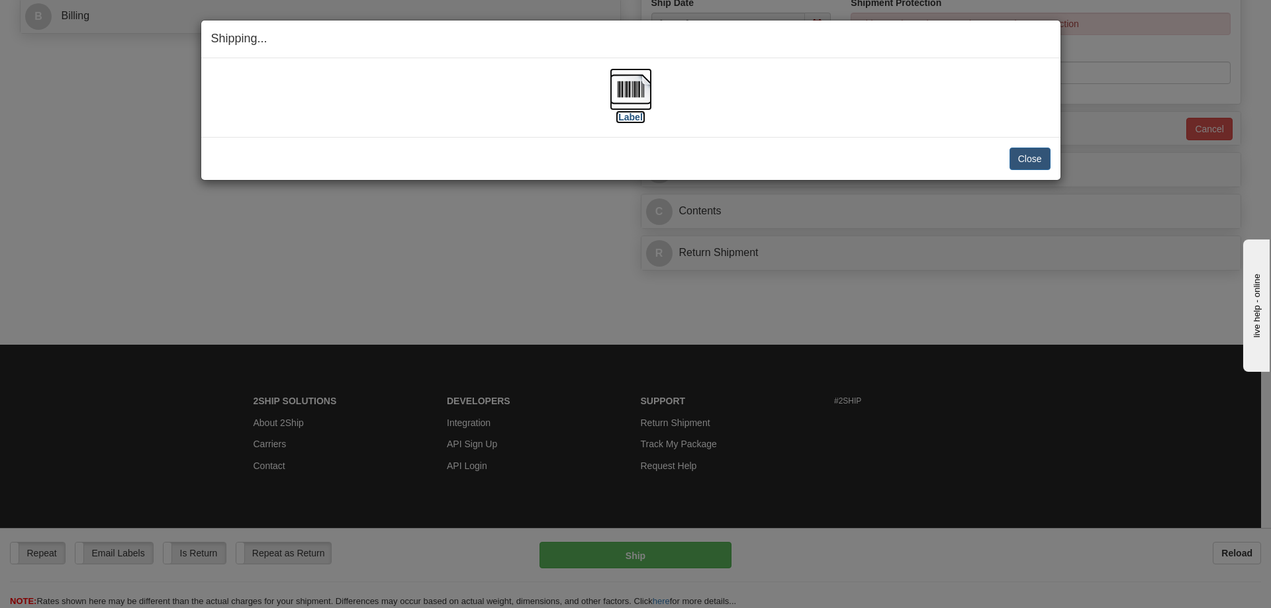
click at [619, 88] on img at bounding box center [631, 89] width 42 height 42
